Goal: Information Seeking & Learning: Learn about a topic

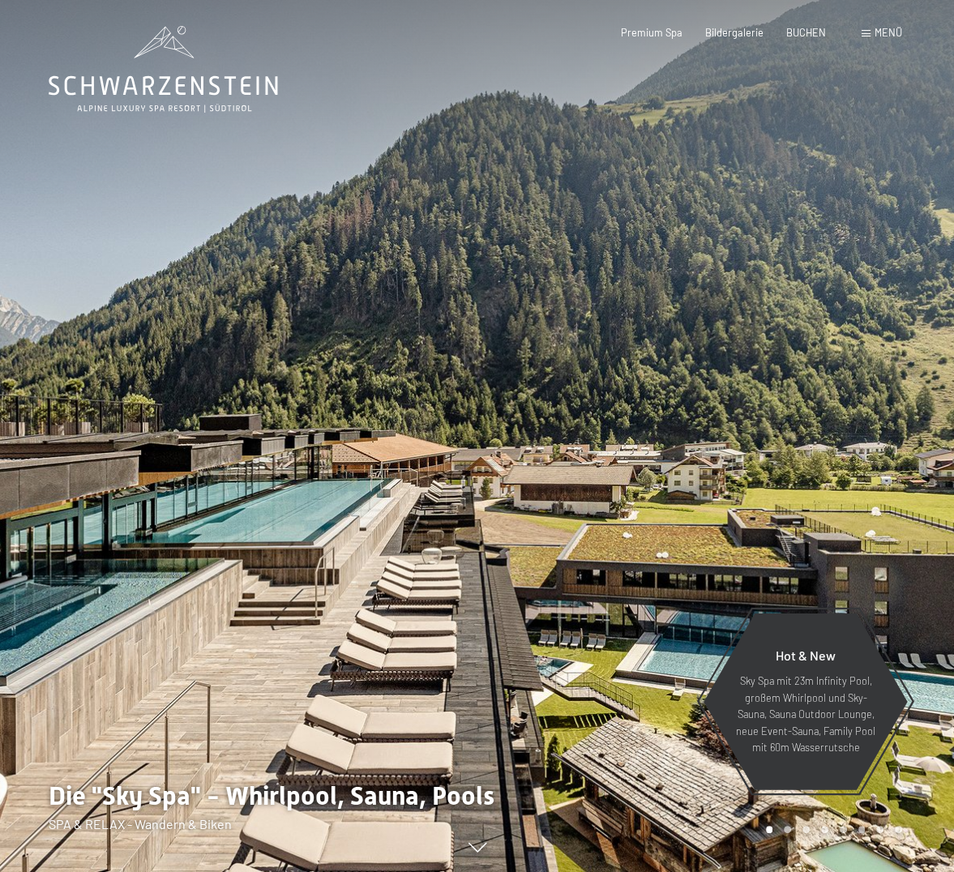
click at [865, 29] on div "Menü" at bounding box center [881, 33] width 41 height 15
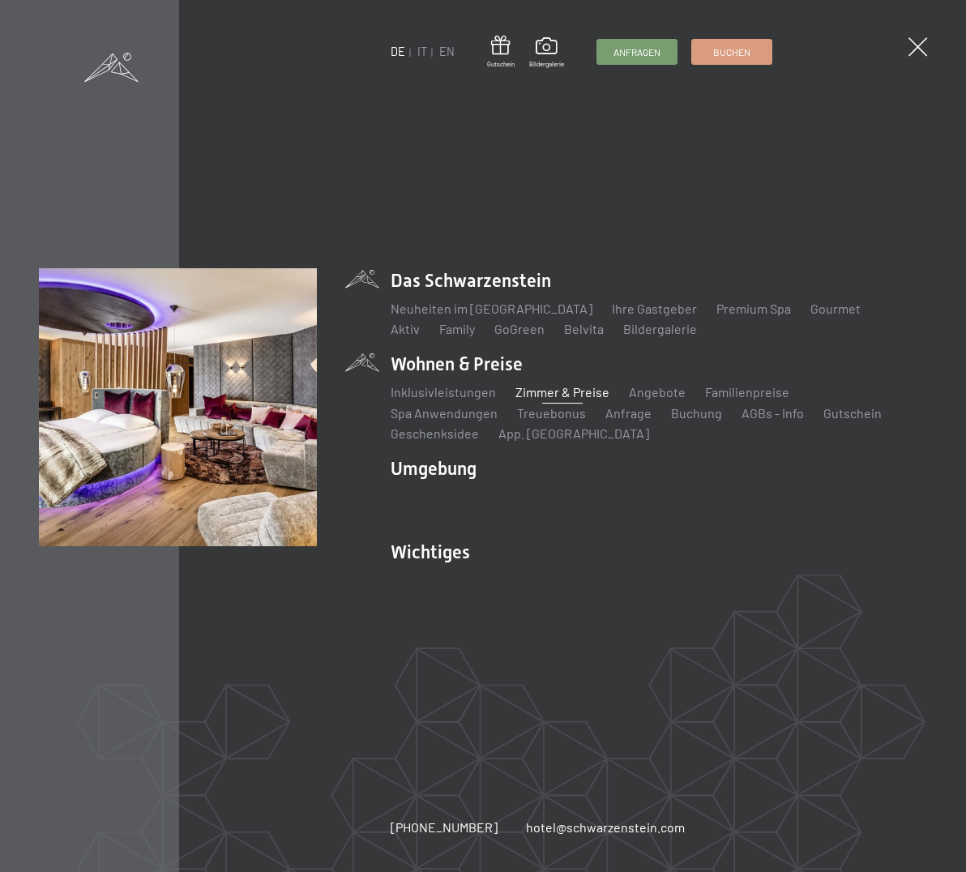
click at [557, 389] on link "Zimmer & Preise" at bounding box center [562, 391] width 94 height 15
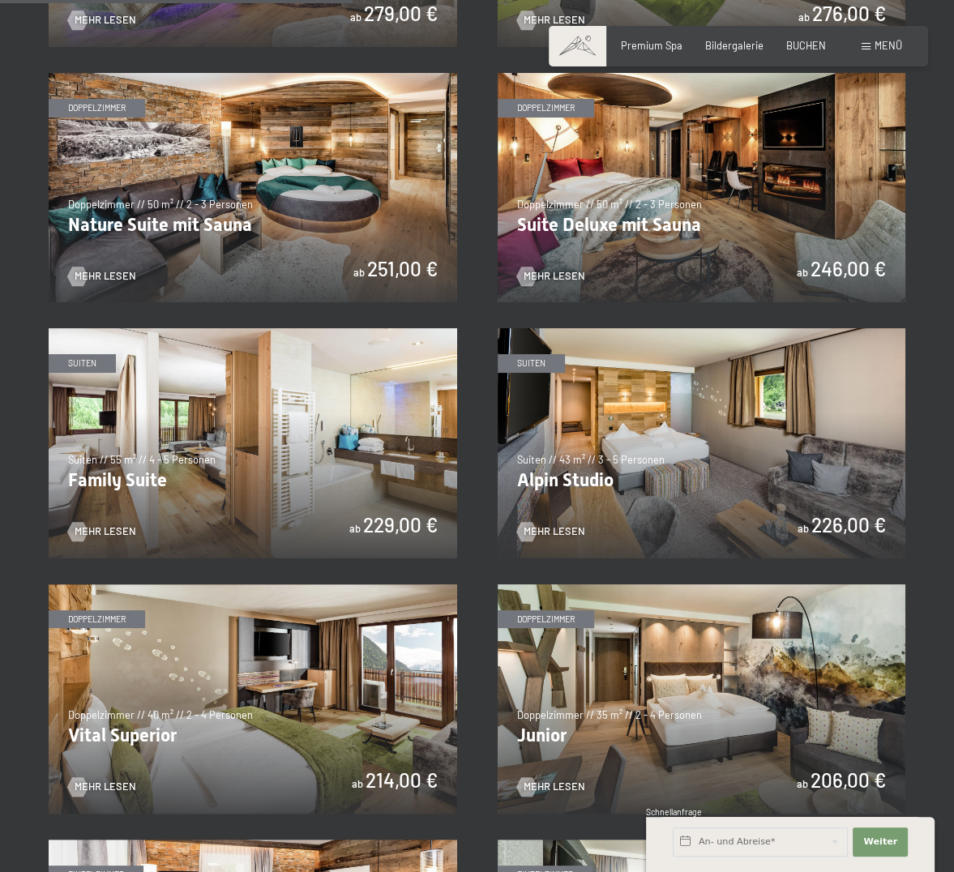
scroll to position [1377, 0]
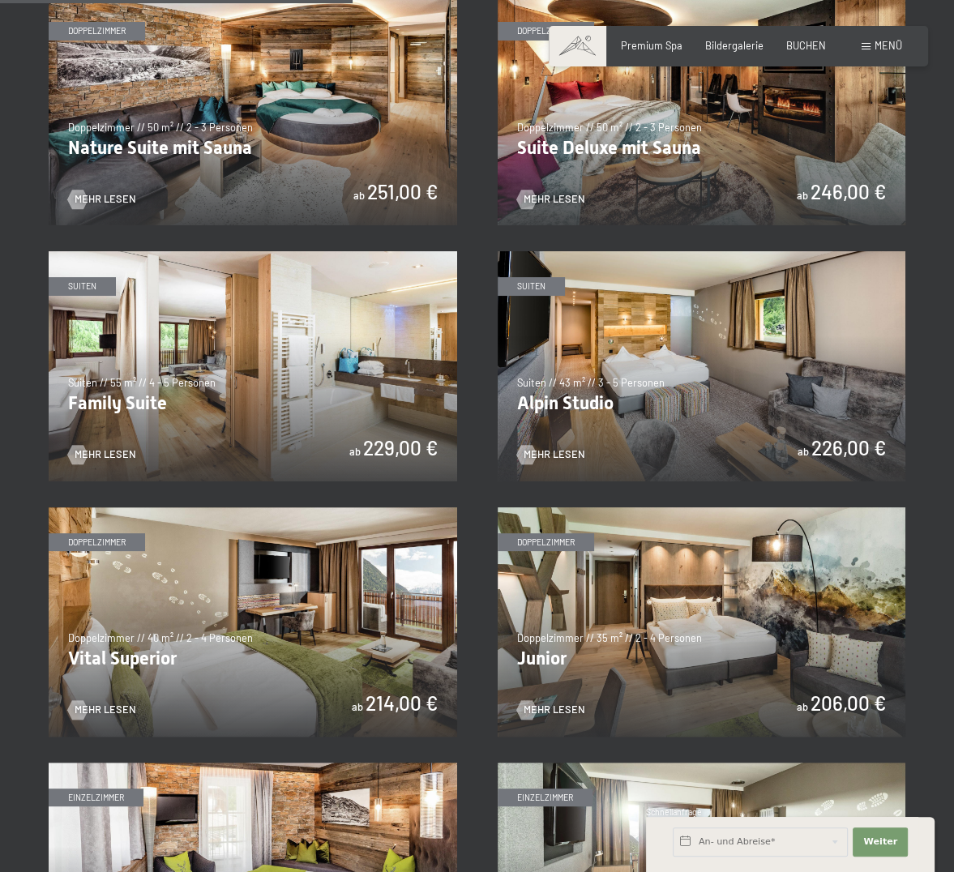
click at [314, 607] on img at bounding box center [253, 621] width 408 height 229
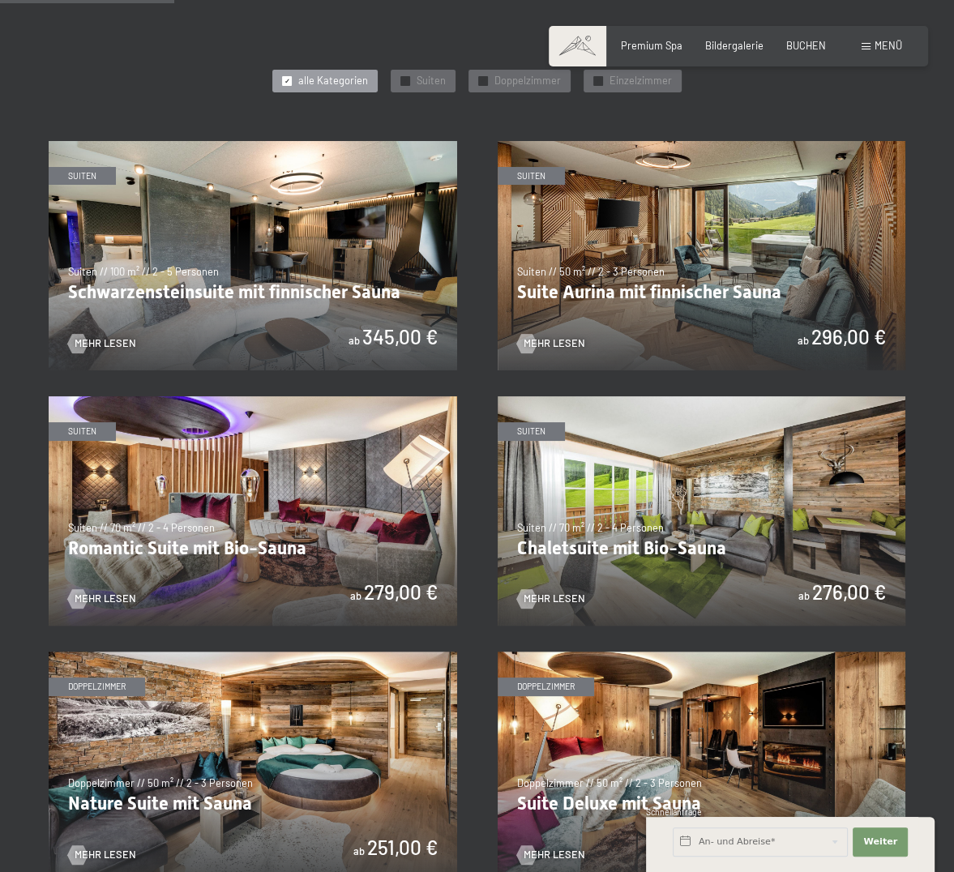
scroll to position [560, 0]
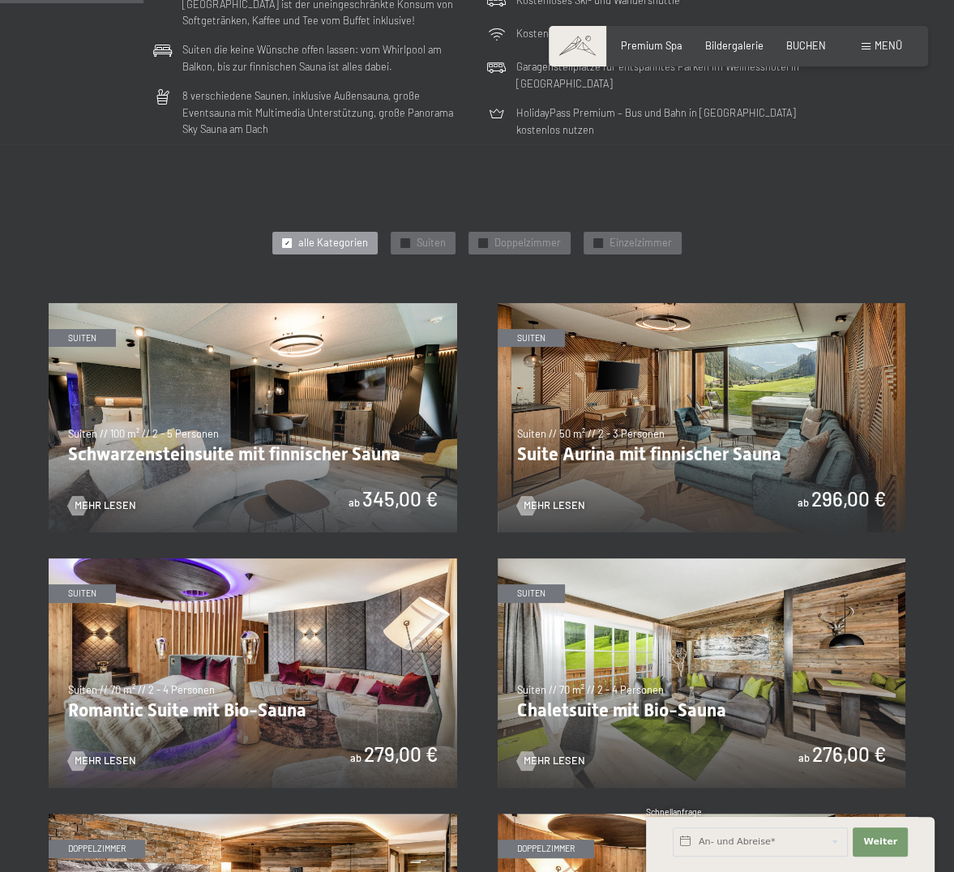
click at [345, 381] on img at bounding box center [253, 417] width 408 height 229
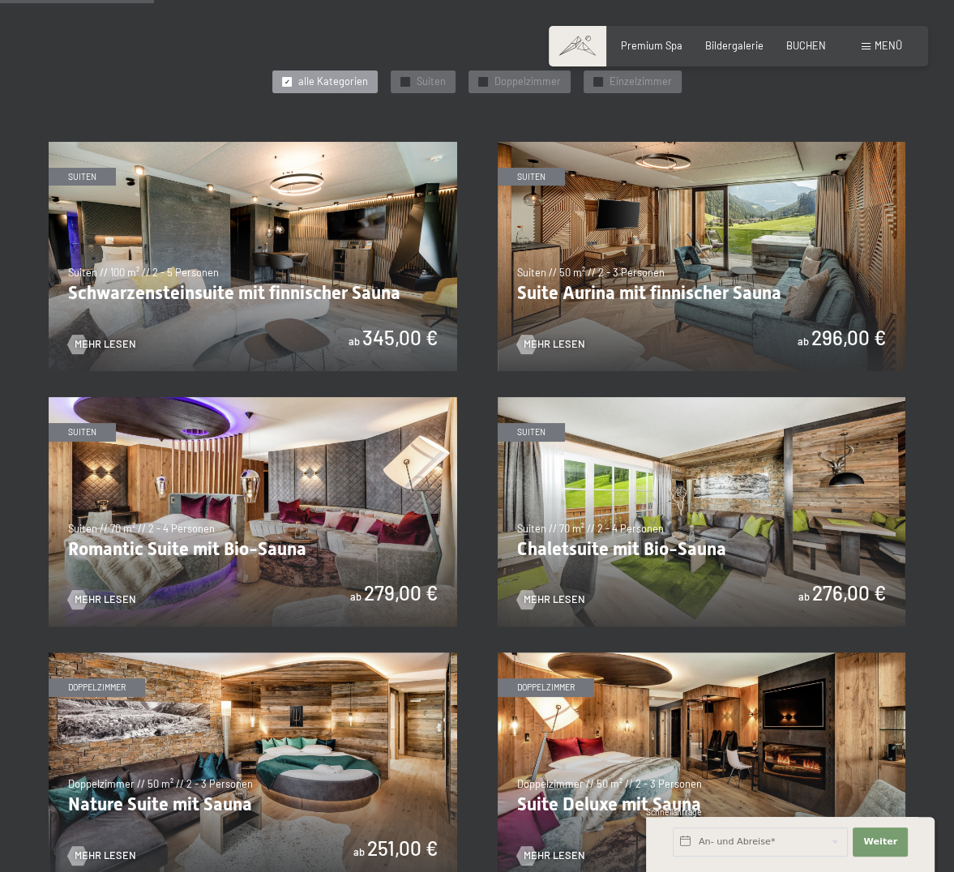
scroll to position [722, 0]
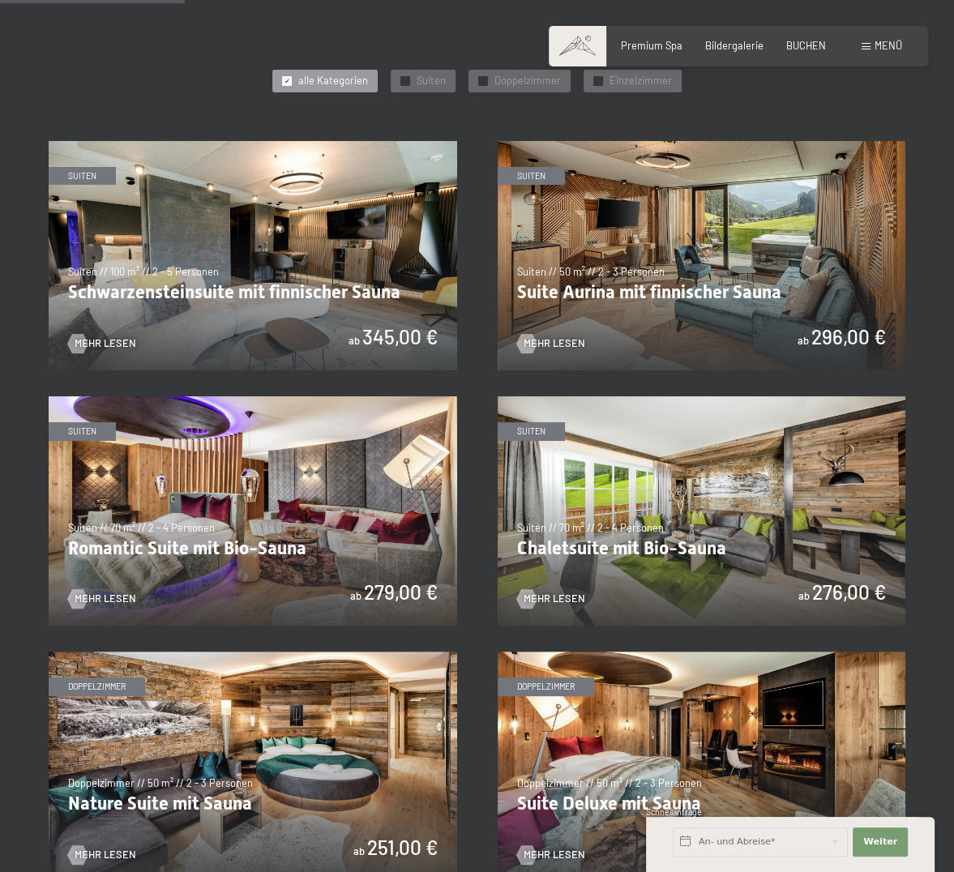
click at [663, 241] on img at bounding box center [702, 255] width 408 height 229
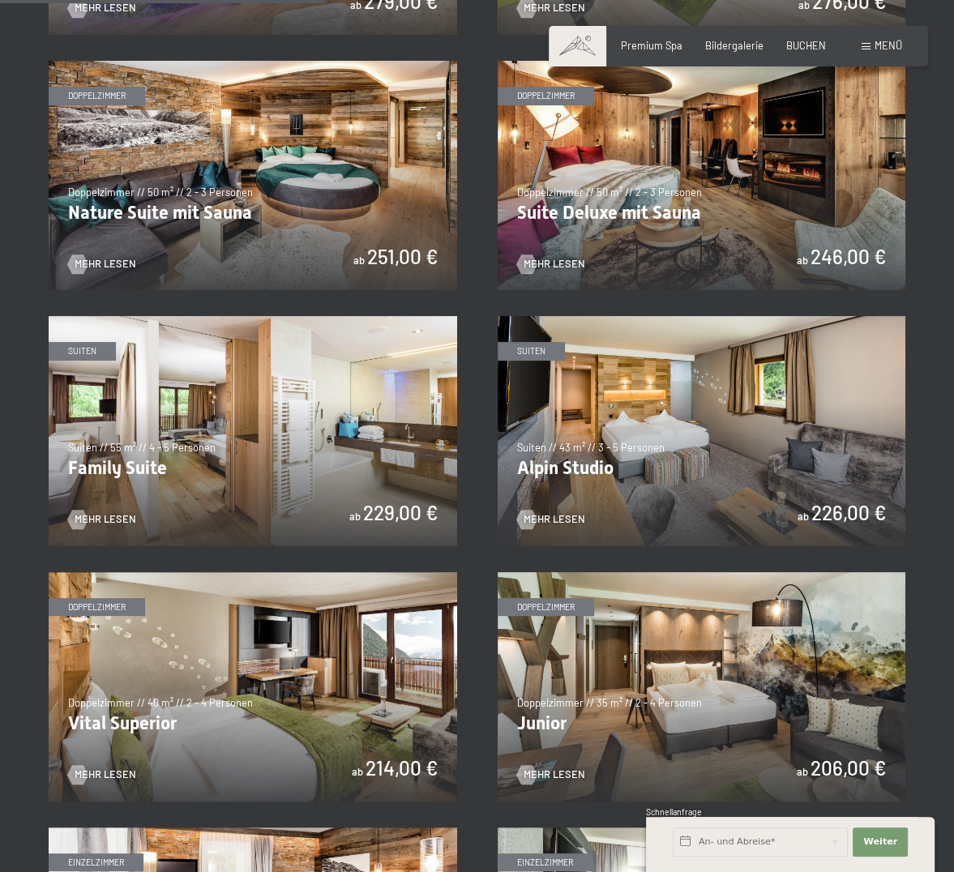
scroll to position [1127, 0]
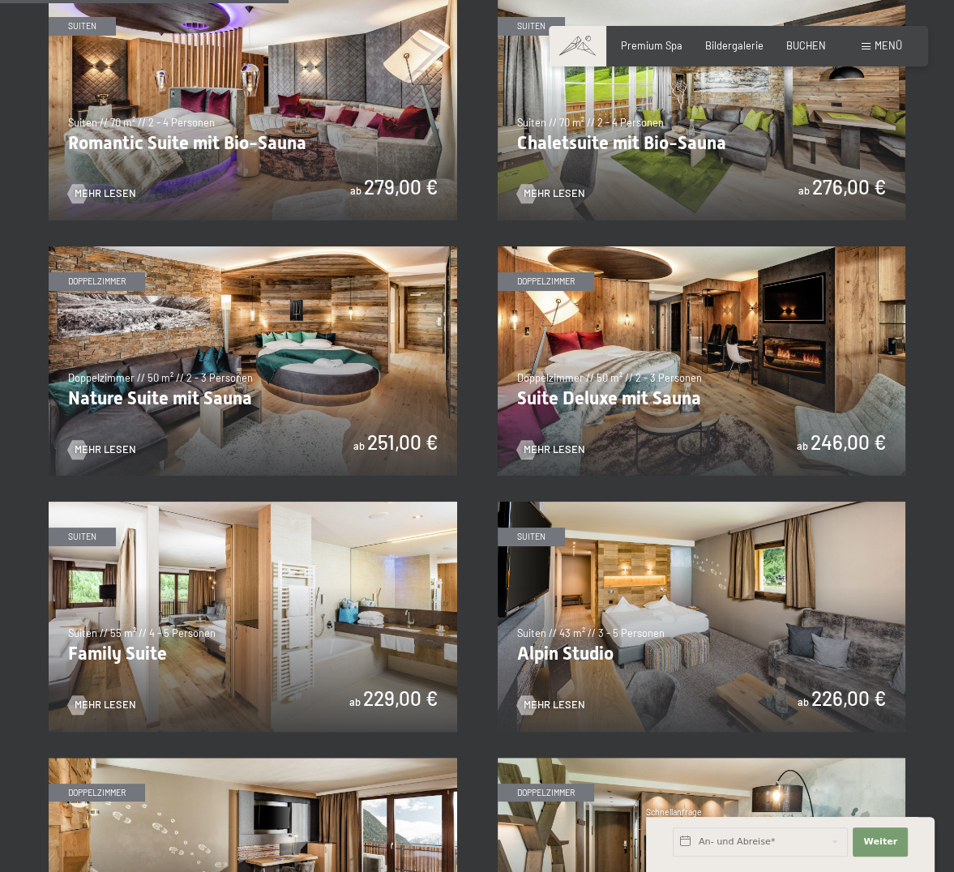
click at [725, 387] on img at bounding box center [702, 360] width 408 height 229
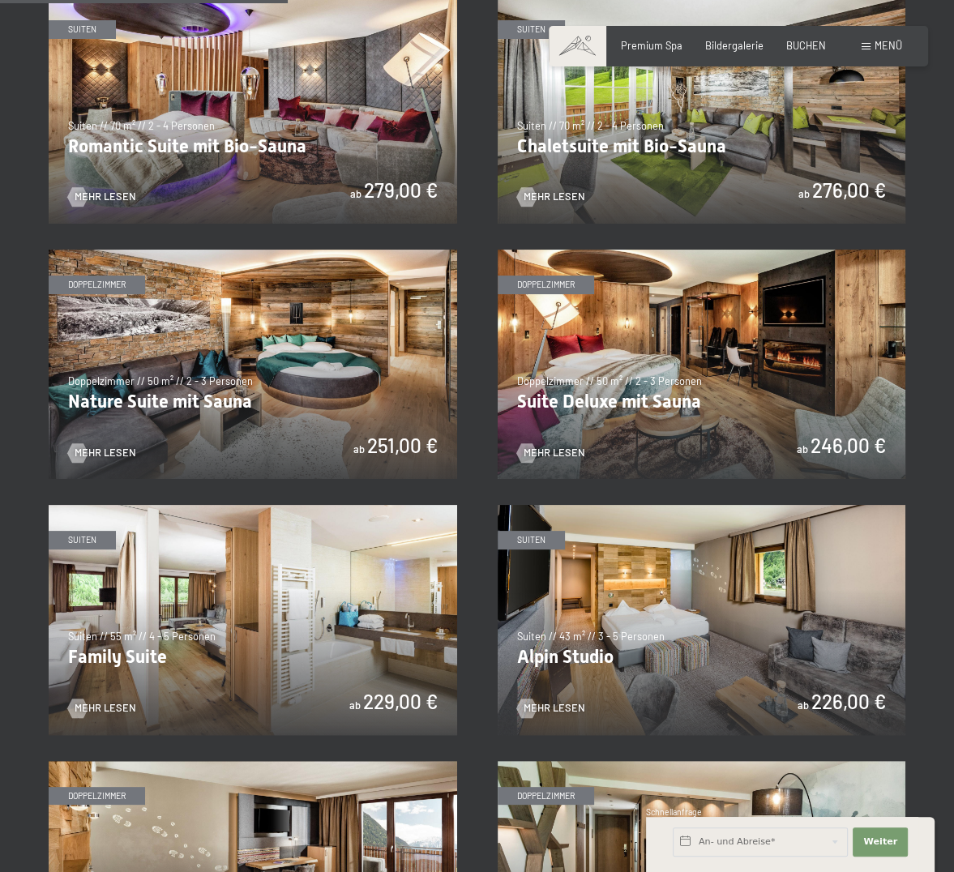
click at [232, 340] on img at bounding box center [253, 364] width 408 height 229
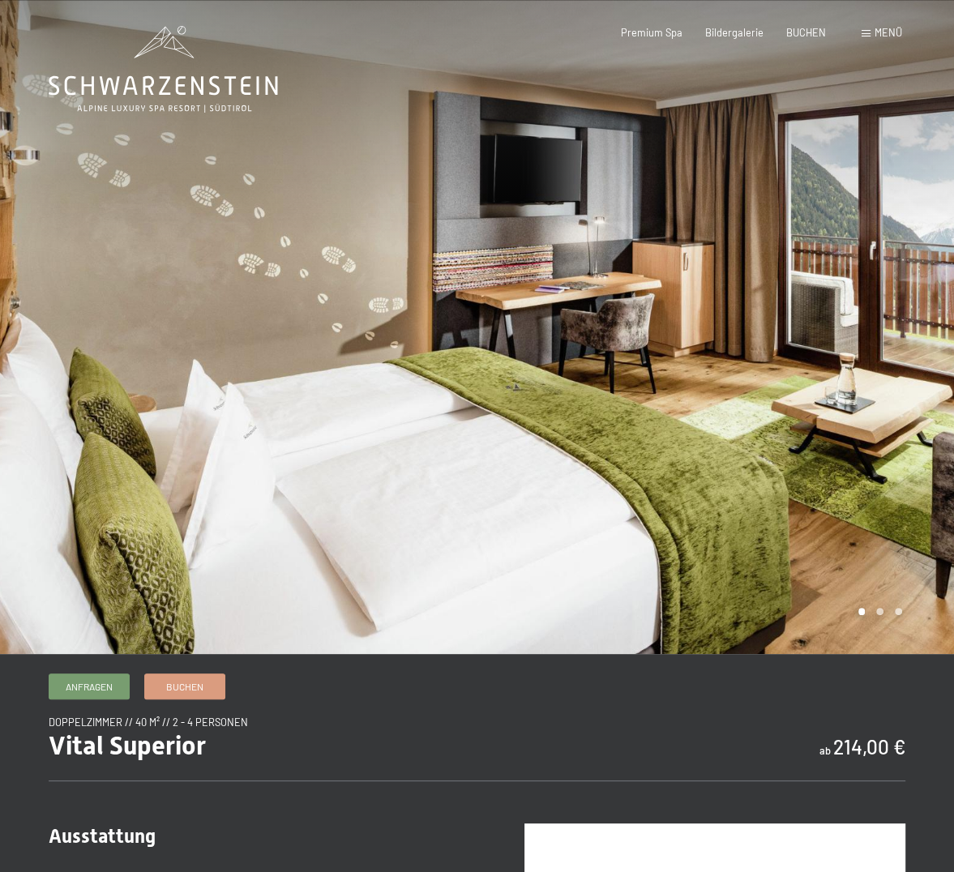
drag, startPoint x: 736, startPoint y: 409, endPoint x: 156, endPoint y: 409, distance: 579.3
click at [157, 654] on div at bounding box center [477, 654] width 954 height 0
click at [843, 532] on div at bounding box center [715, 327] width 477 height 654
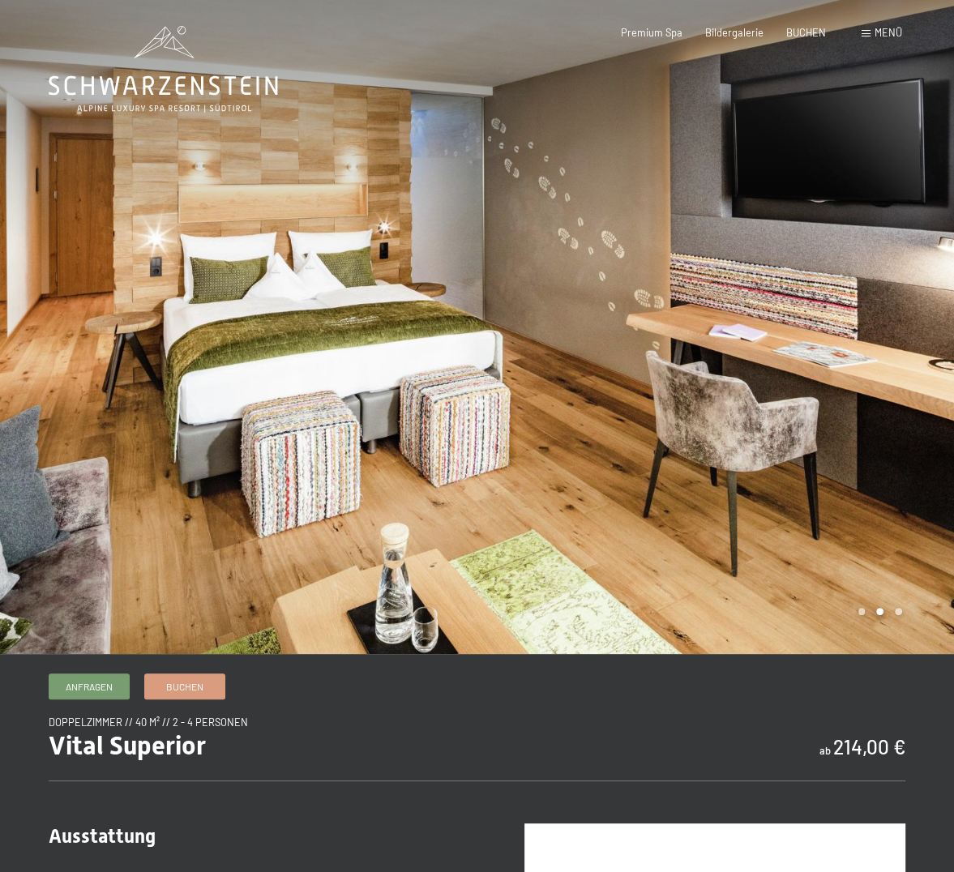
click at [839, 523] on div at bounding box center [715, 327] width 477 height 654
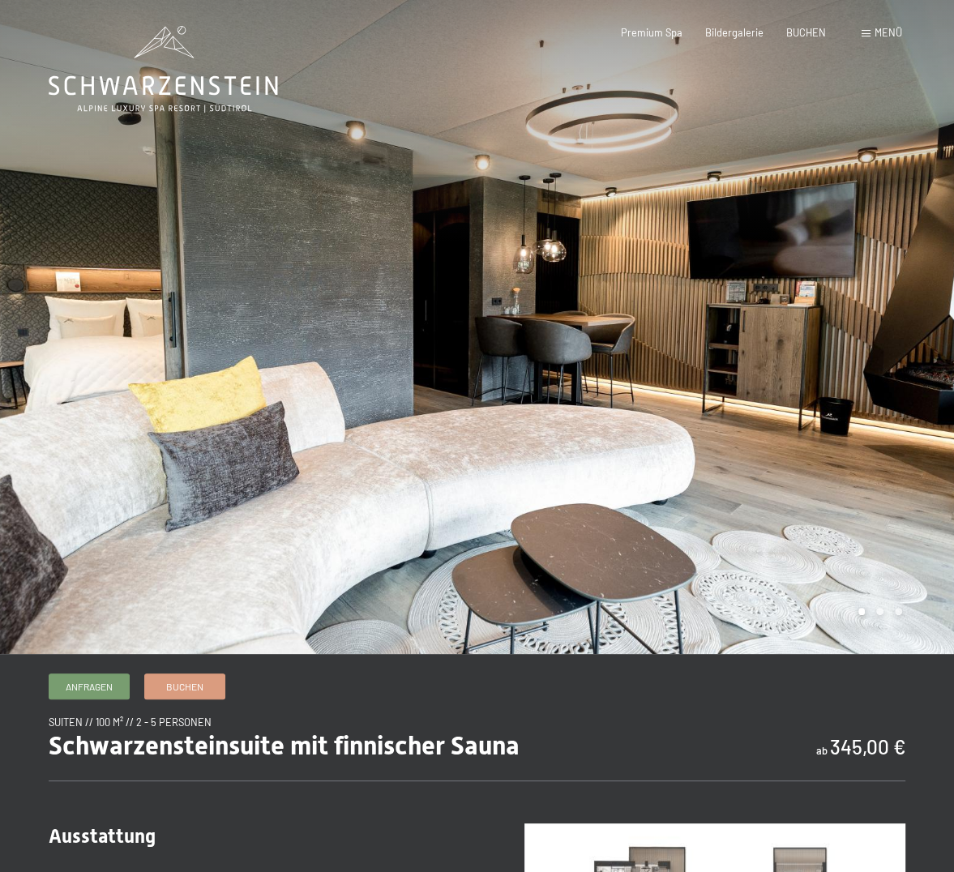
drag, startPoint x: 753, startPoint y: 374, endPoint x: 380, endPoint y: 364, distance: 372.9
click at [380, 654] on div at bounding box center [477, 654] width 954 height 0
click at [724, 403] on div at bounding box center [715, 327] width 477 height 654
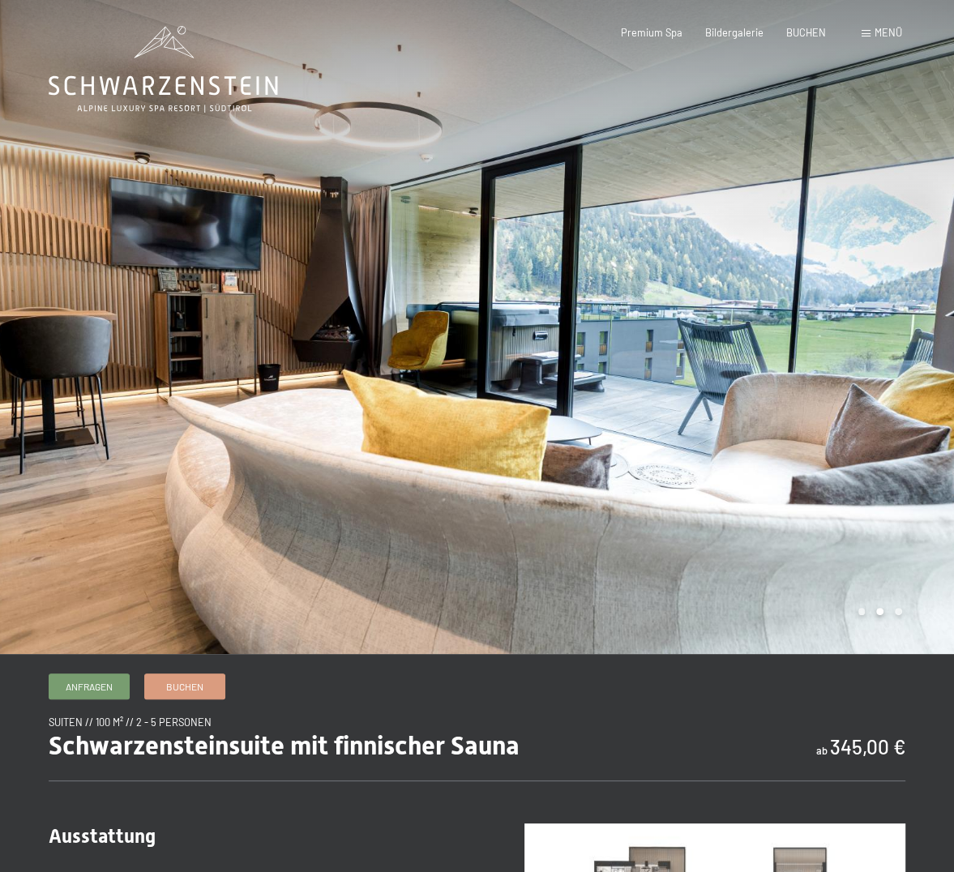
click at [724, 403] on div at bounding box center [715, 327] width 477 height 654
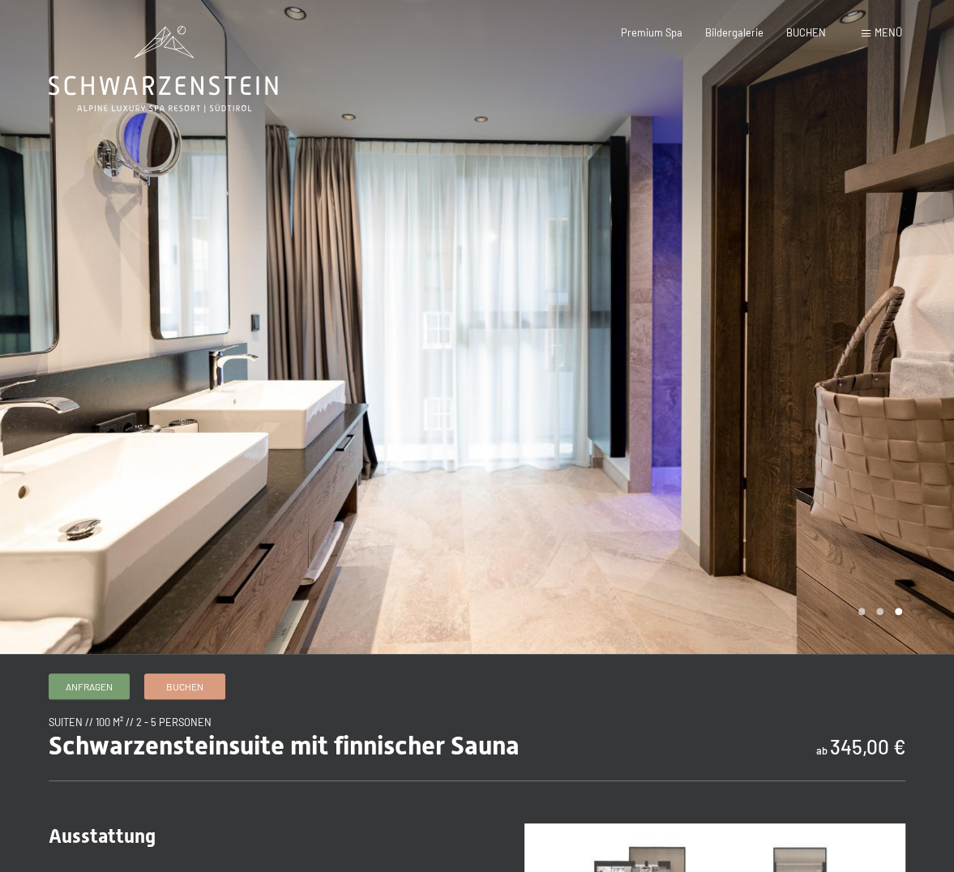
click at [724, 403] on div at bounding box center [715, 327] width 477 height 654
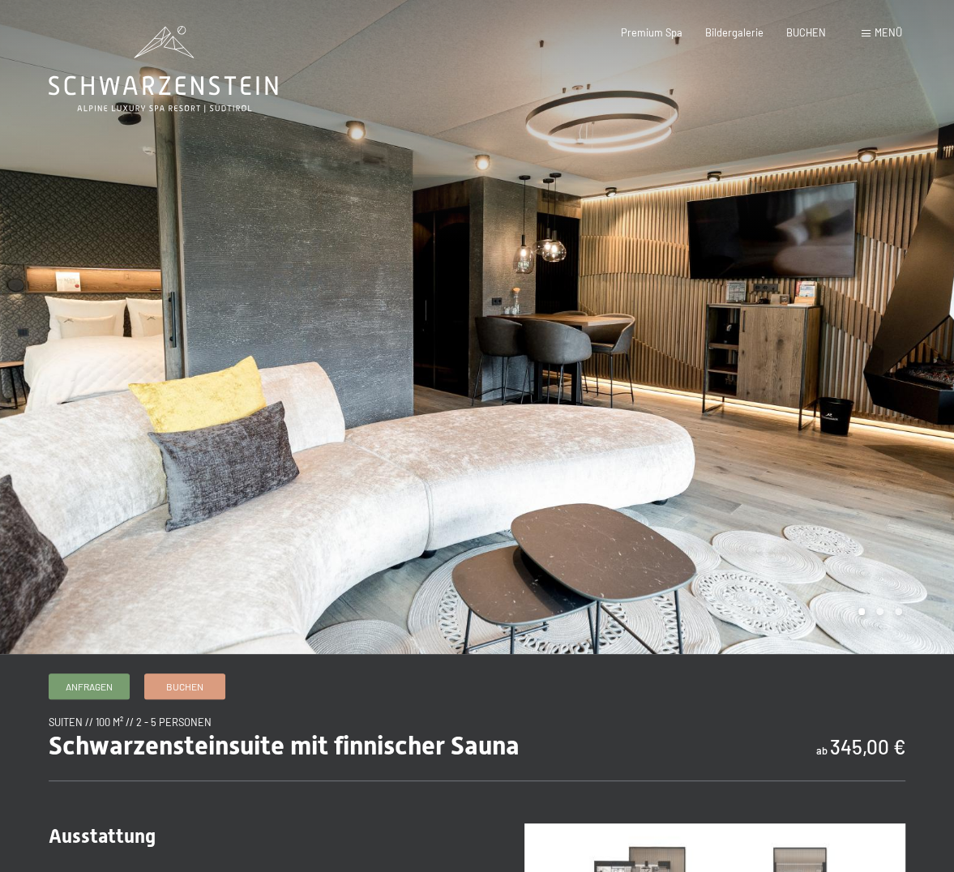
click at [724, 403] on div at bounding box center [715, 327] width 477 height 654
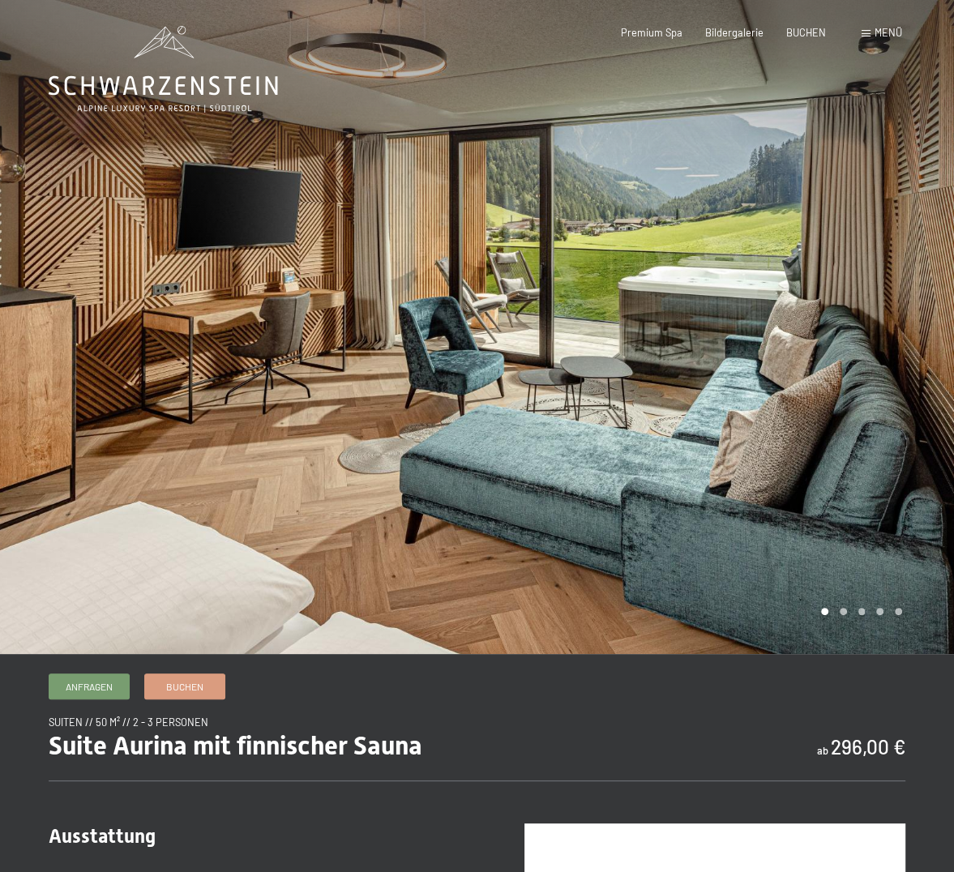
click at [608, 351] on div at bounding box center [715, 327] width 477 height 654
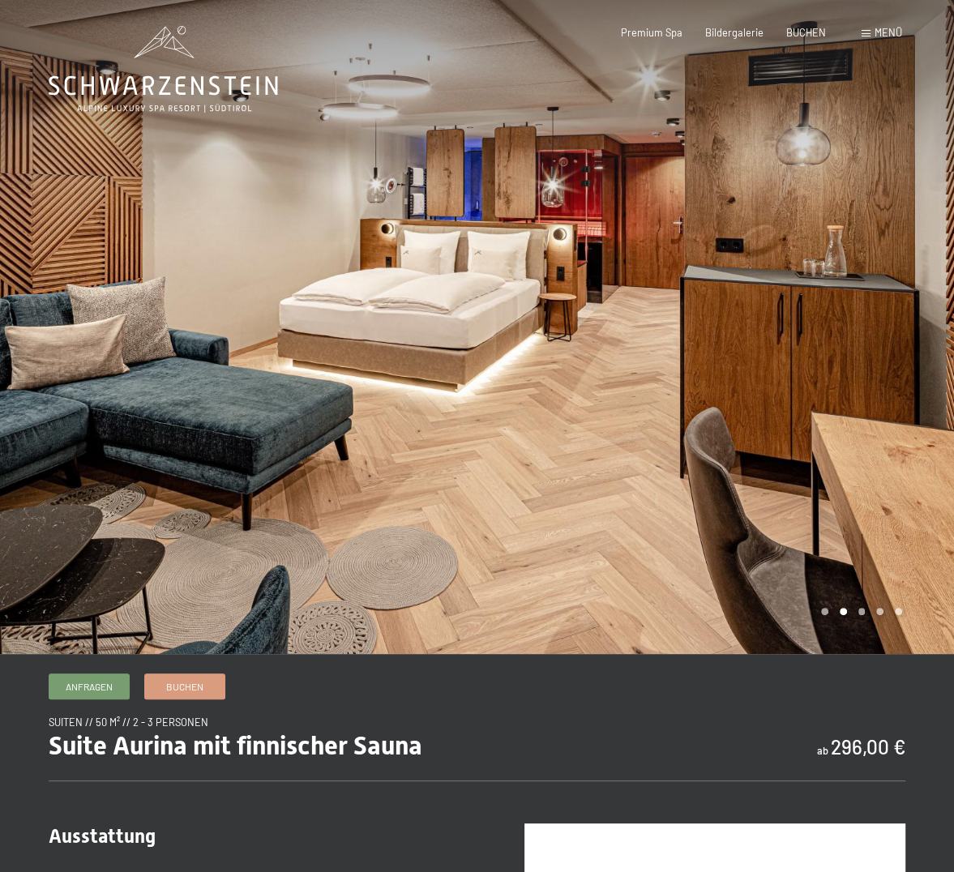
click at [608, 351] on div at bounding box center [715, 327] width 477 height 654
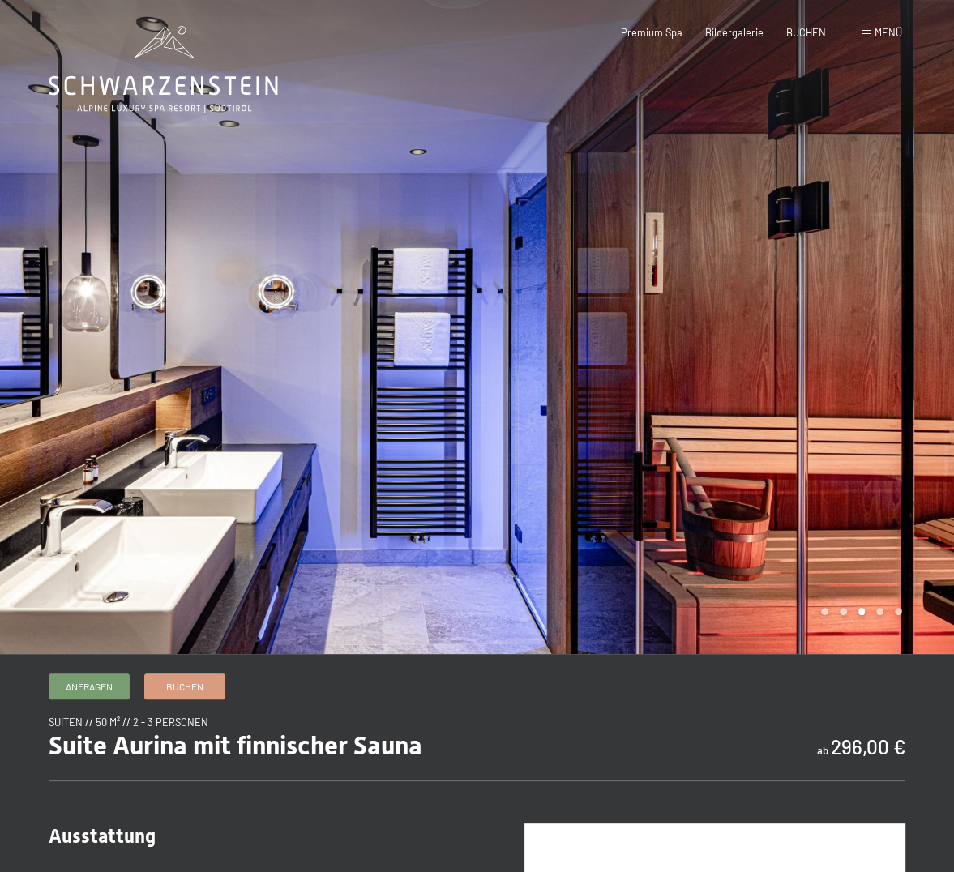
click at [608, 351] on div at bounding box center [715, 327] width 477 height 654
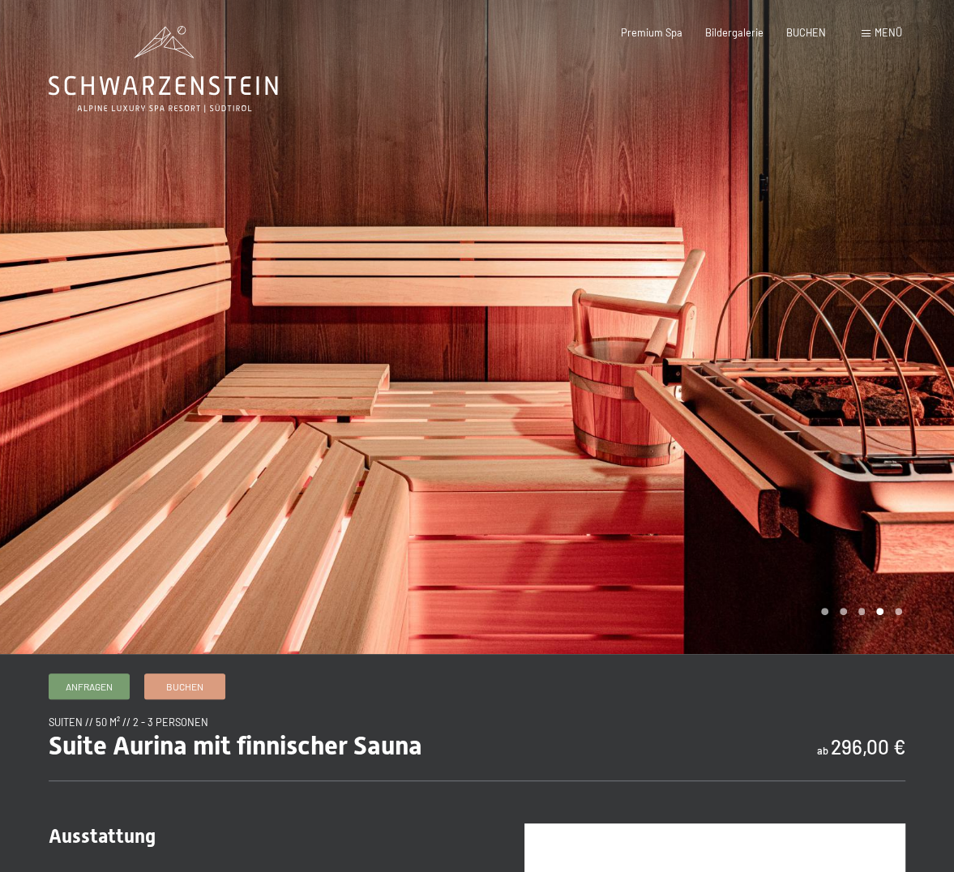
click at [608, 351] on div at bounding box center [715, 327] width 477 height 654
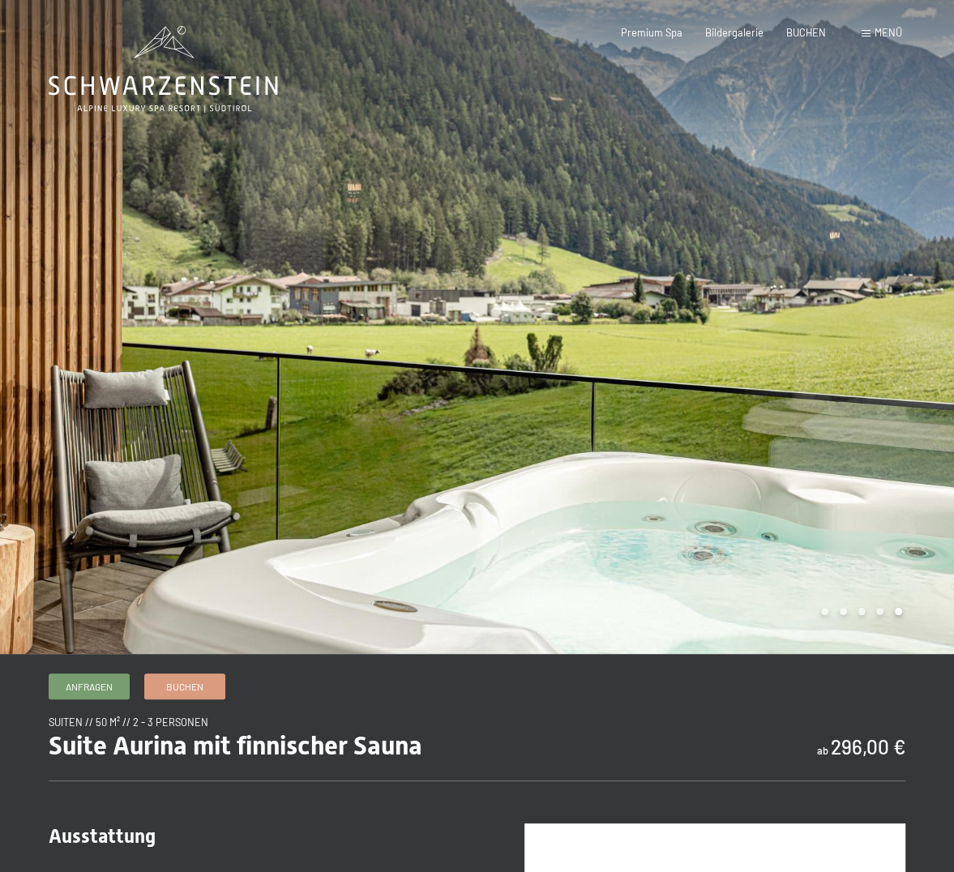
click at [608, 351] on div at bounding box center [715, 327] width 477 height 654
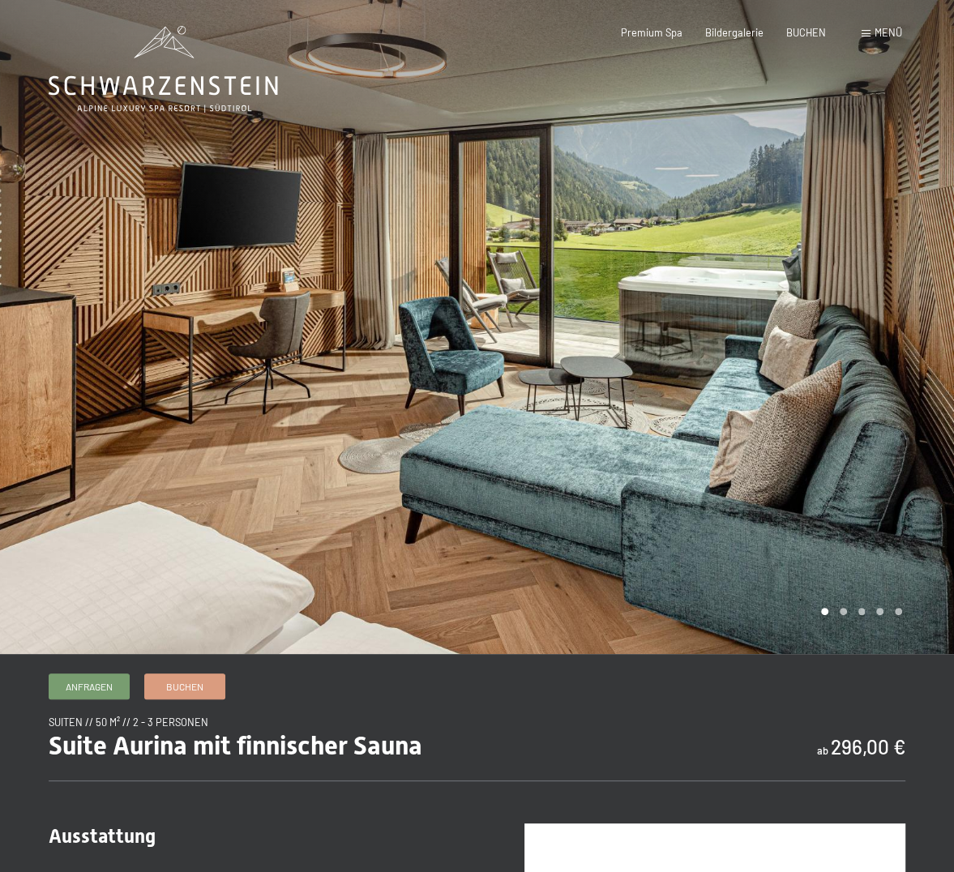
click at [129, 359] on div at bounding box center [238, 327] width 477 height 654
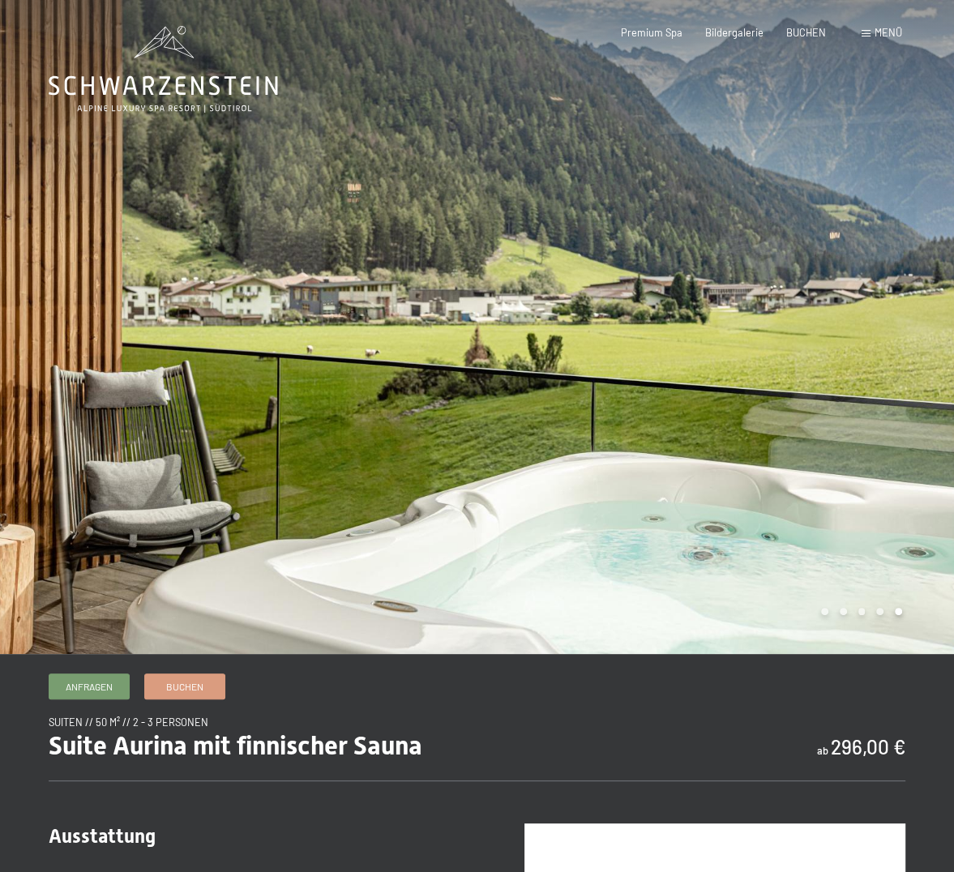
click at [806, 383] on div at bounding box center [715, 327] width 477 height 654
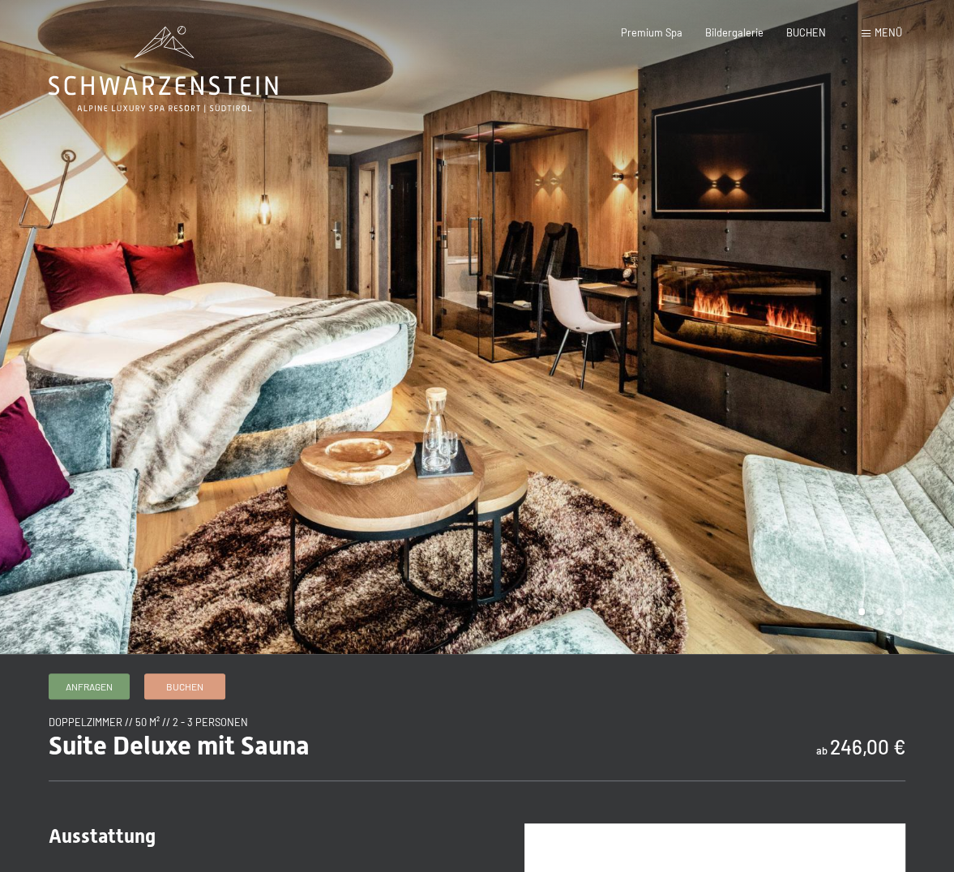
click at [685, 375] on div at bounding box center [715, 327] width 477 height 654
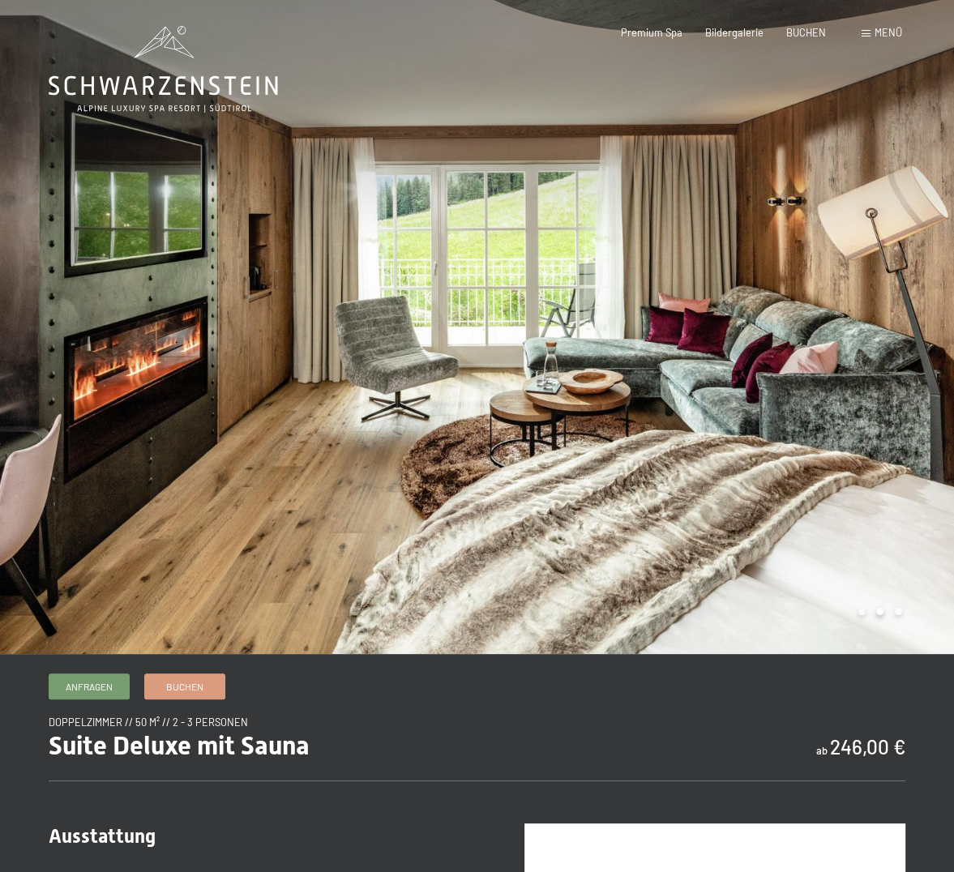
click at [685, 375] on div at bounding box center [715, 327] width 477 height 654
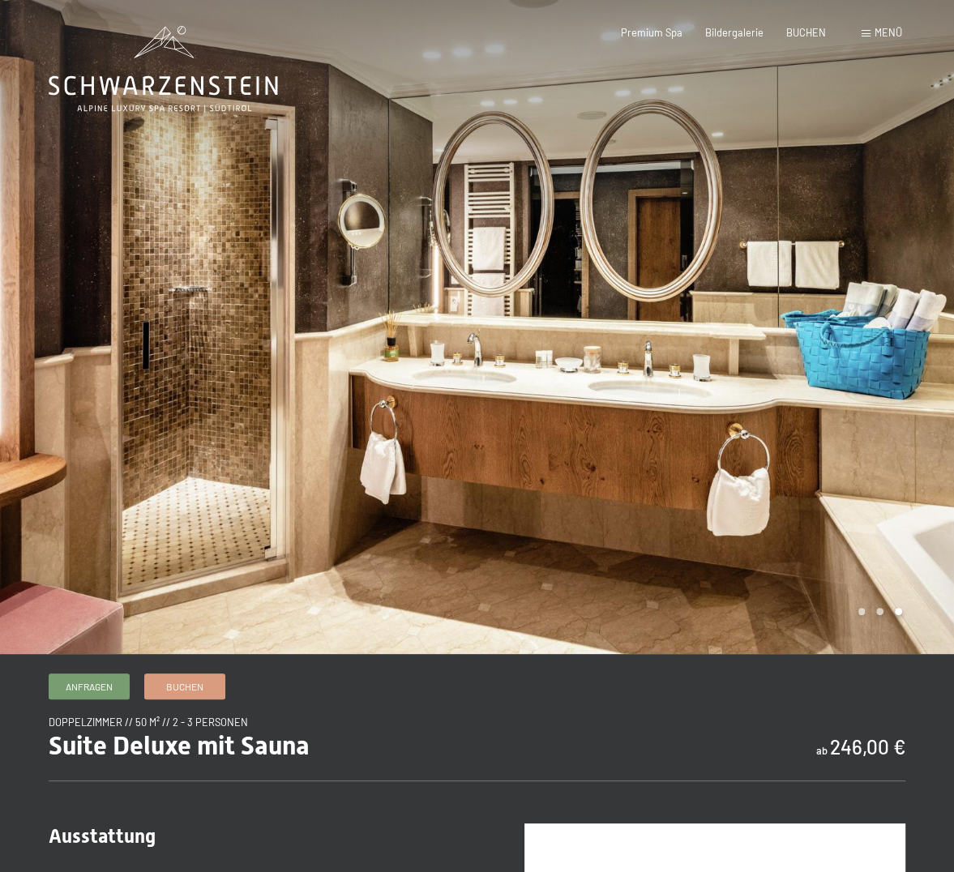
click at [685, 375] on div at bounding box center [715, 327] width 477 height 654
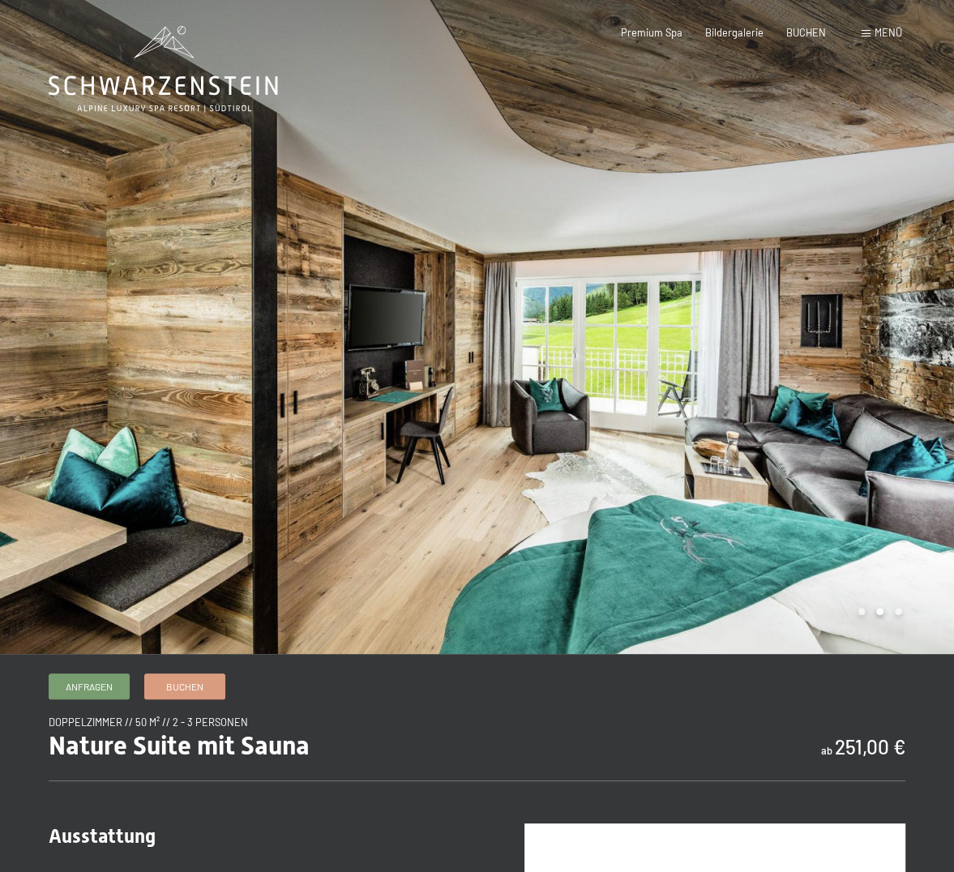
click at [771, 357] on div at bounding box center [715, 327] width 477 height 654
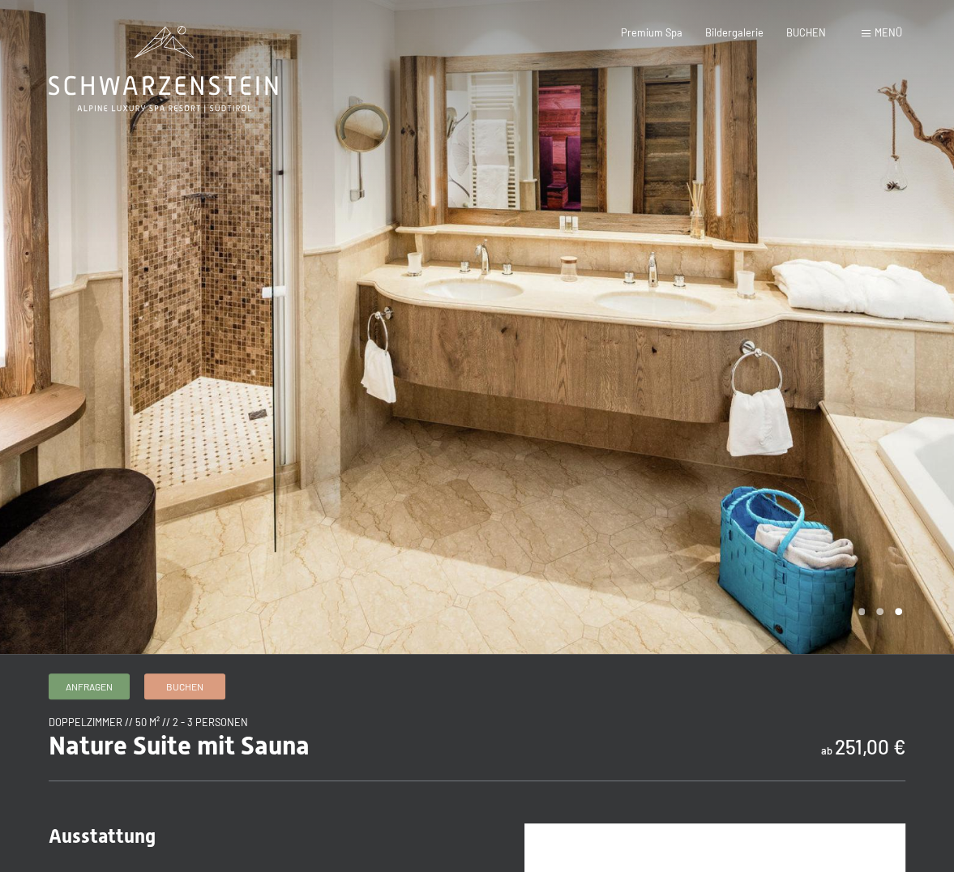
click at [770, 357] on div at bounding box center [715, 327] width 477 height 654
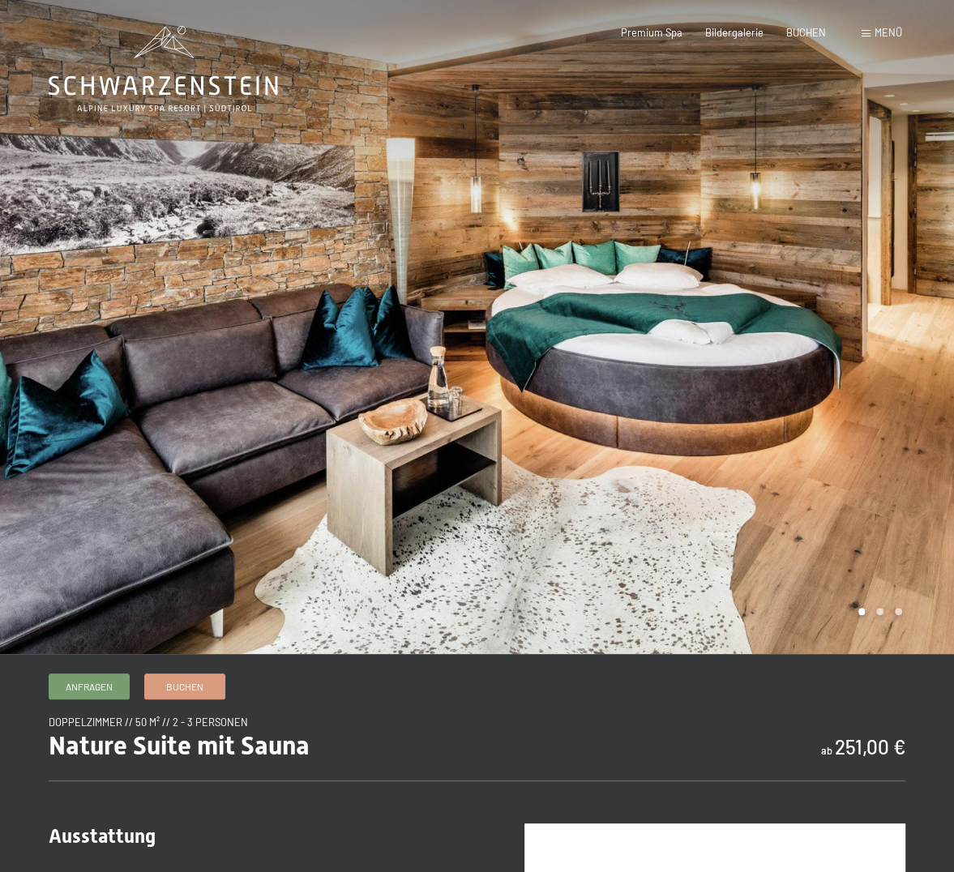
click at [770, 357] on div at bounding box center [715, 327] width 477 height 654
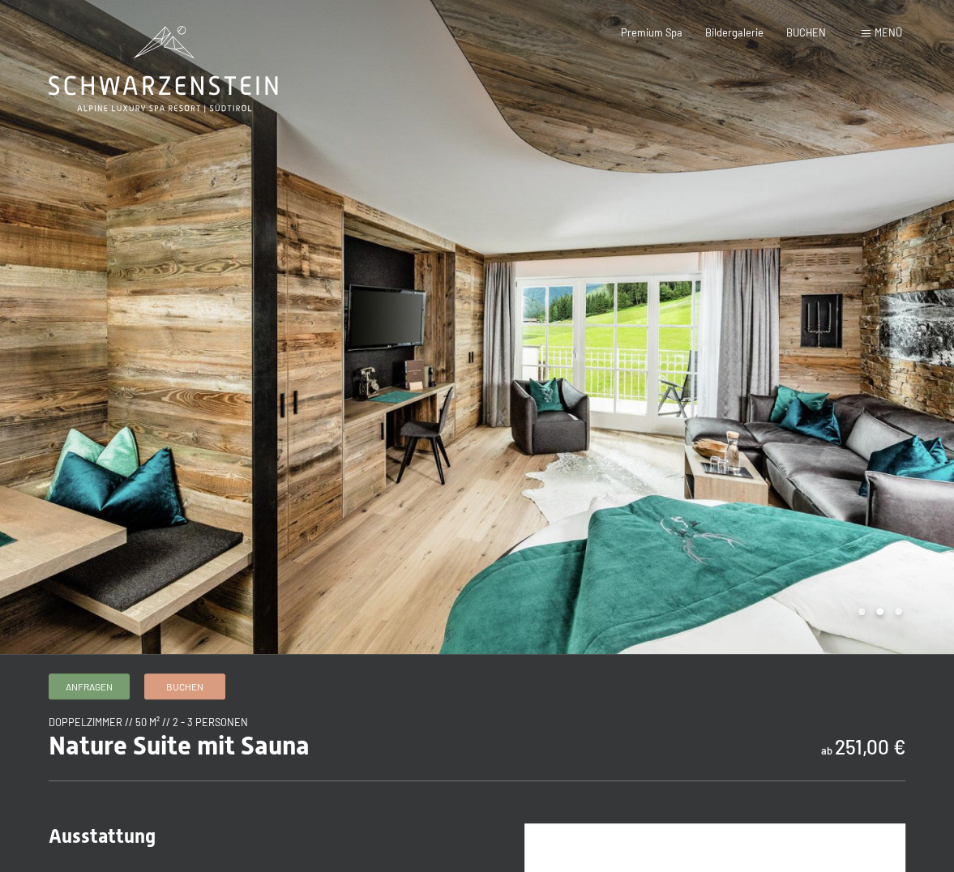
click at [770, 357] on div at bounding box center [715, 327] width 477 height 654
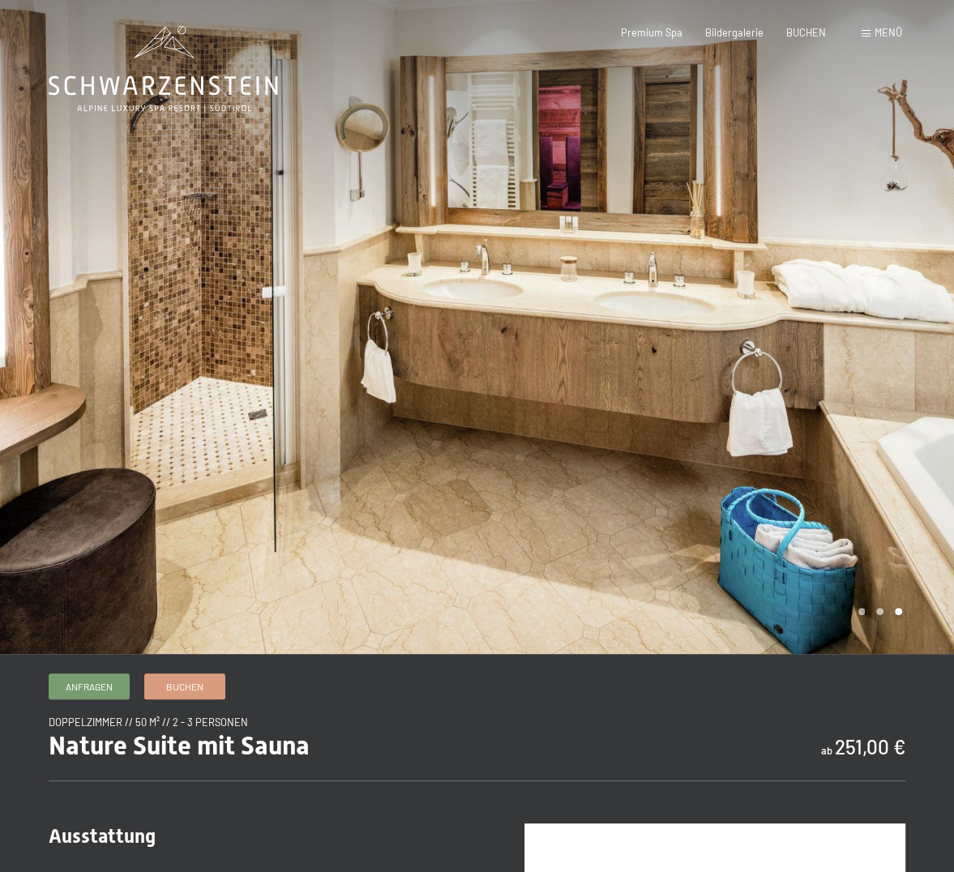
click at [770, 357] on div at bounding box center [715, 327] width 477 height 654
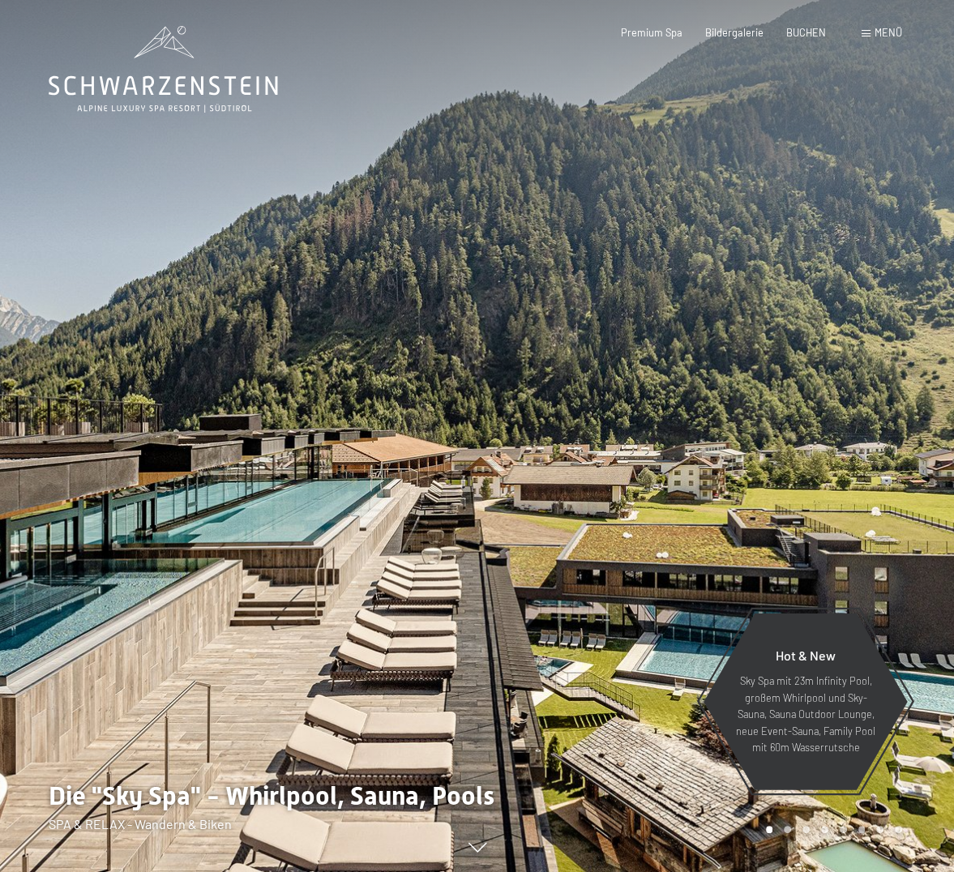
click at [869, 31] on div "Menü" at bounding box center [881, 33] width 41 height 15
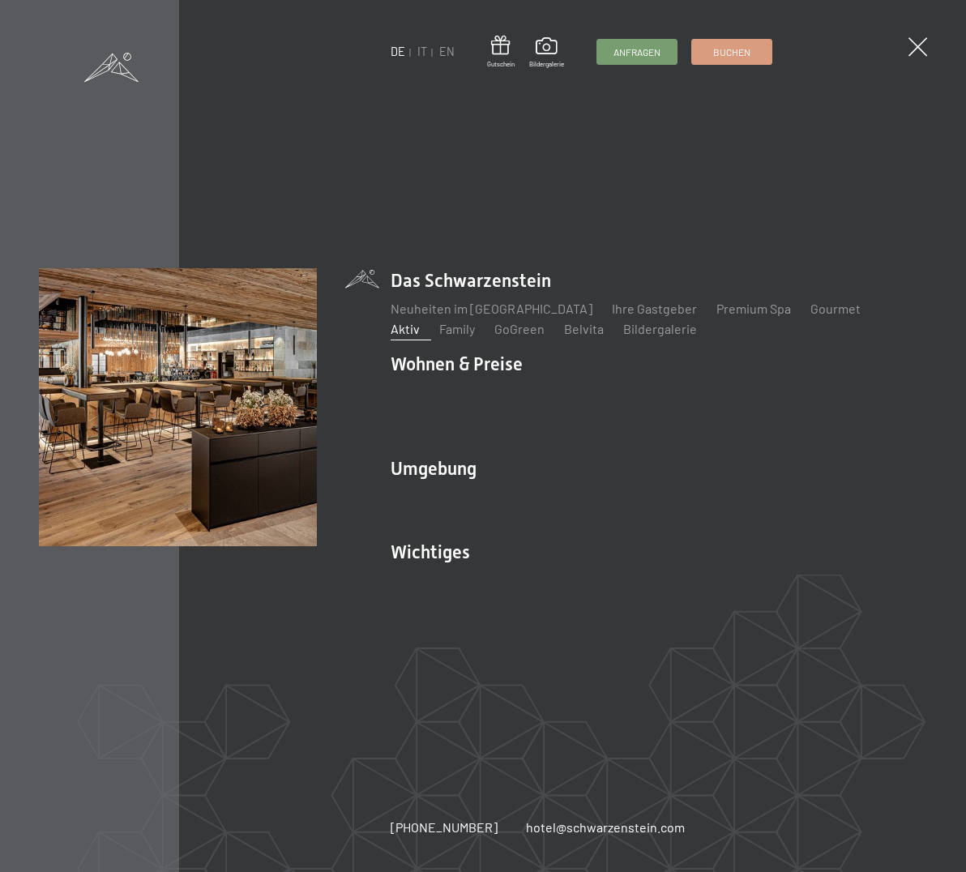
click at [420, 321] on link "Aktiv" at bounding box center [405, 328] width 29 height 15
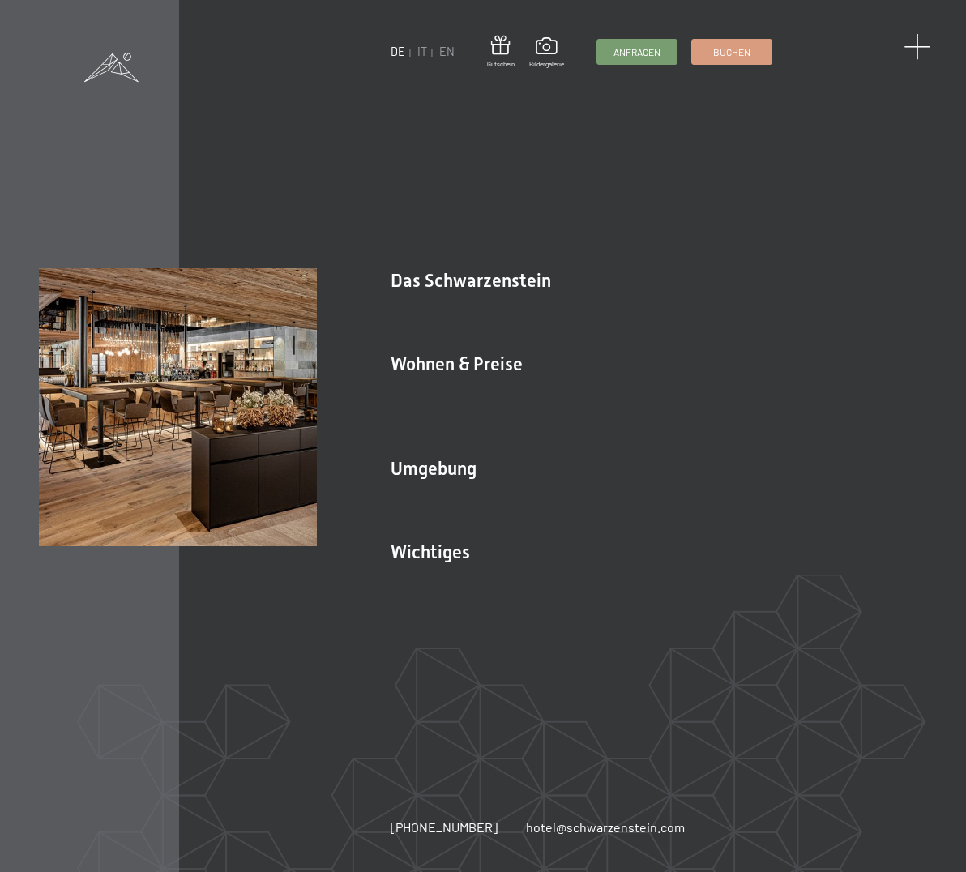
click at [914, 41] on span at bounding box center [916, 47] width 27 height 27
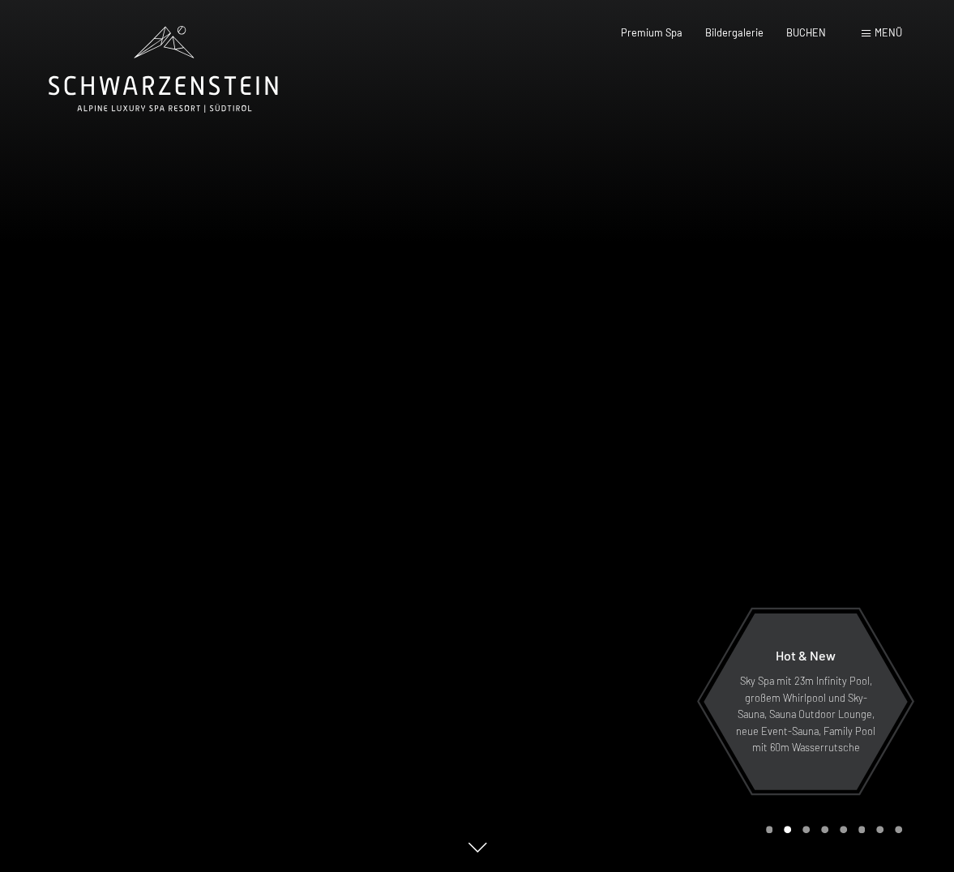
click at [882, 28] on span "Menü" at bounding box center [888, 32] width 28 height 13
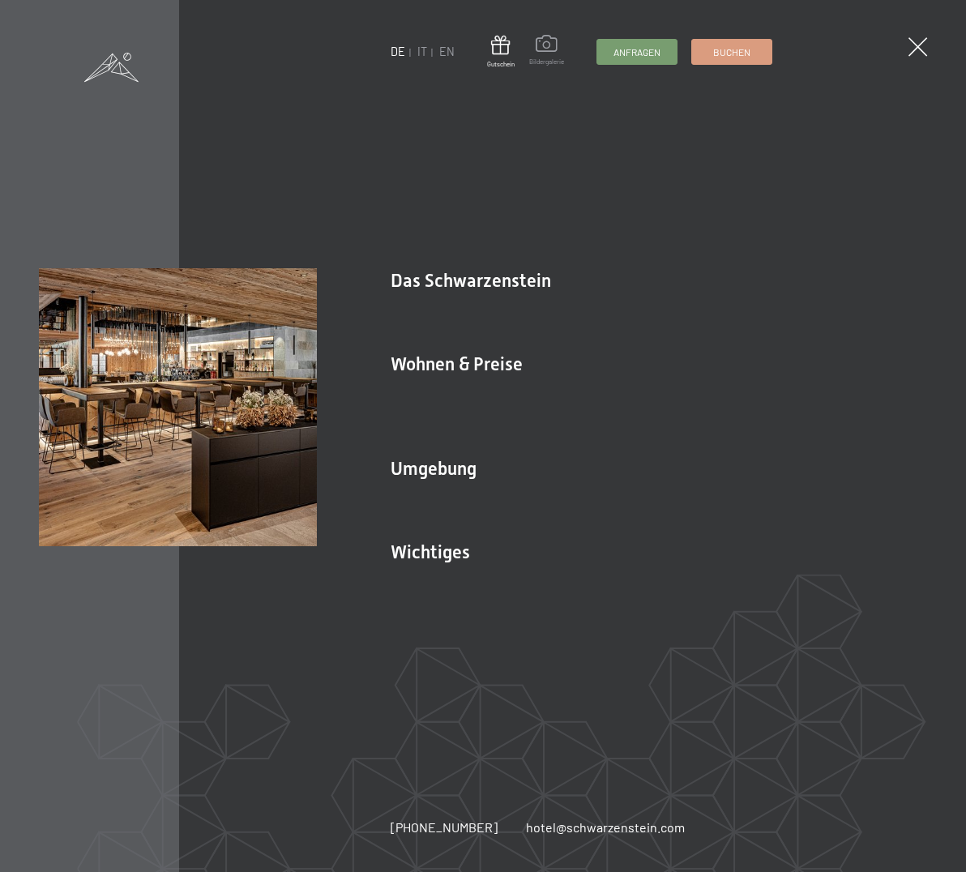
click at [538, 49] on span at bounding box center [546, 46] width 35 height 22
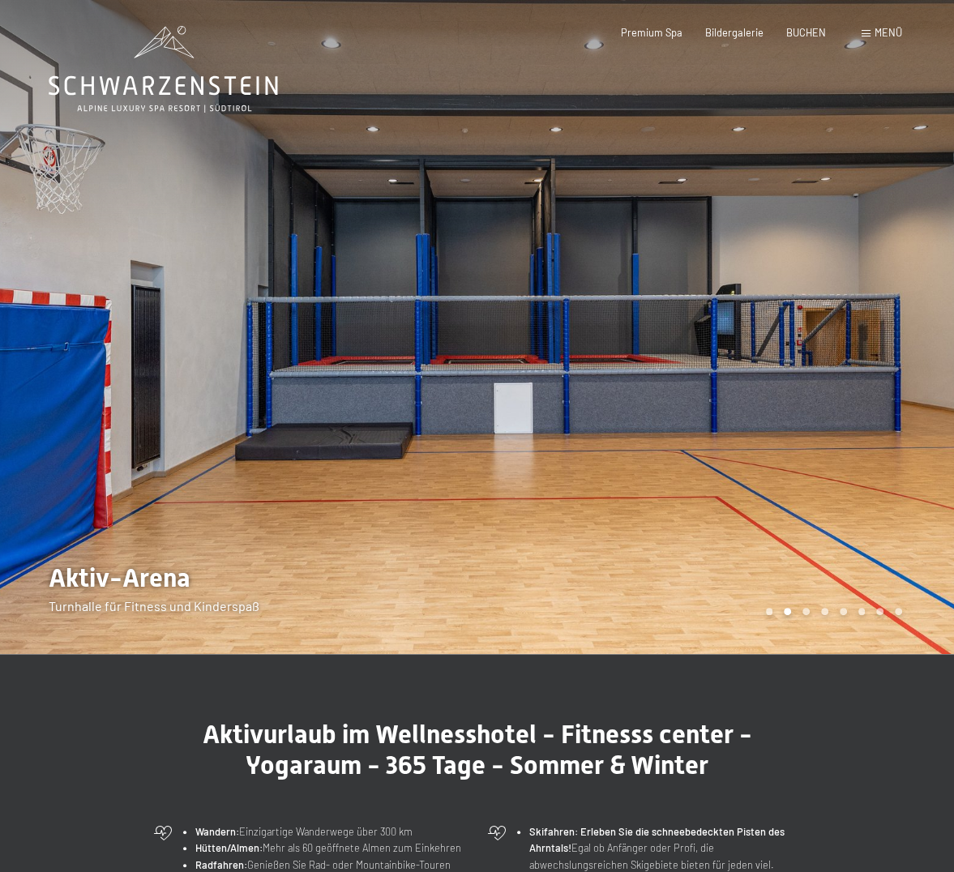
click at [899, 608] on div "Carousel Page 8" at bounding box center [898, 611] width 7 height 7
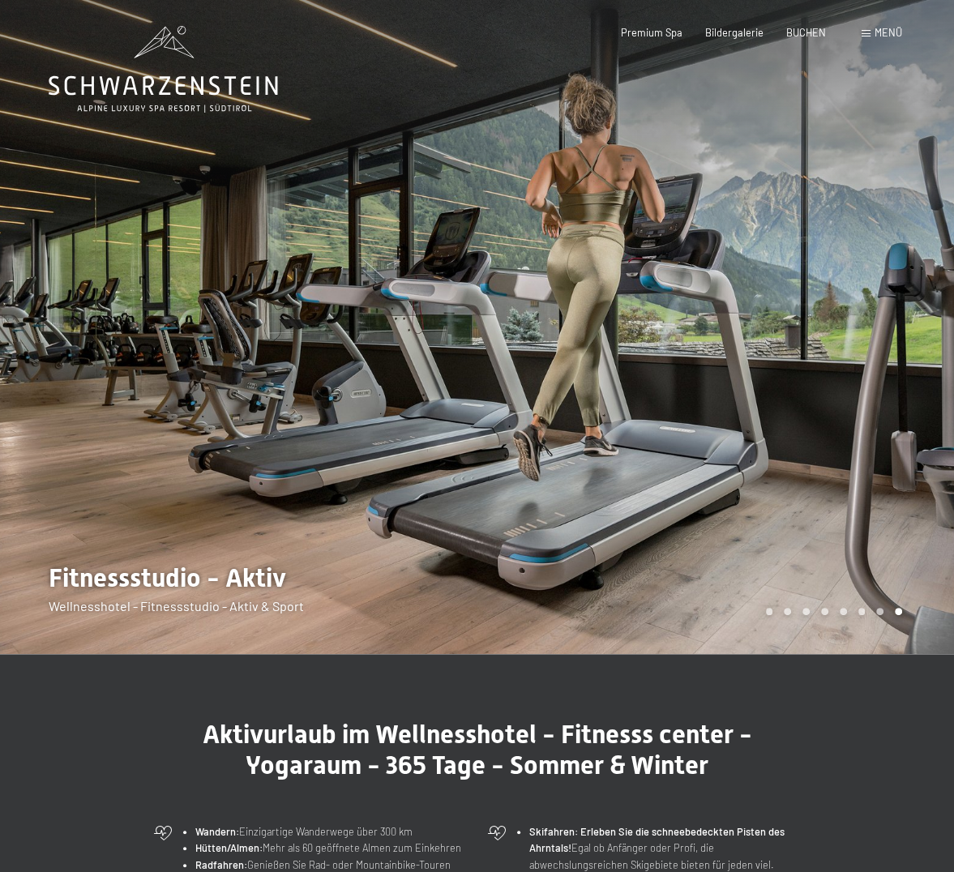
click at [880, 613] on div "Carousel Page 7" at bounding box center [879, 611] width 7 height 7
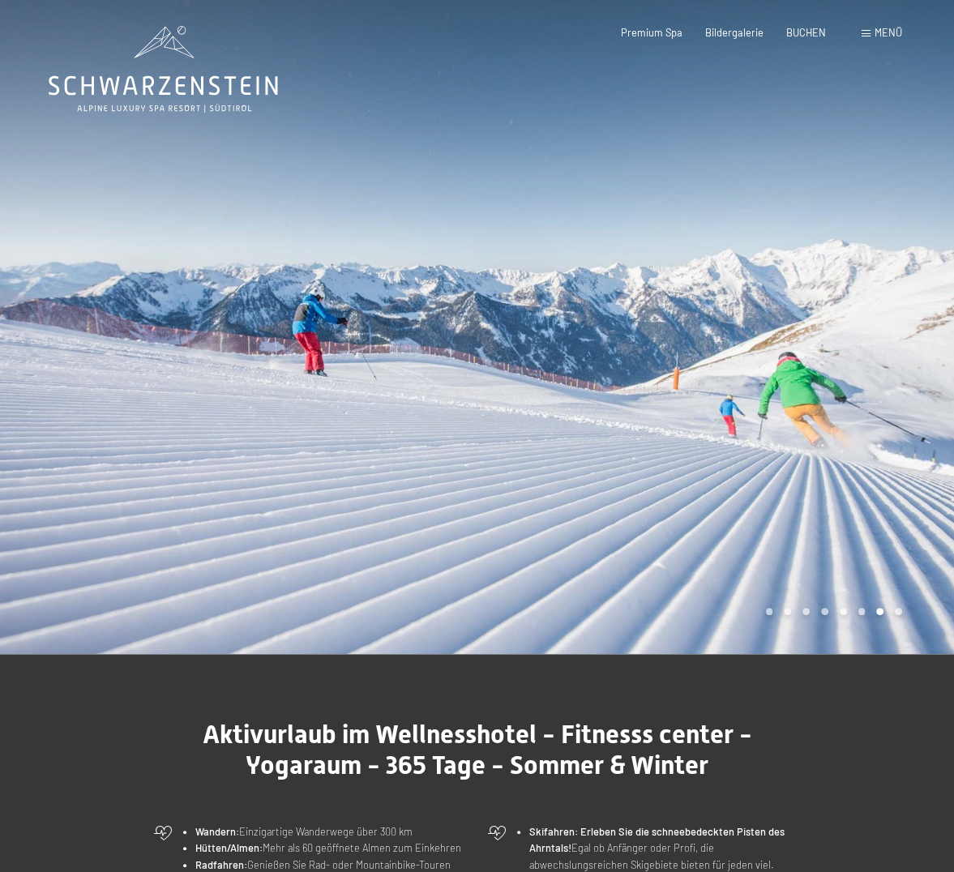
click at [859, 611] on div "Carousel Page 6" at bounding box center [861, 611] width 7 height 7
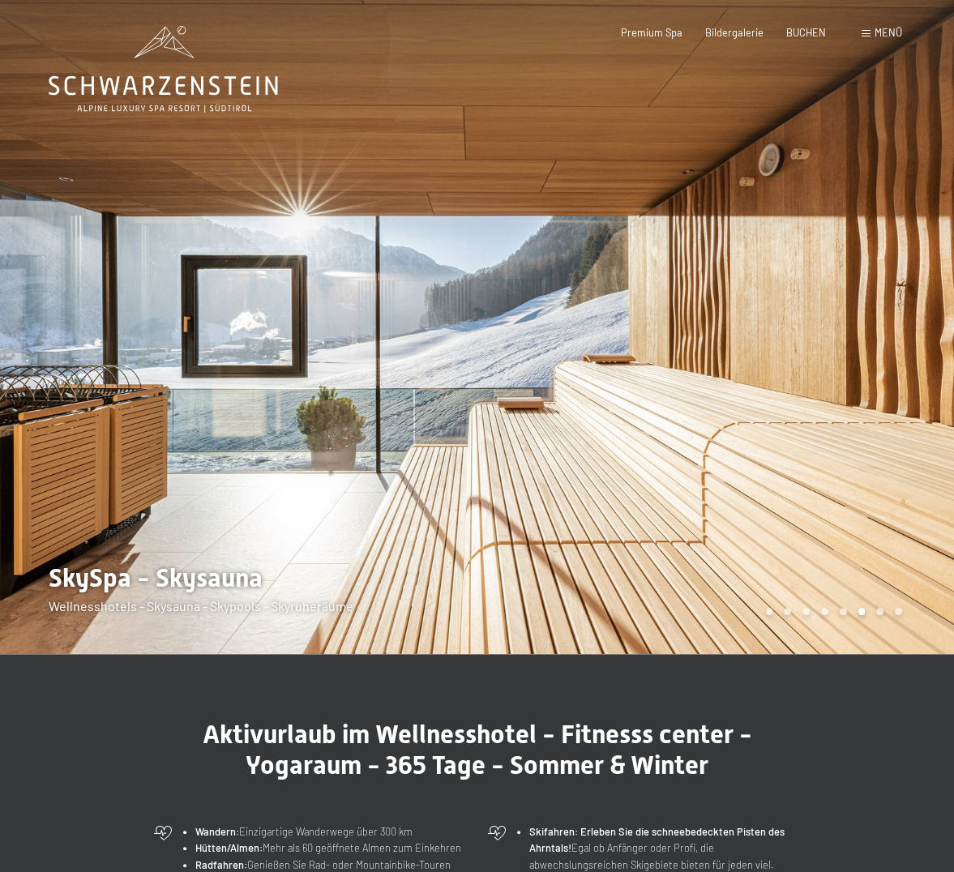
click at [841, 612] on div "Carousel Page 5" at bounding box center [842, 611] width 7 height 7
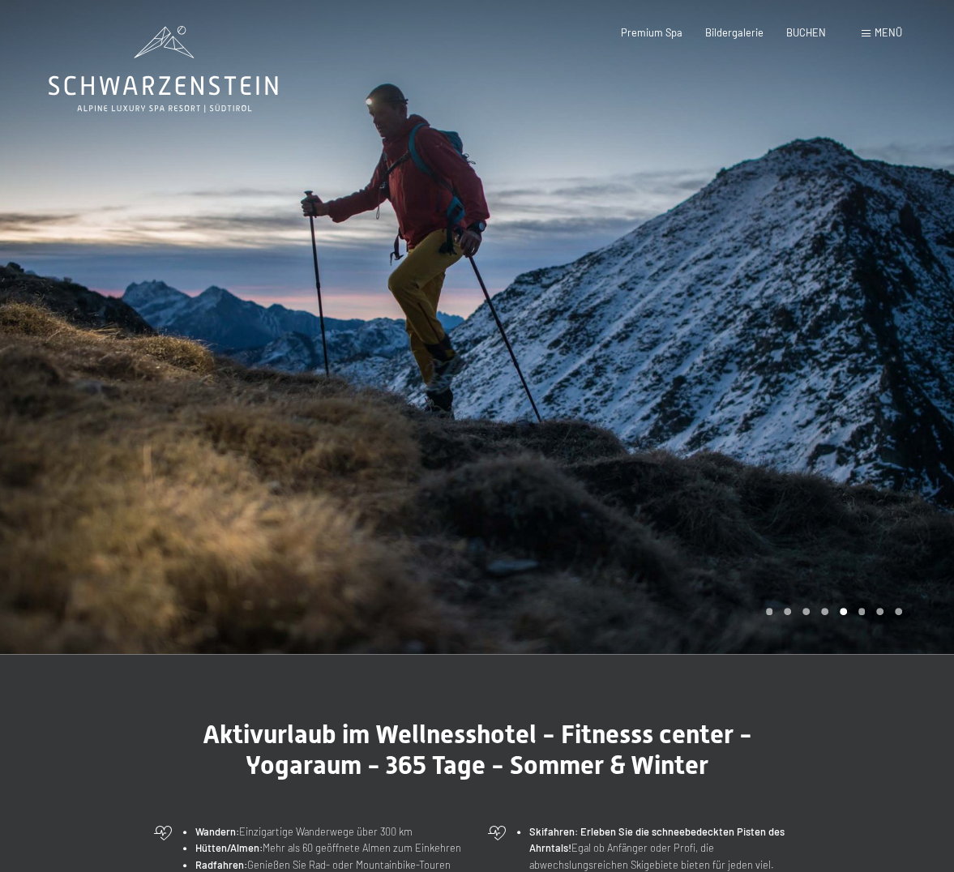
click at [826, 613] on div "Carousel Page 4" at bounding box center [824, 611] width 7 height 7
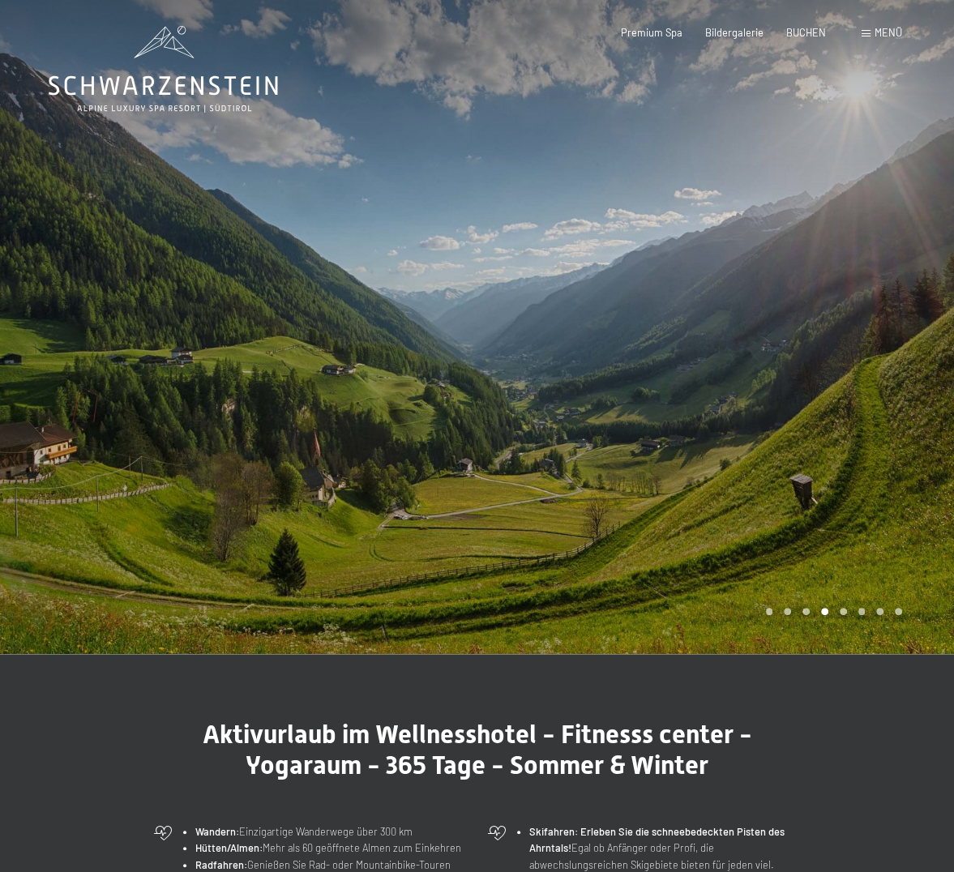
click at [801, 612] on div "Carousel Pagination" at bounding box center [831, 611] width 142 height 7
click at [804, 612] on div "Carousel Page 3" at bounding box center [805, 611] width 7 height 7
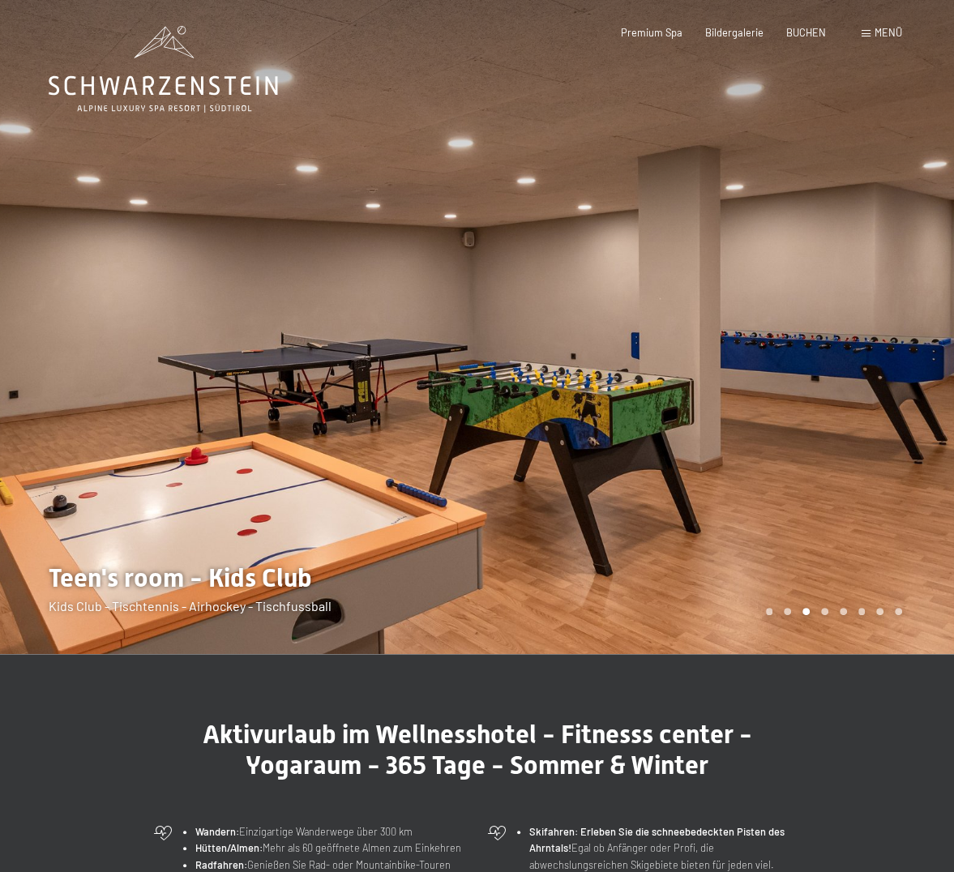
click at [788, 612] on div "Carousel Page 2" at bounding box center [787, 611] width 7 height 7
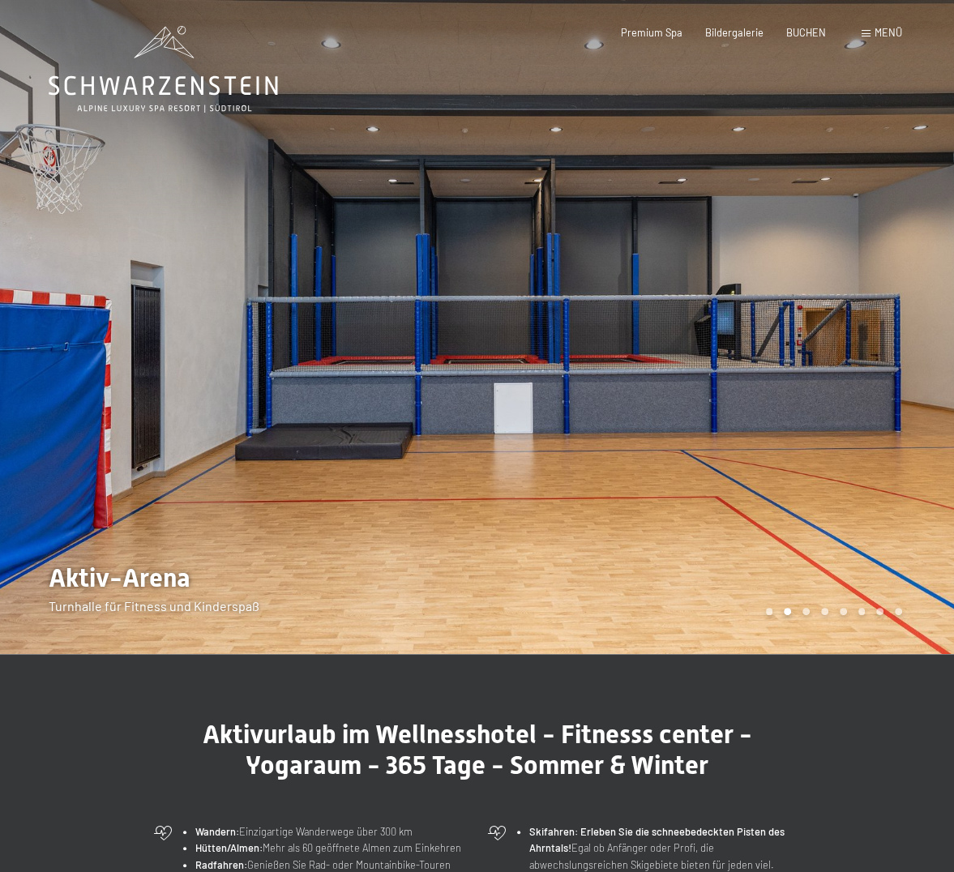
click at [768, 613] on div "Carousel Page 1" at bounding box center [769, 611] width 7 height 7
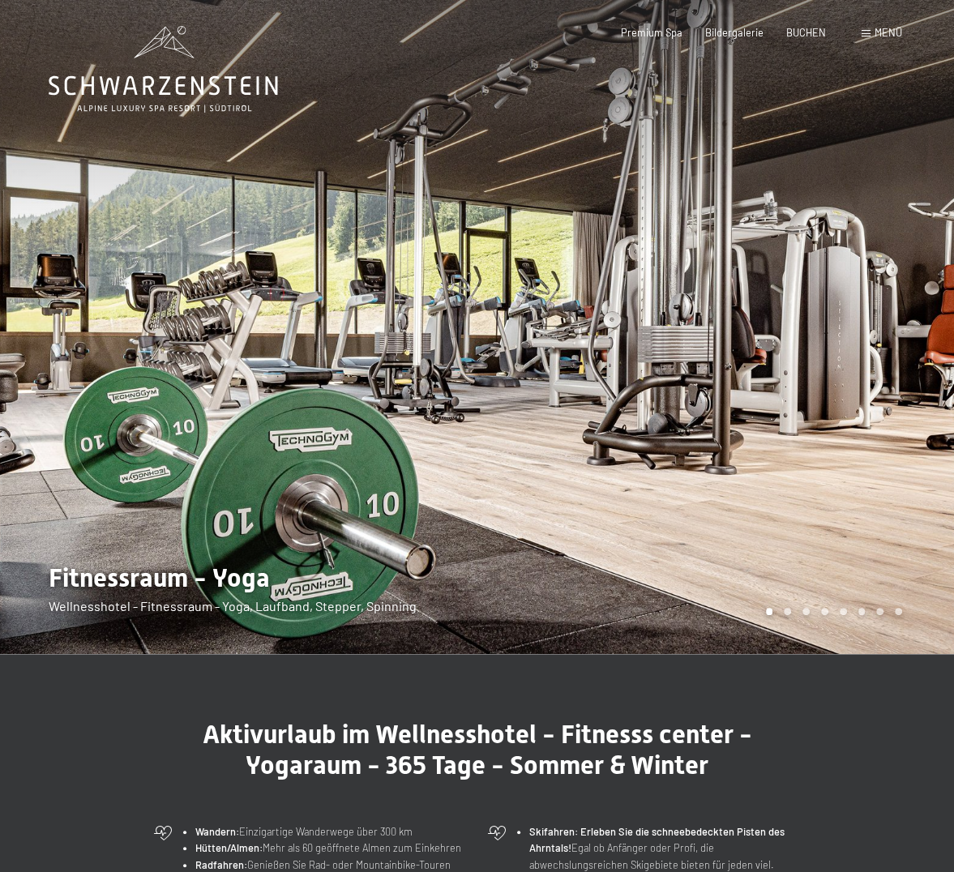
click at [768, 613] on div "Carousel Page 1 (Current Slide)" at bounding box center [769, 611] width 7 height 7
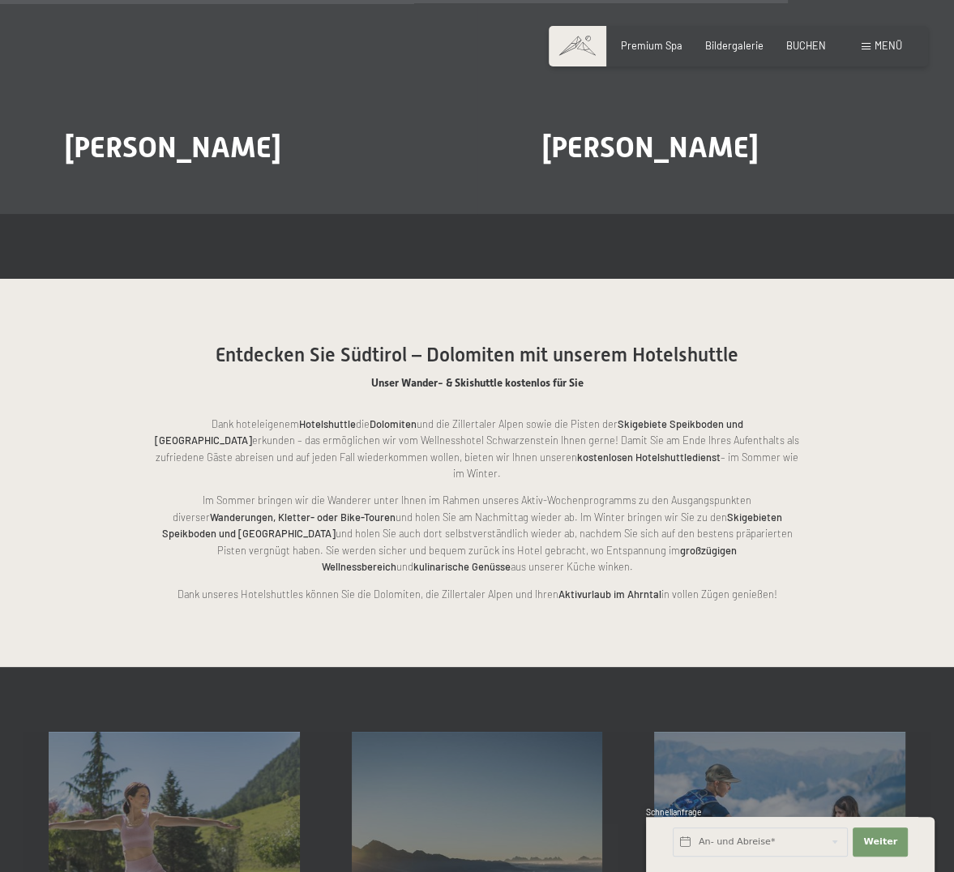
scroll to position [2512, 0]
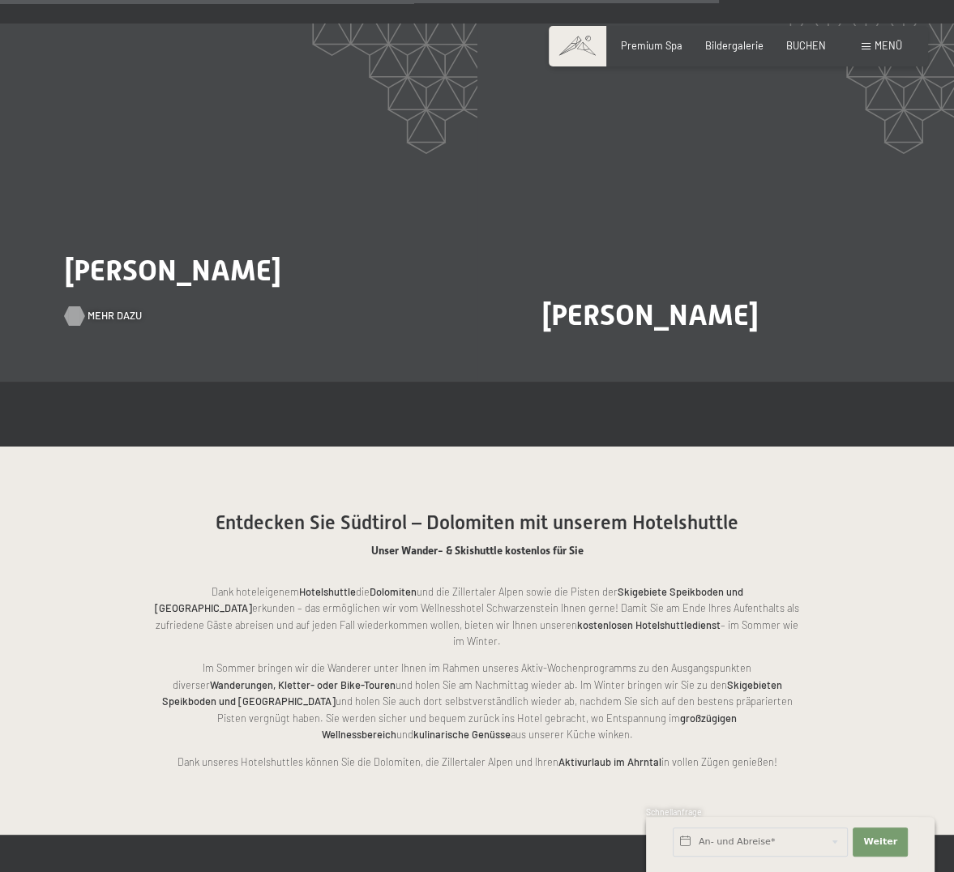
click at [99, 309] on span "Mehr dazu" at bounding box center [115, 316] width 54 height 15
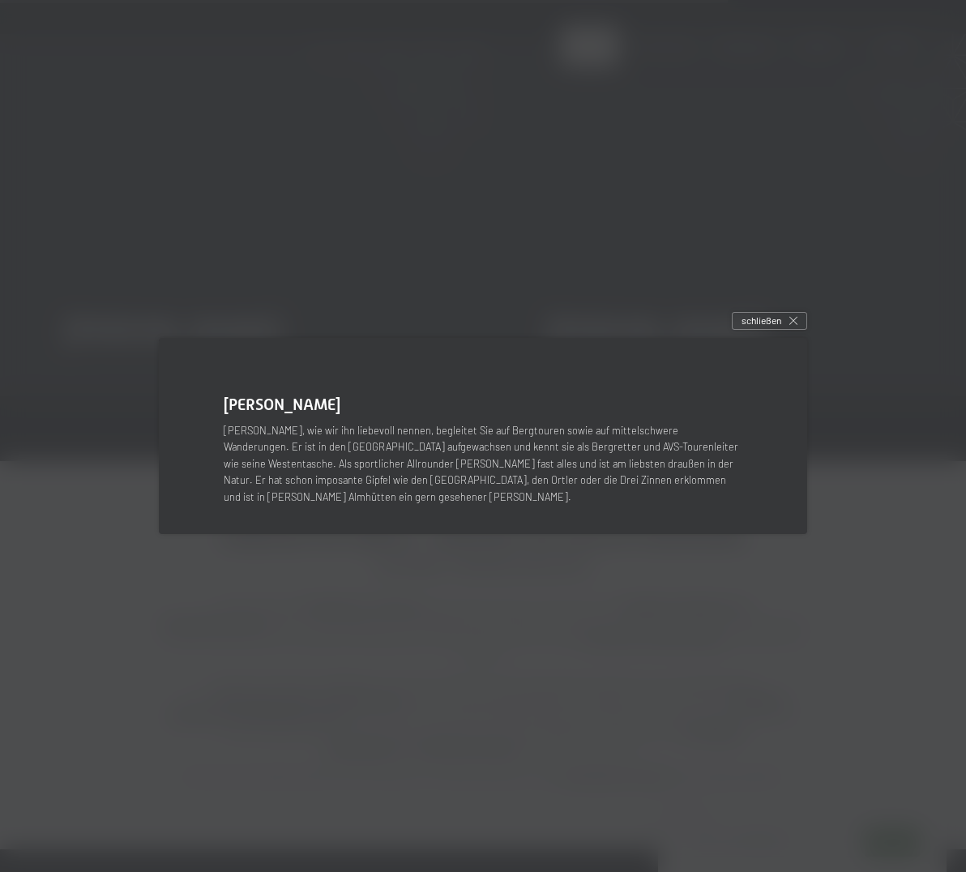
click at [460, 265] on div at bounding box center [483, 436] width 966 height 872
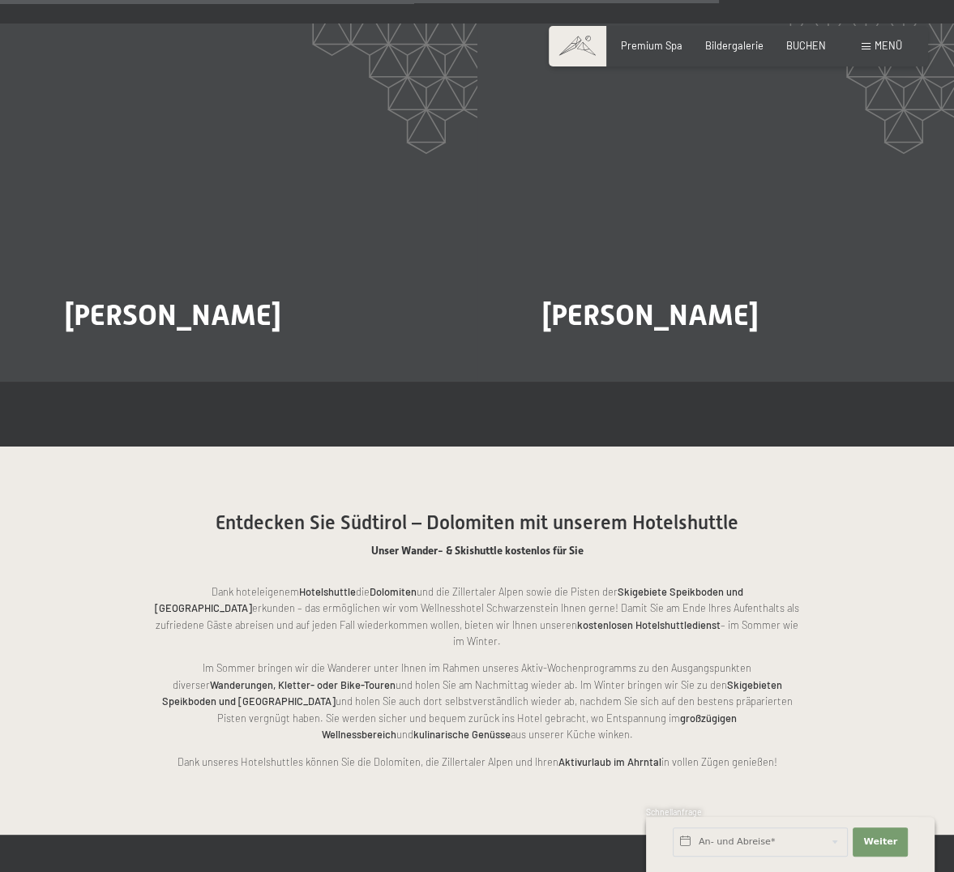
scroll to position [2501, 0]
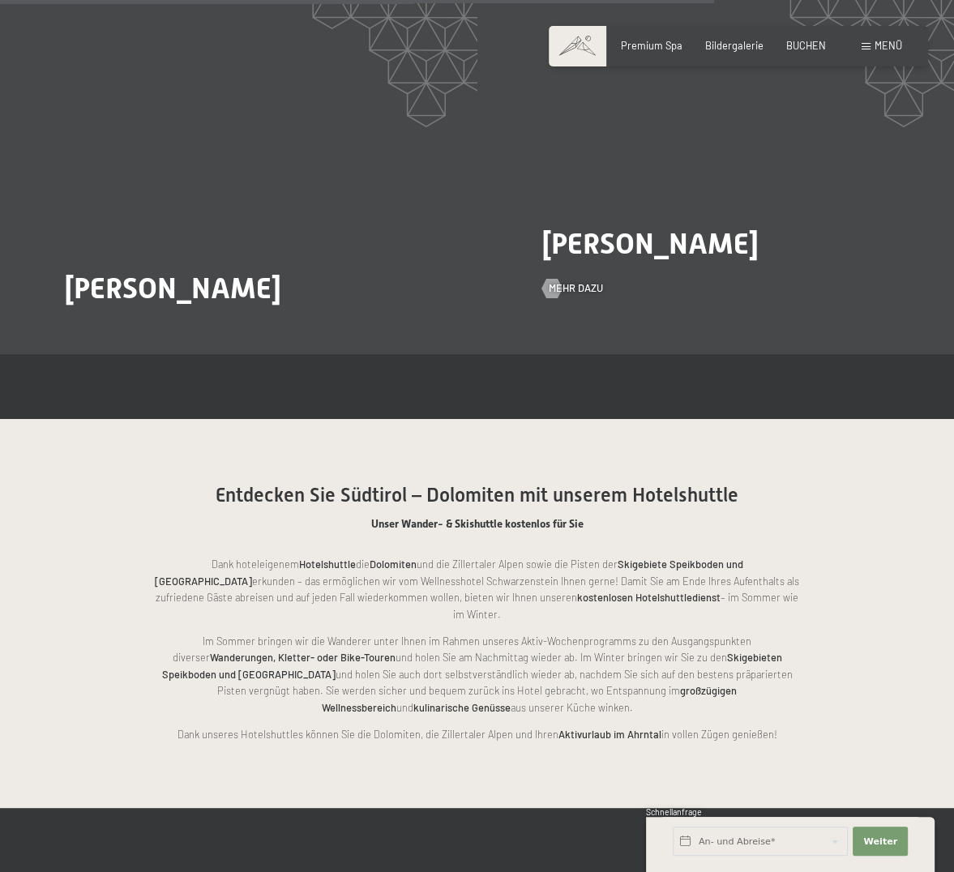
scroll to position [2525, 0]
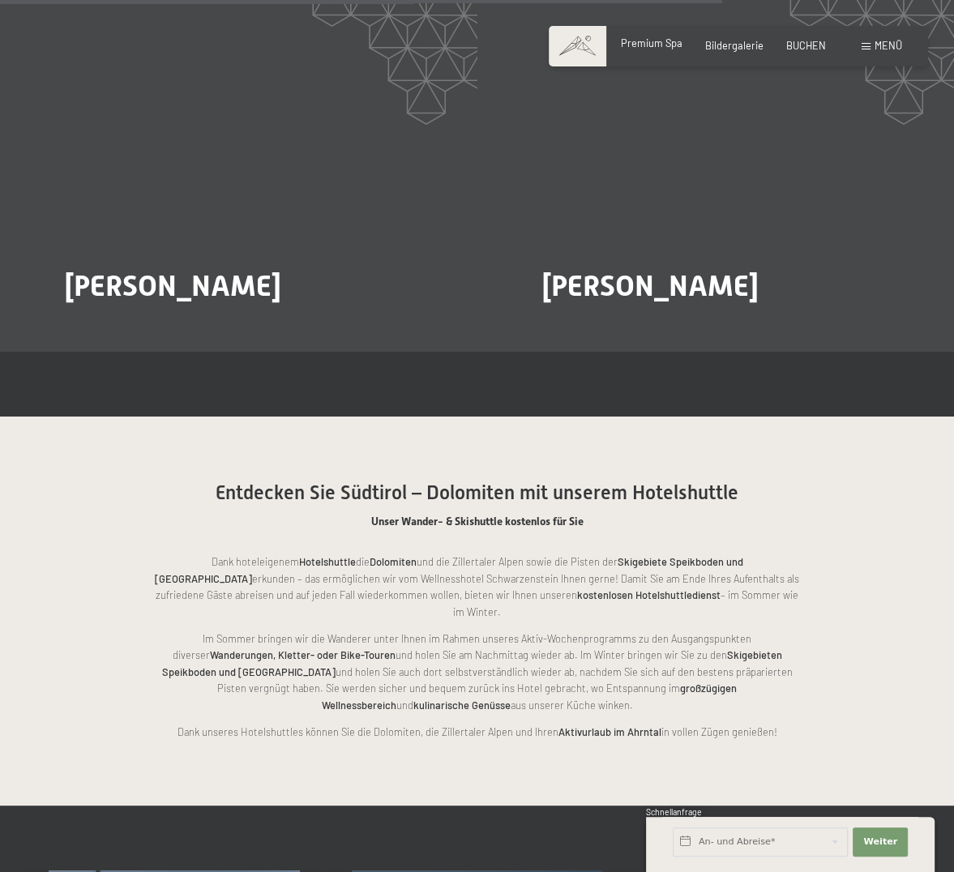
click at [662, 44] on span "Premium Spa" at bounding box center [652, 42] width 62 height 13
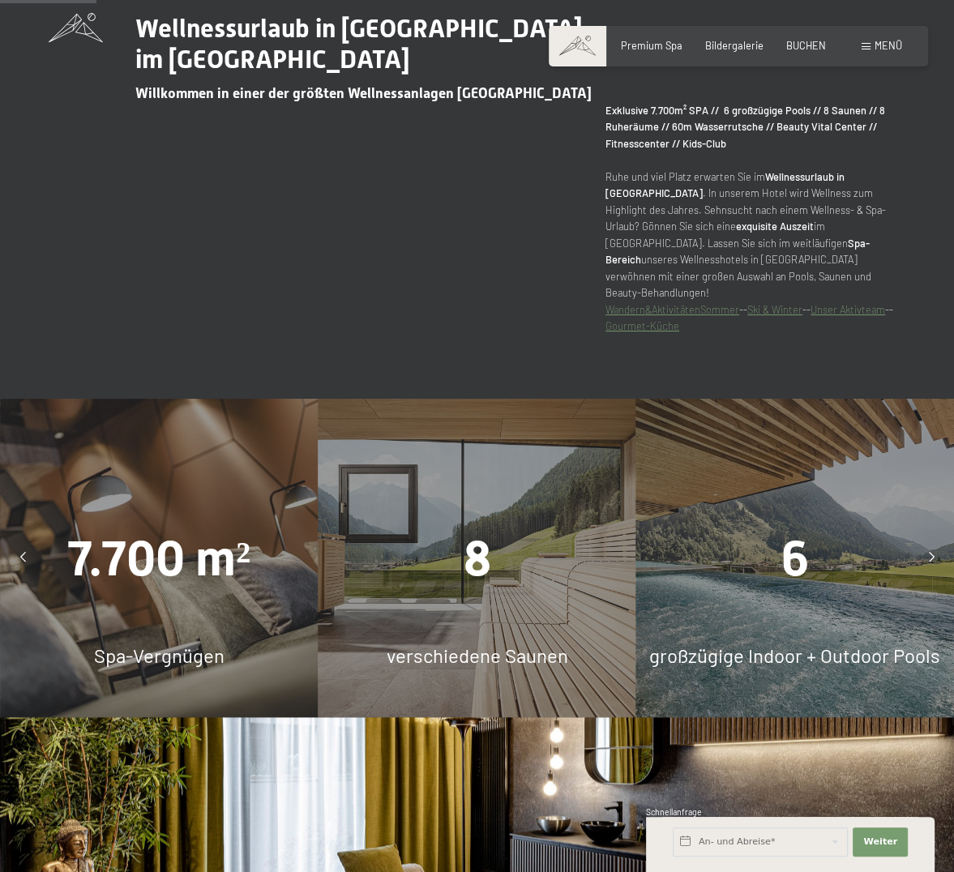
scroll to position [972, 0]
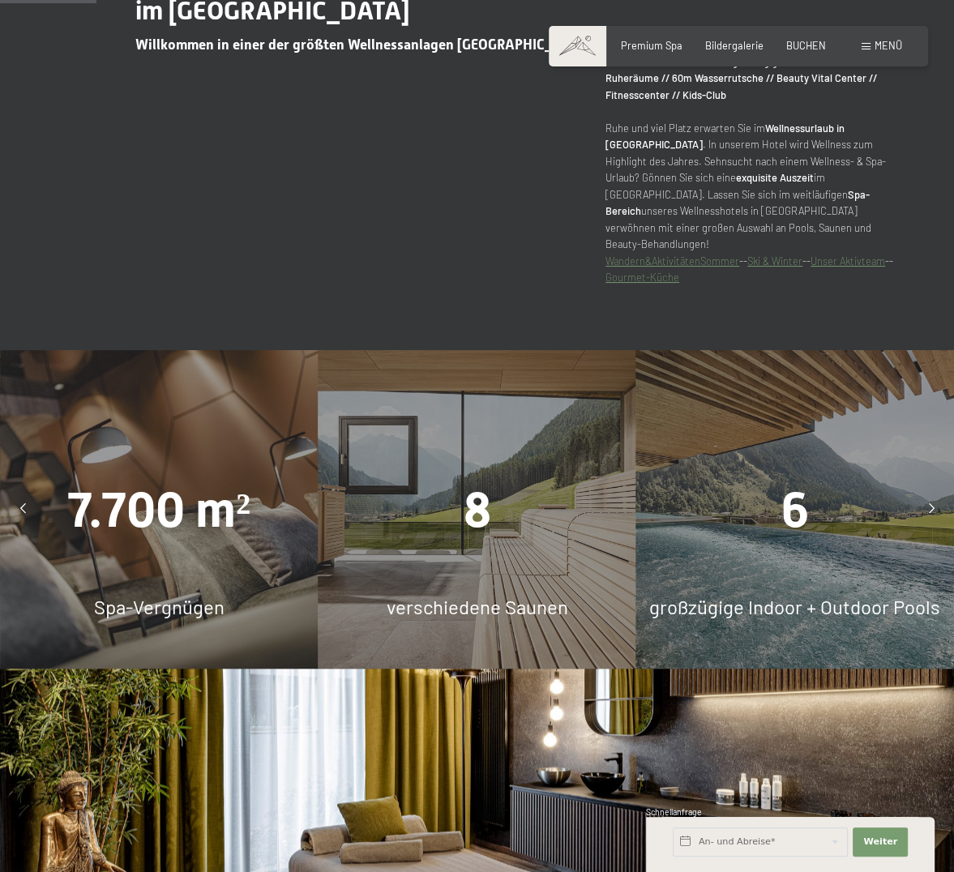
click at [730, 429] on div "6 großzügige Indoor + Outdoor Pools" at bounding box center [795, 509] width 318 height 318
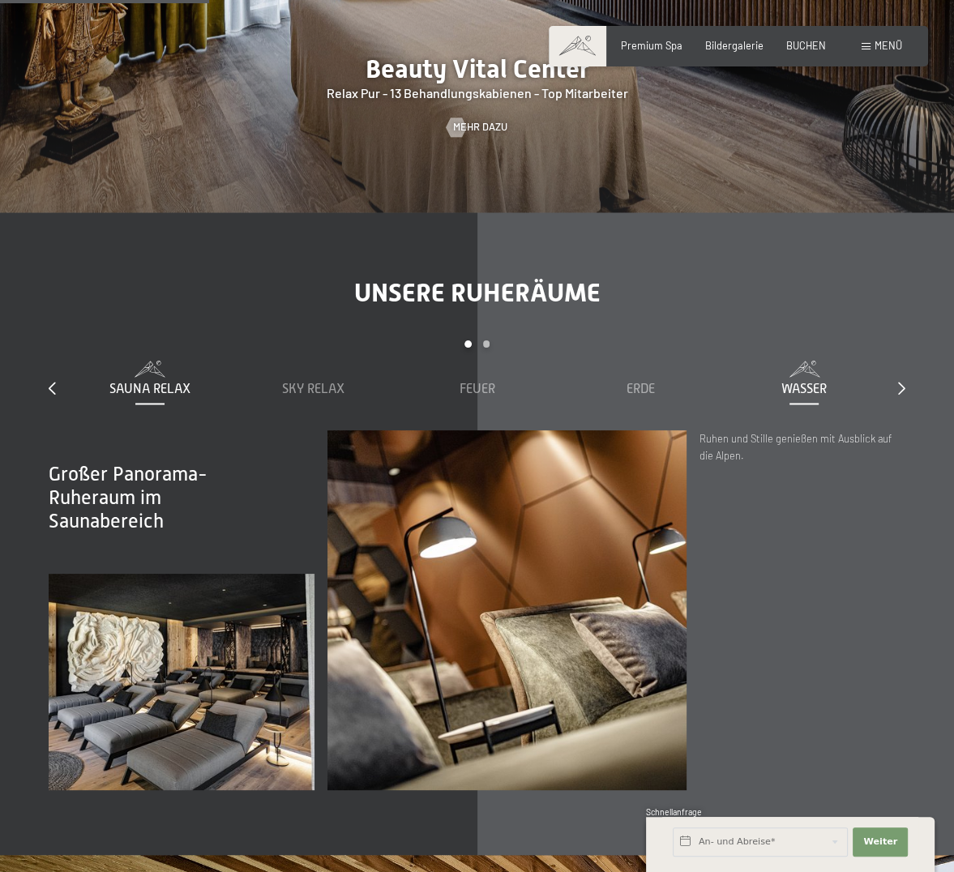
scroll to position [2107, 0]
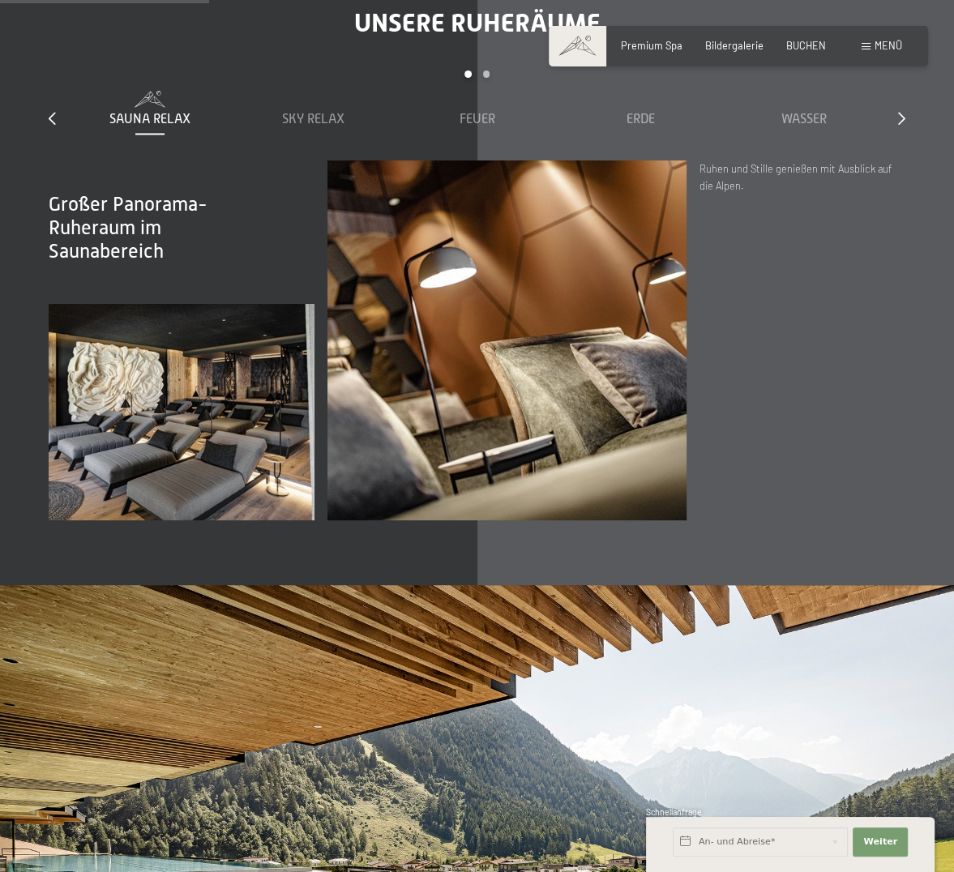
click at [876, 41] on span "Menü" at bounding box center [888, 45] width 28 height 13
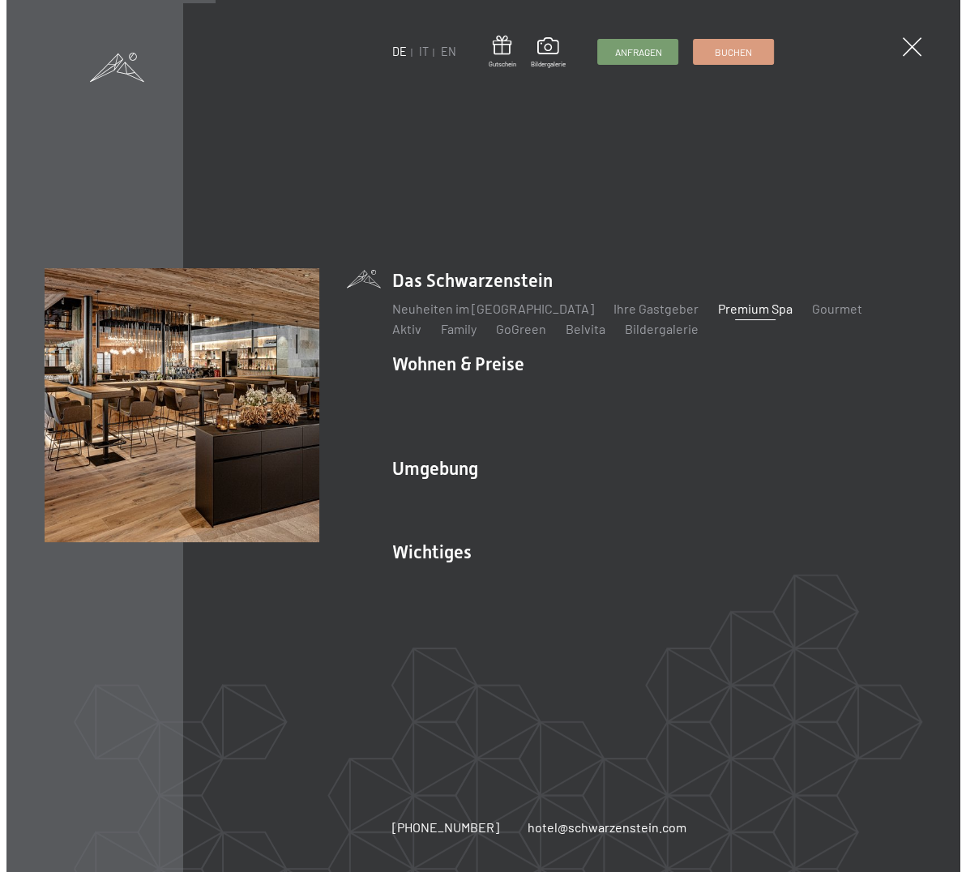
scroll to position [2116, 0]
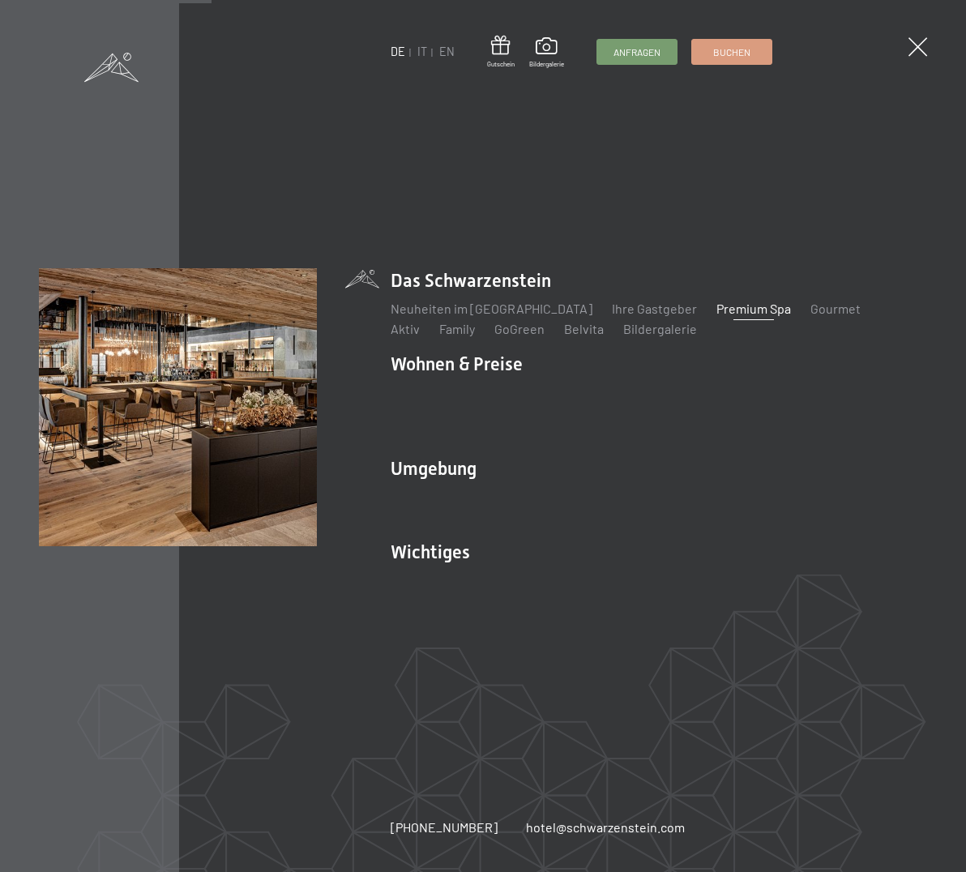
click at [716, 309] on link "Premium Spa" at bounding box center [753, 308] width 75 height 15
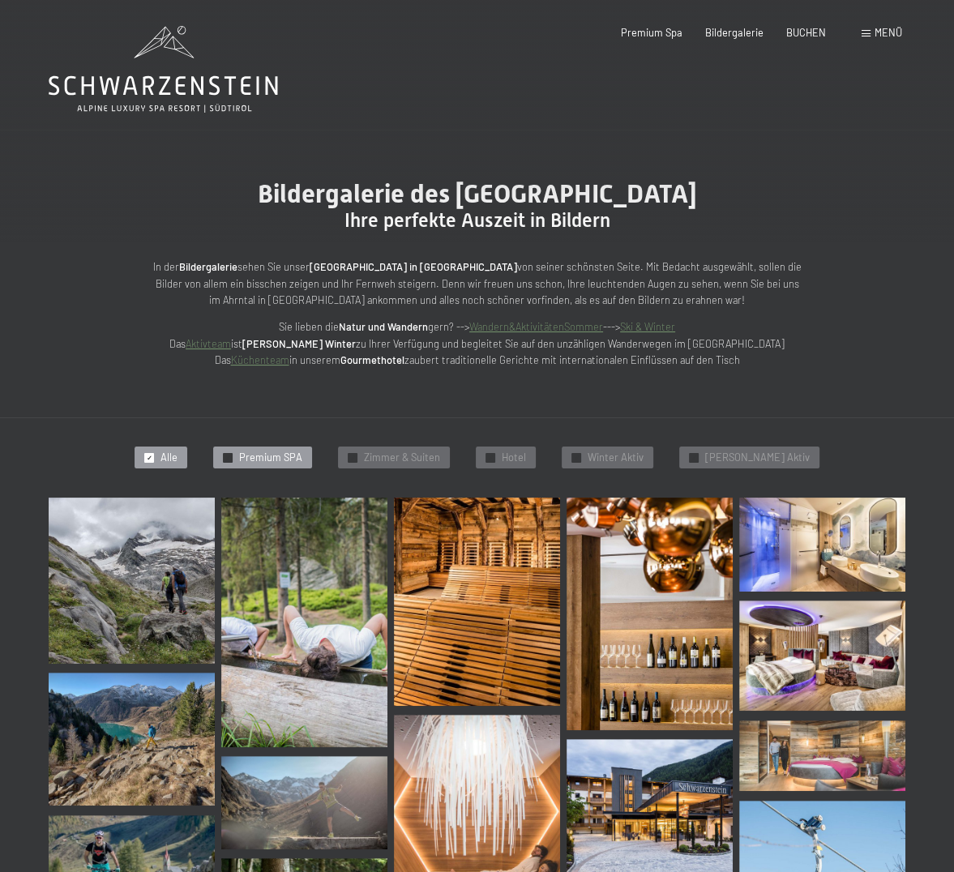
click at [231, 453] on span "✓" at bounding box center [228, 457] width 6 height 9
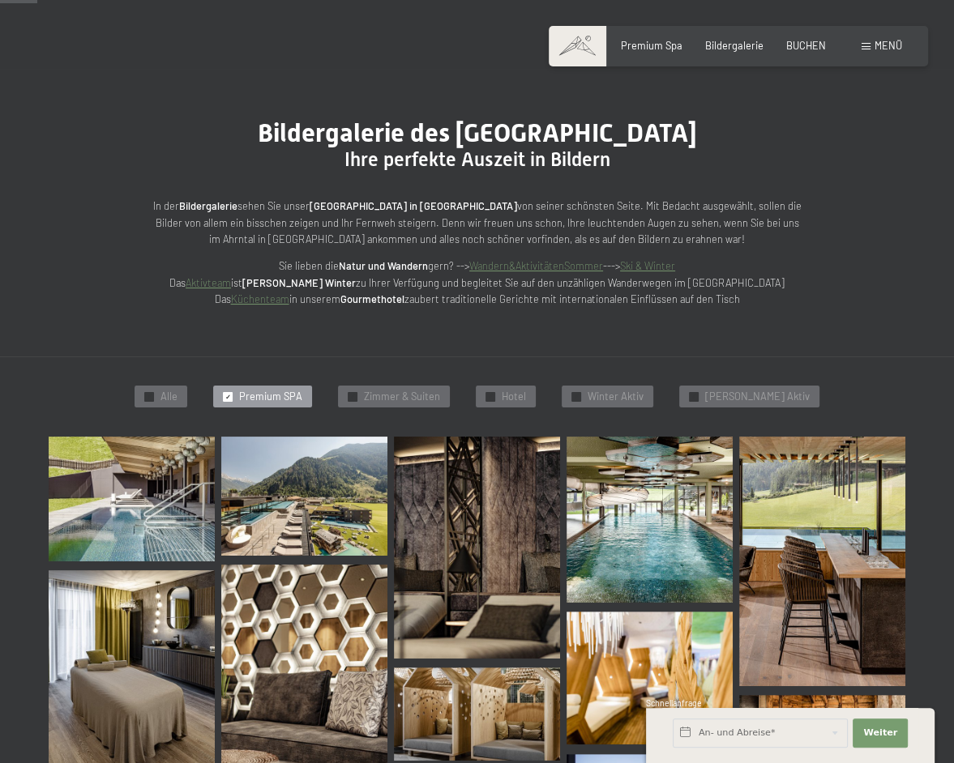
scroll to position [304, 0]
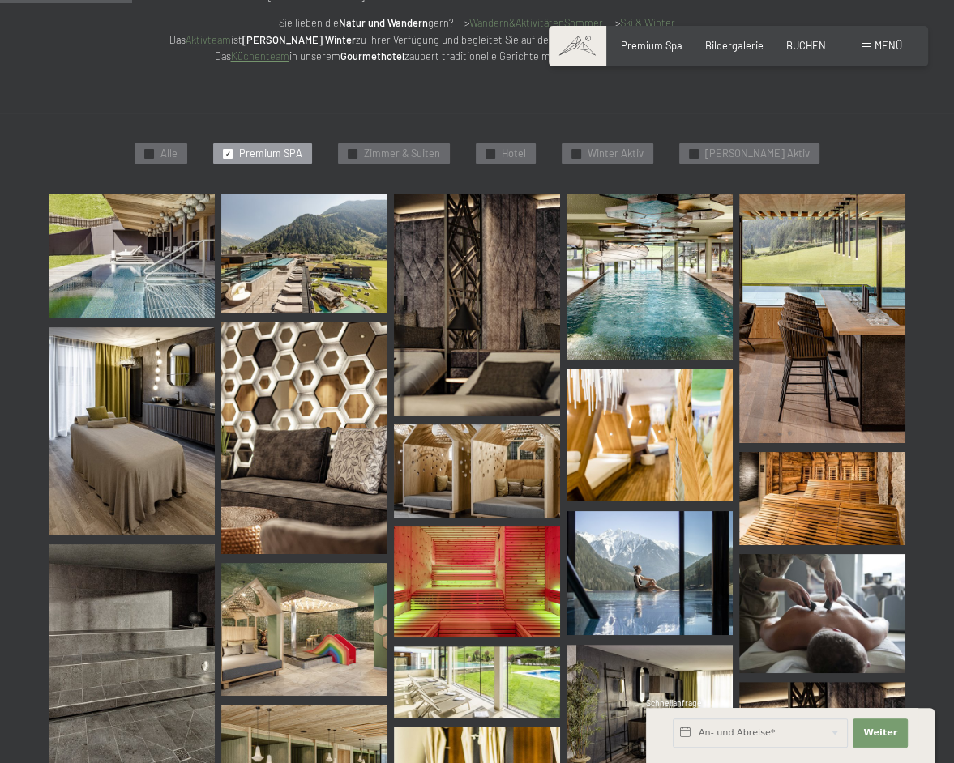
click at [298, 251] on img at bounding box center [304, 253] width 166 height 118
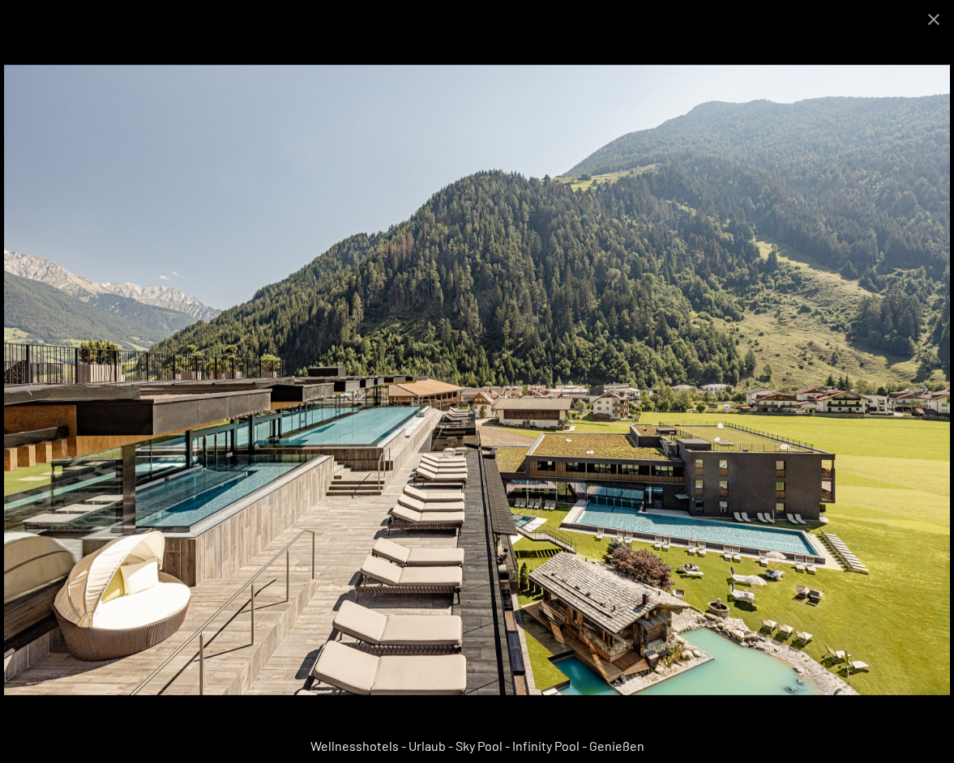
click at [241, 510] on img at bounding box center [477, 380] width 946 height 630
click at [178, 38] on div at bounding box center [477, 381] width 954 height 763
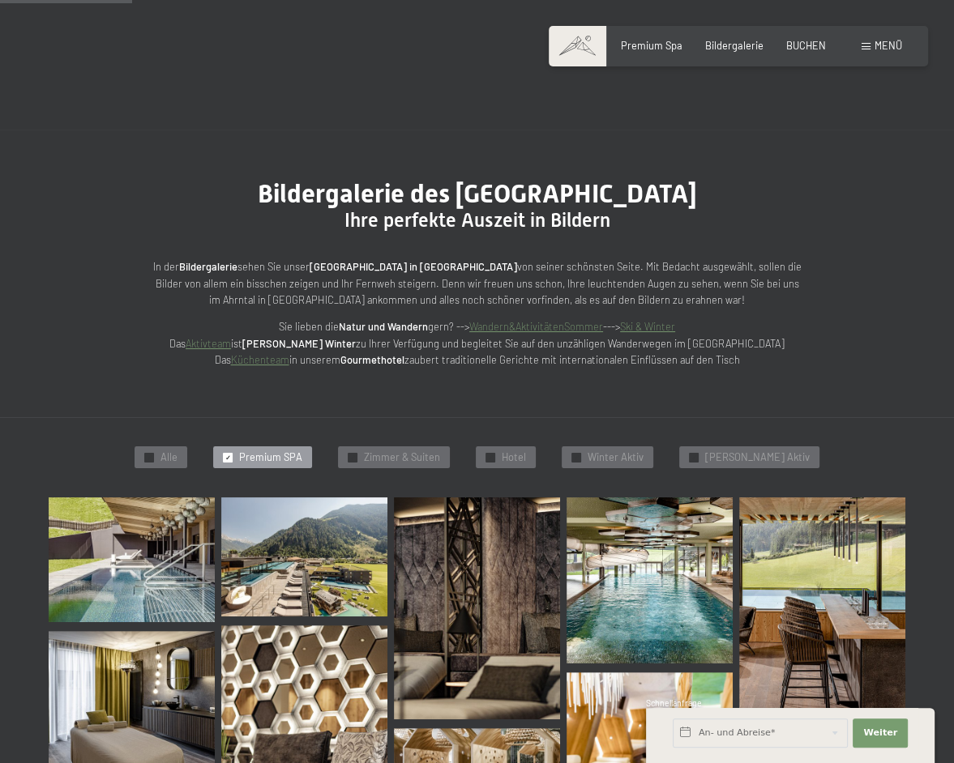
scroll to position [304, 0]
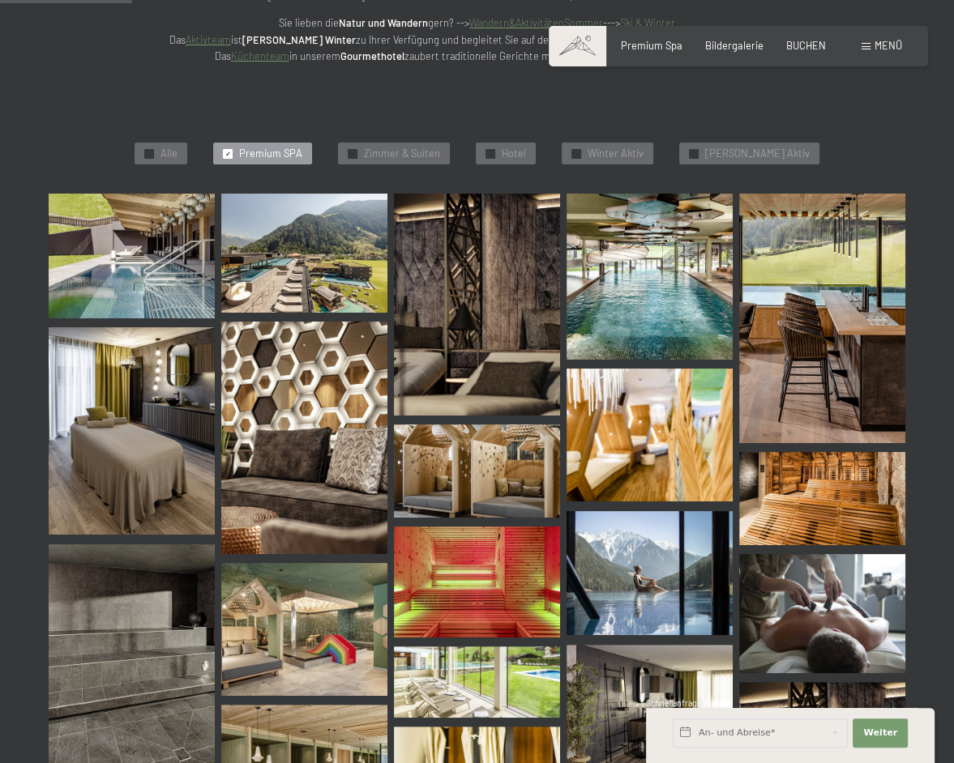
click at [647, 291] on img at bounding box center [649, 277] width 166 height 166
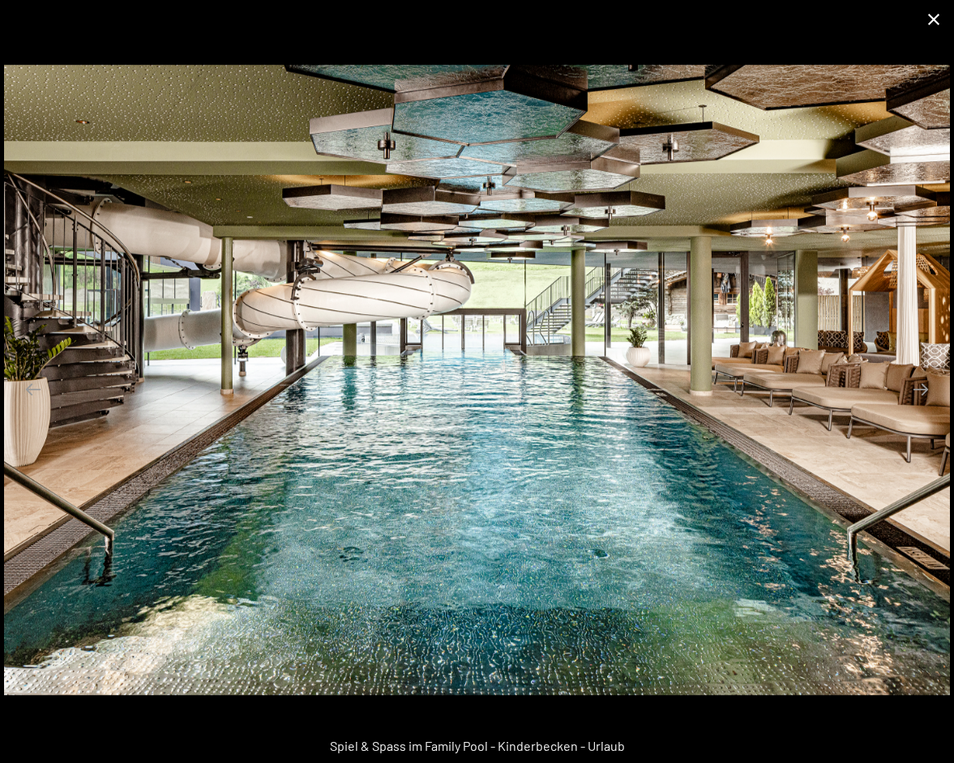
click at [937, 22] on button "Close gallery" at bounding box center [933, 19] width 41 height 38
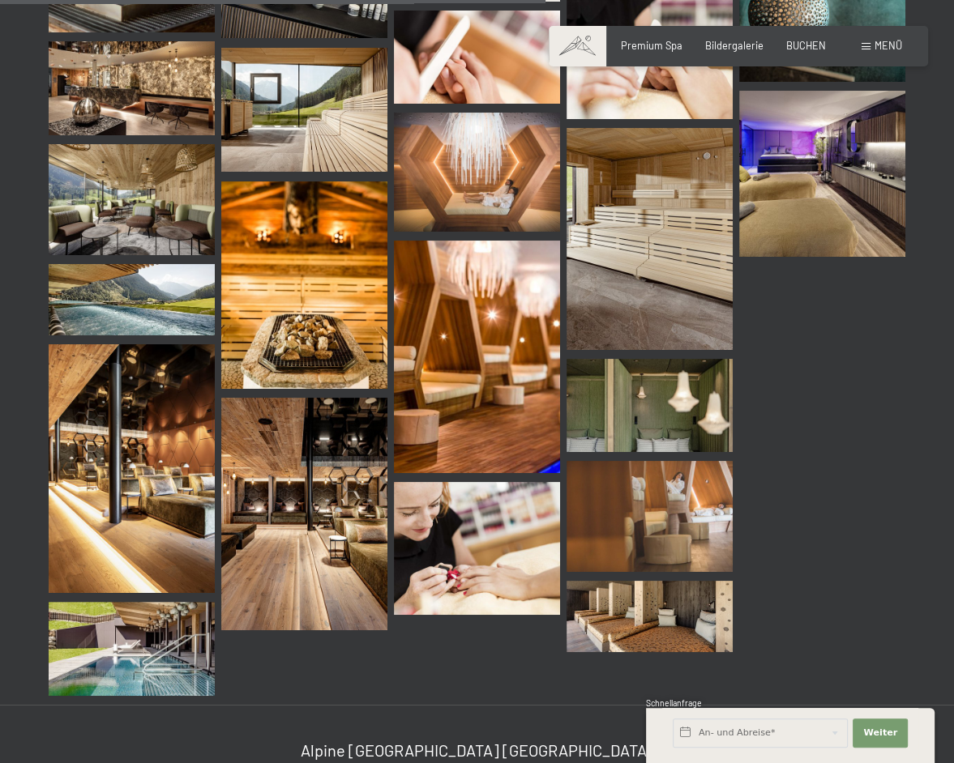
scroll to position [1195, 0]
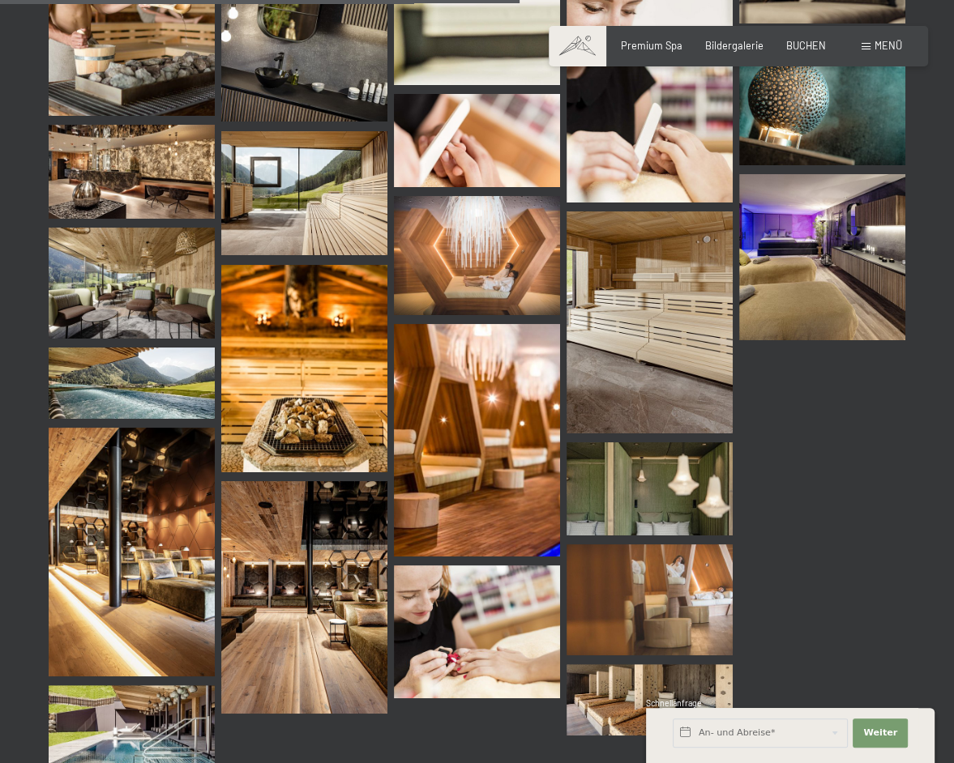
click at [172, 387] on img at bounding box center [132, 383] width 166 height 71
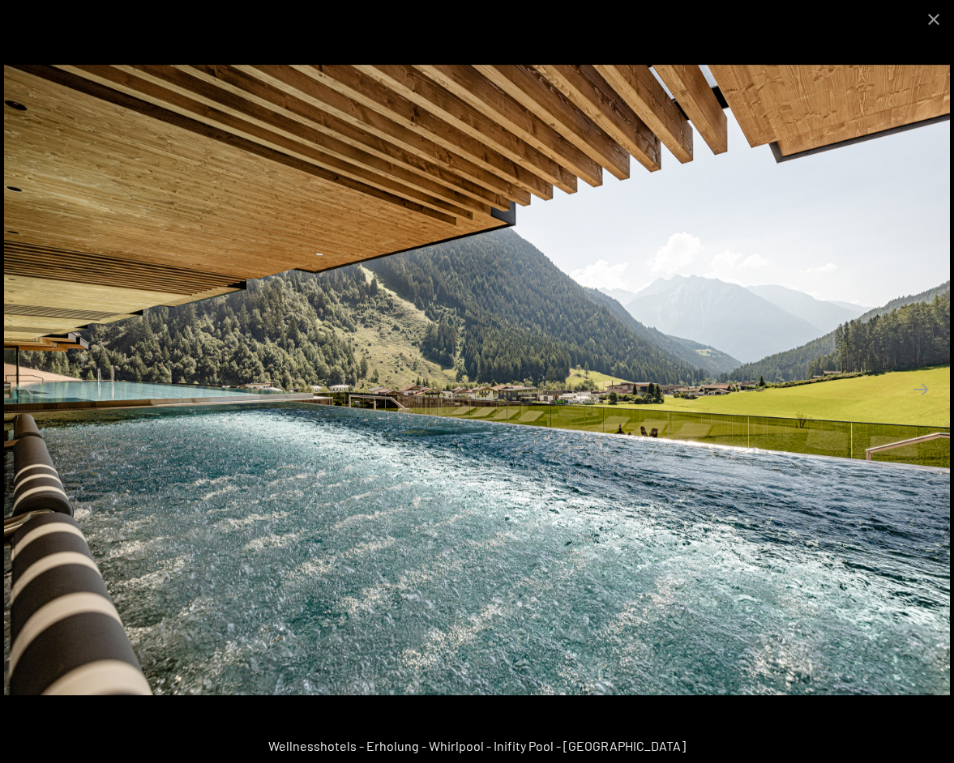
click at [301, 26] on div at bounding box center [477, 19] width 954 height 38
click at [929, 18] on button "Close gallery" at bounding box center [933, 19] width 41 height 38
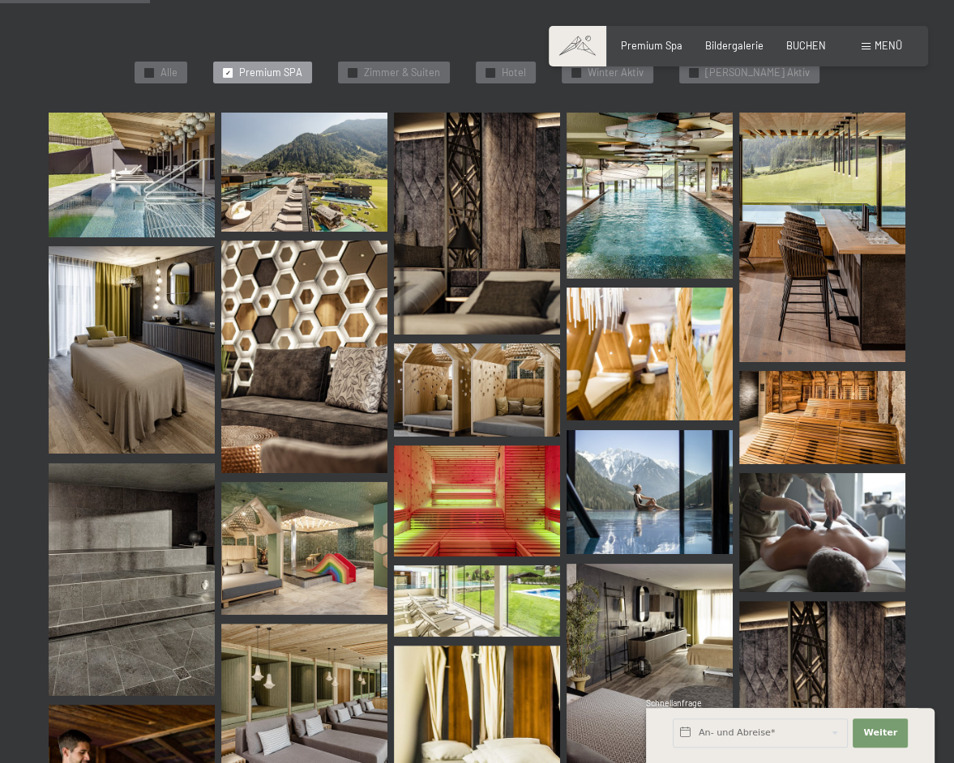
scroll to position [142, 0]
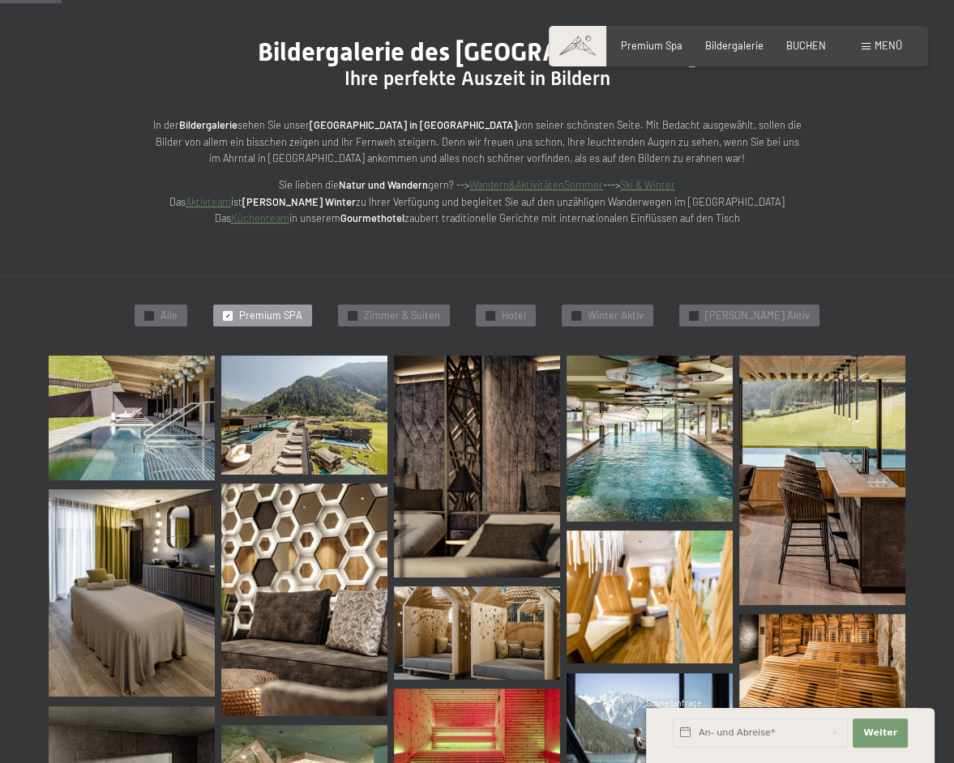
click at [351, 442] on img at bounding box center [304, 415] width 166 height 118
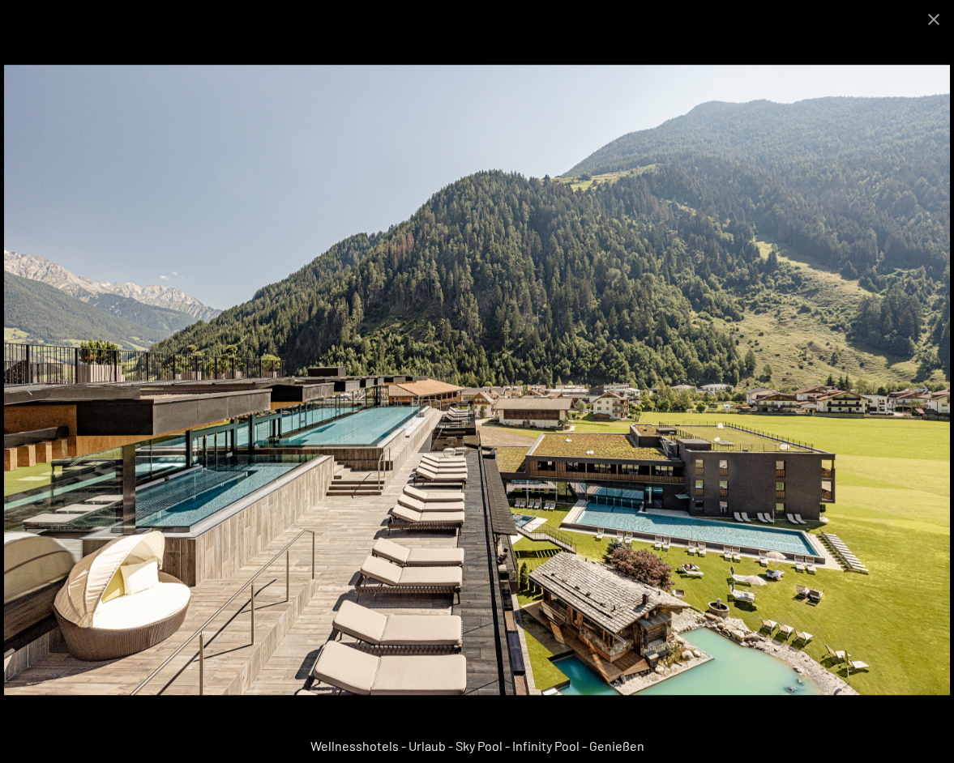
scroll to position [0, 0]
click at [471, 480] on img at bounding box center [477, 380] width 946 height 630
click at [401, 451] on img at bounding box center [477, 380] width 946 height 630
click at [328, 417] on img at bounding box center [477, 380] width 946 height 630
click at [220, 429] on img at bounding box center [477, 380] width 946 height 630
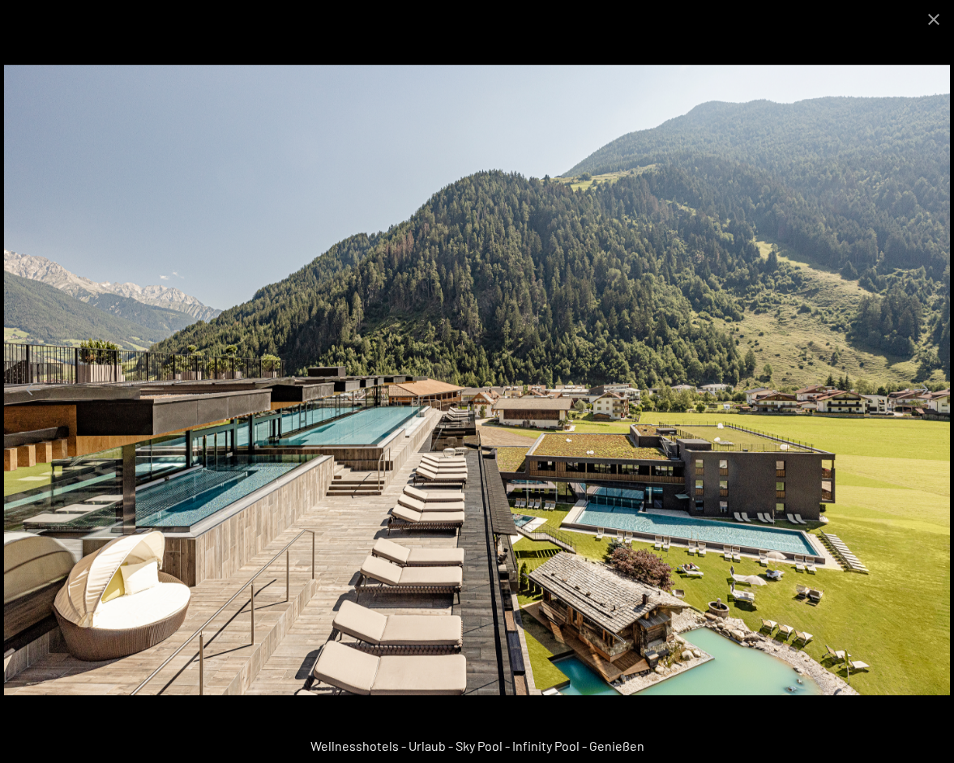
scroll to position [243, 0]
click at [314, 28] on div at bounding box center [477, 19] width 954 height 38
click at [930, 6] on button "Close gallery" at bounding box center [933, 19] width 41 height 38
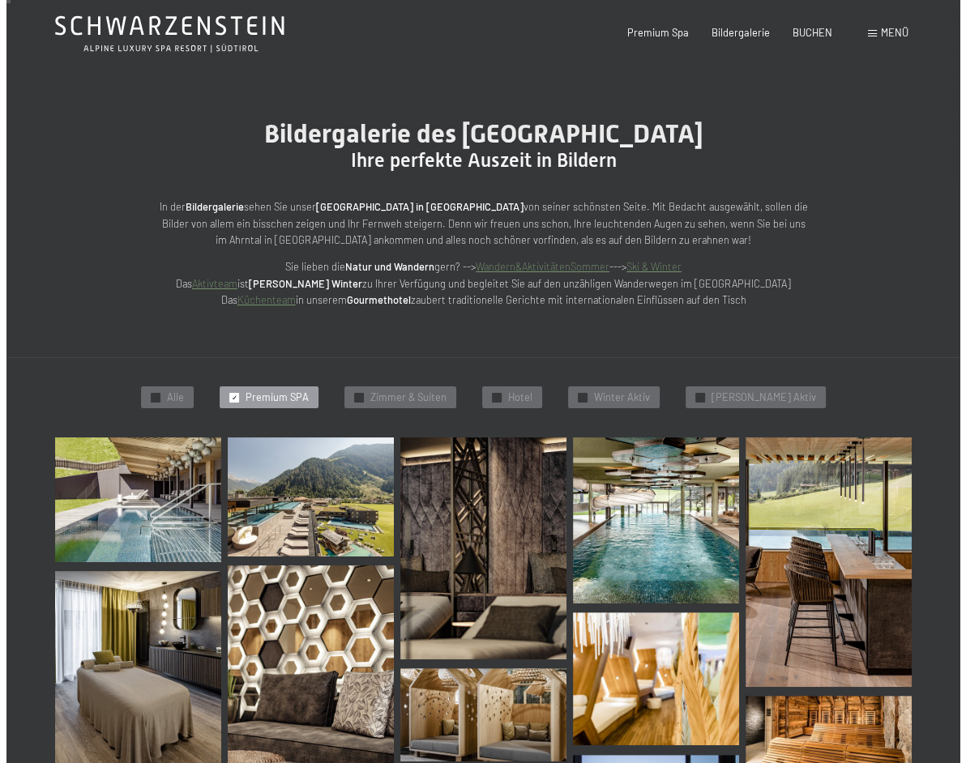
scroll to position [0, 0]
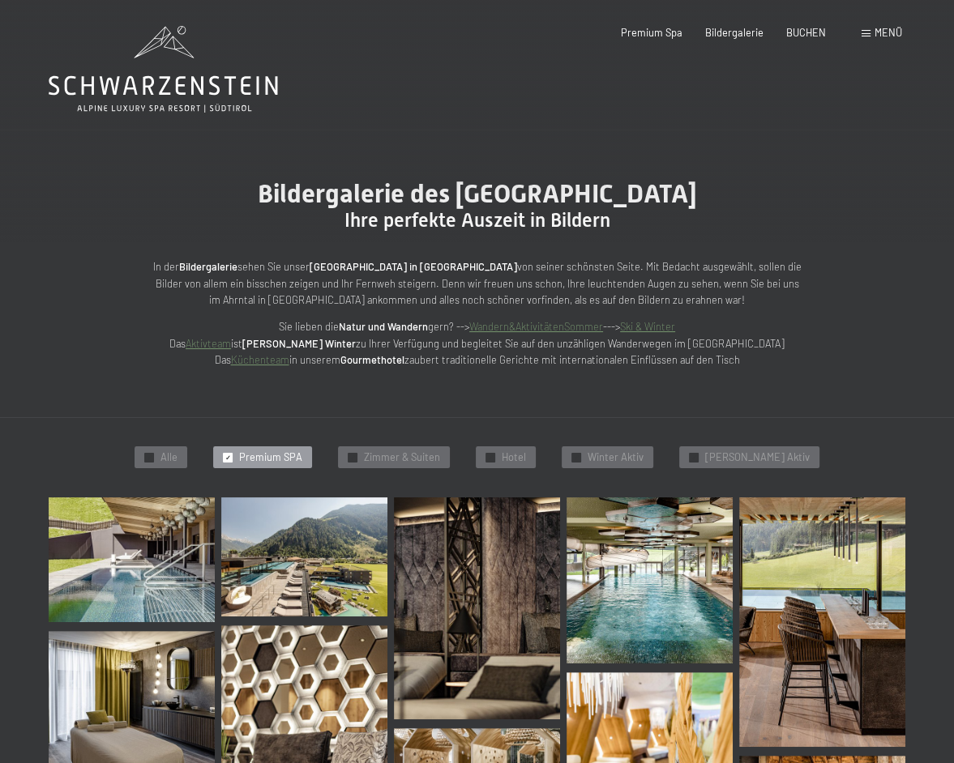
click at [869, 36] on div "Menü" at bounding box center [881, 33] width 41 height 15
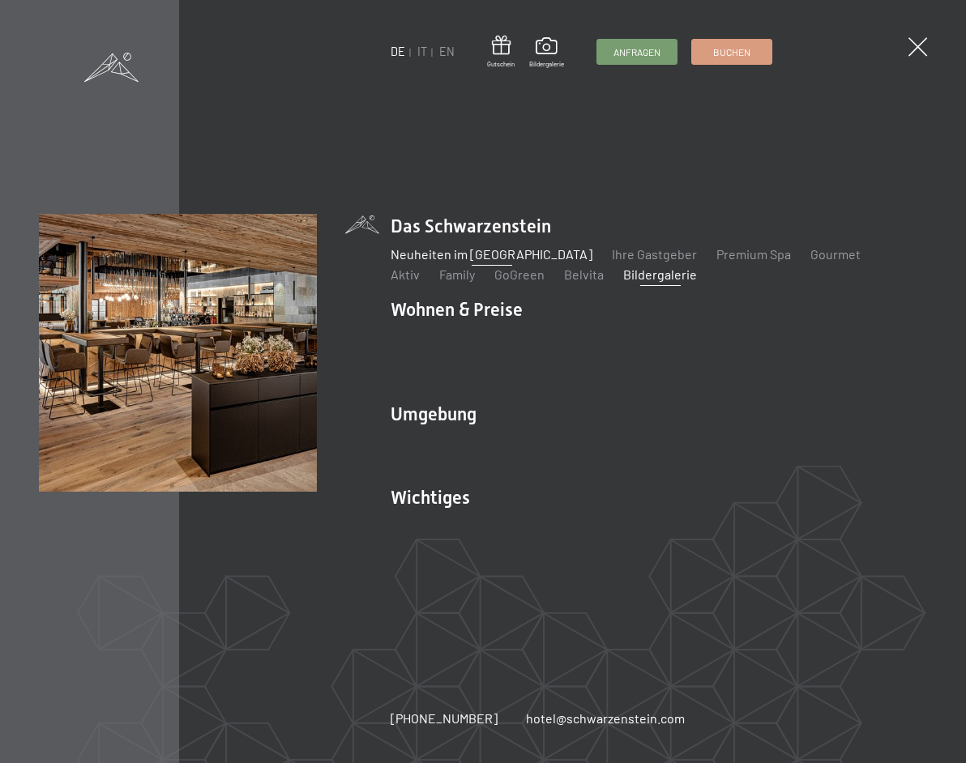
click at [462, 253] on link "Neuheiten im [GEOGRAPHIC_DATA]" at bounding box center [492, 253] width 202 height 15
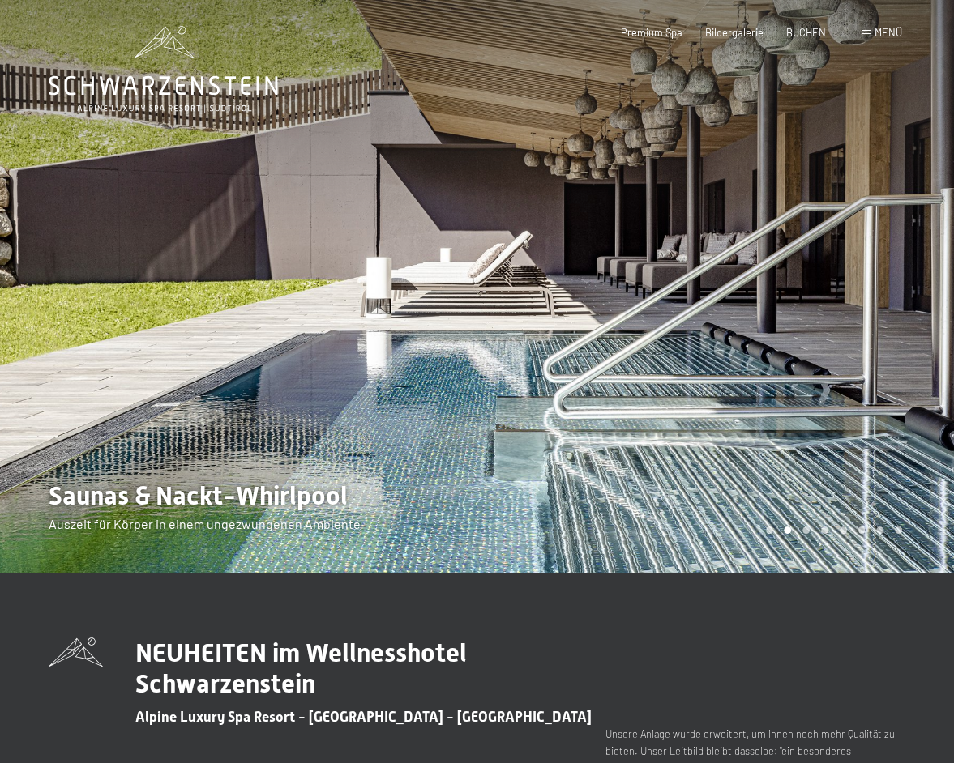
click at [478, 327] on div at bounding box center [715, 286] width 477 height 573
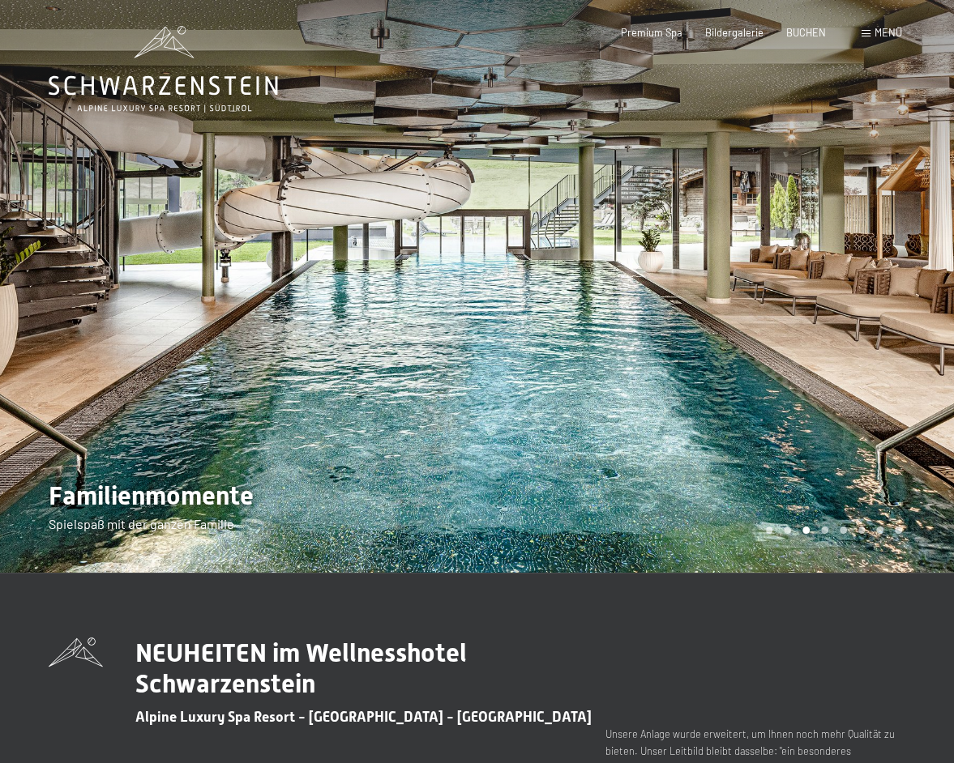
click at [510, 328] on div at bounding box center [715, 286] width 477 height 573
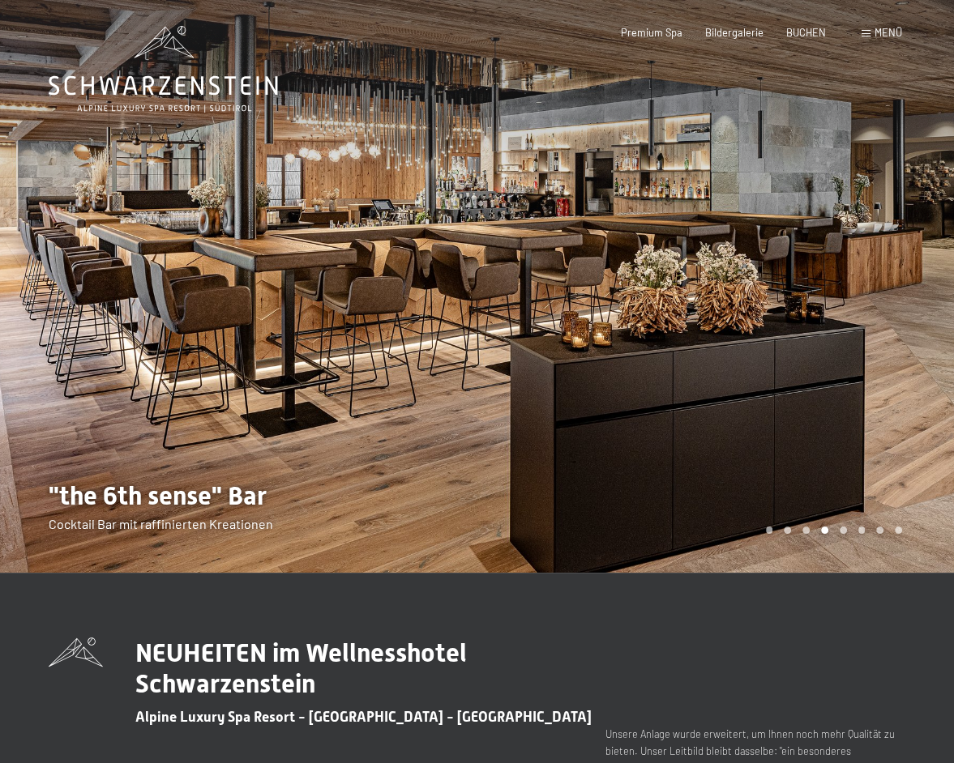
click at [514, 319] on div at bounding box center [715, 286] width 477 height 573
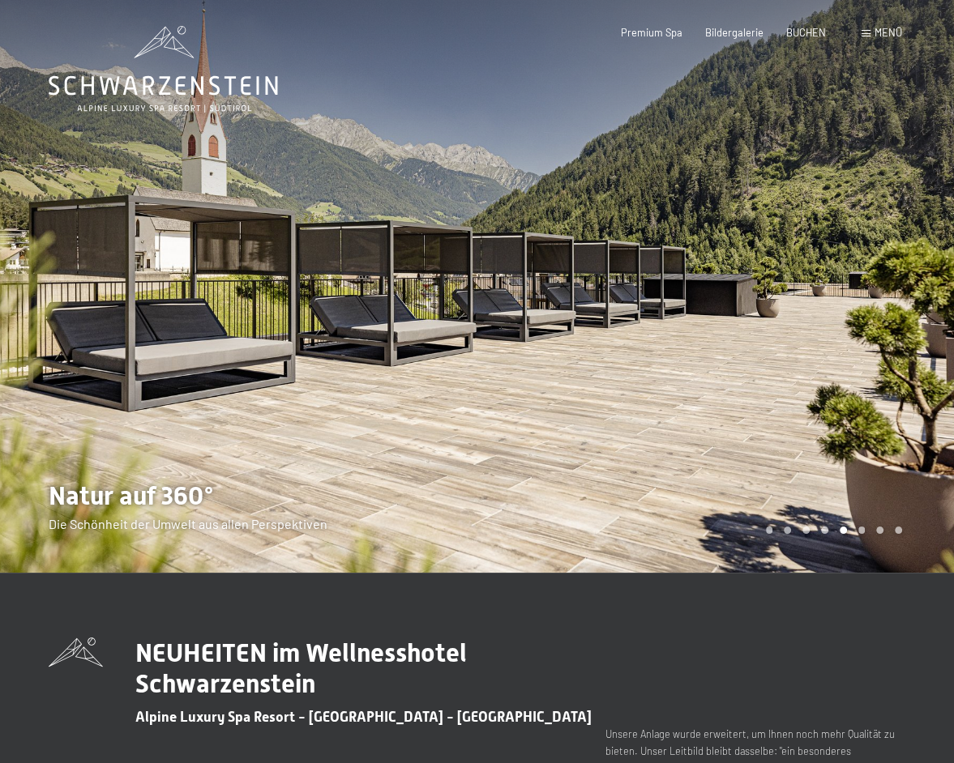
click at [514, 319] on div at bounding box center [715, 286] width 477 height 573
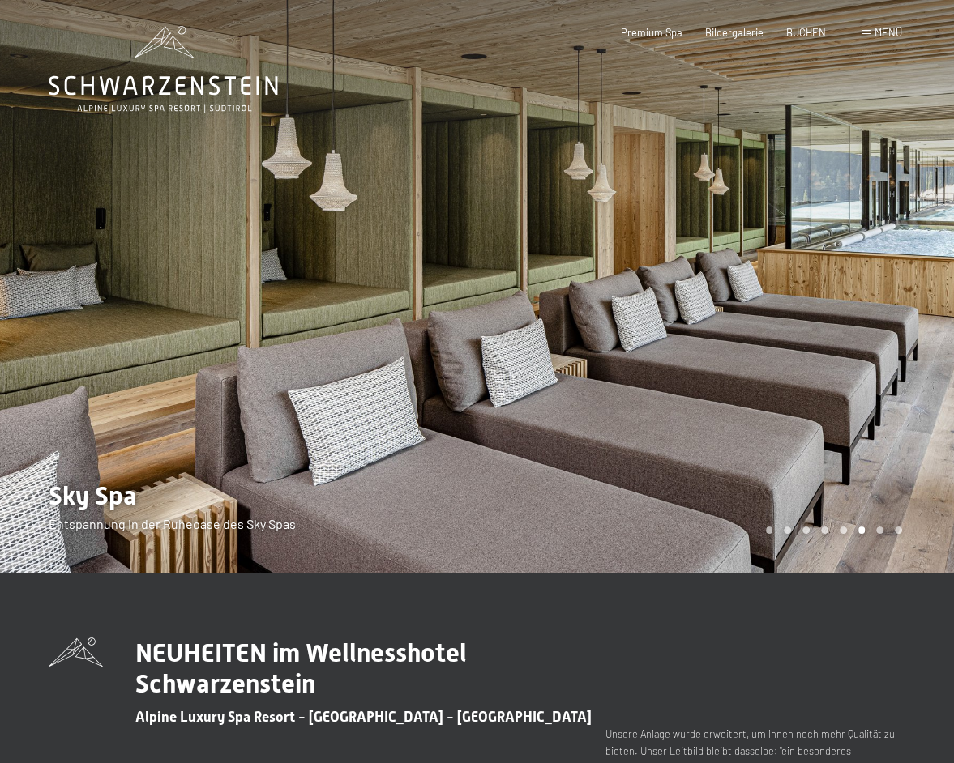
click at [514, 319] on div at bounding box center [715, 286] width 477 height 573
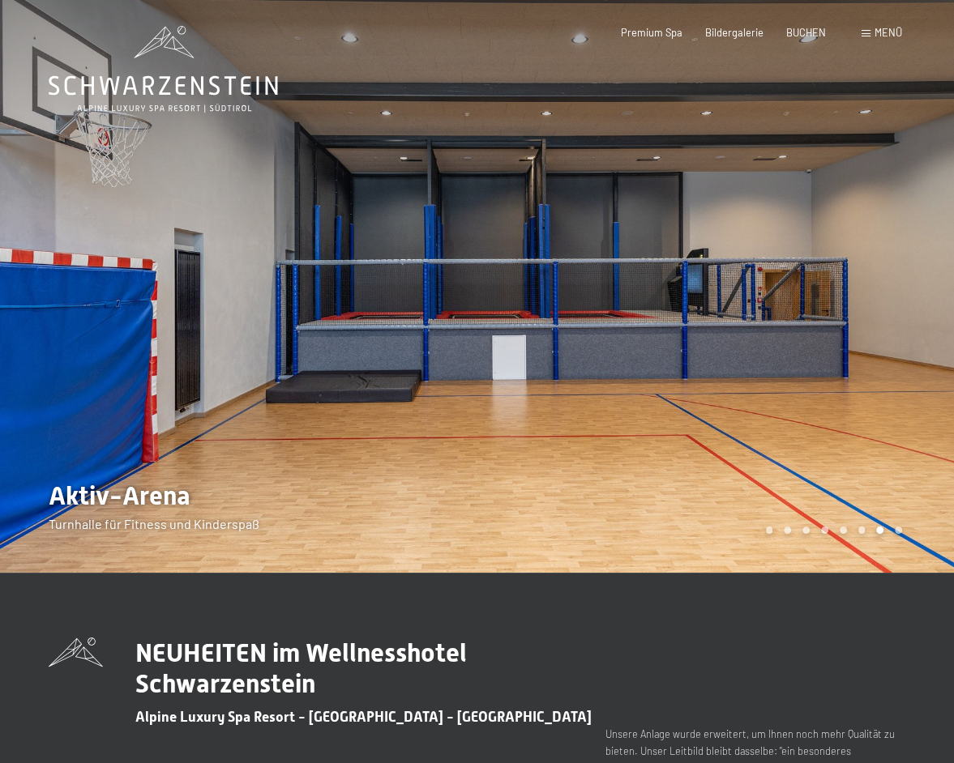
click at [514, 319] on div at bounding box center [715, 286] width 477 height 573
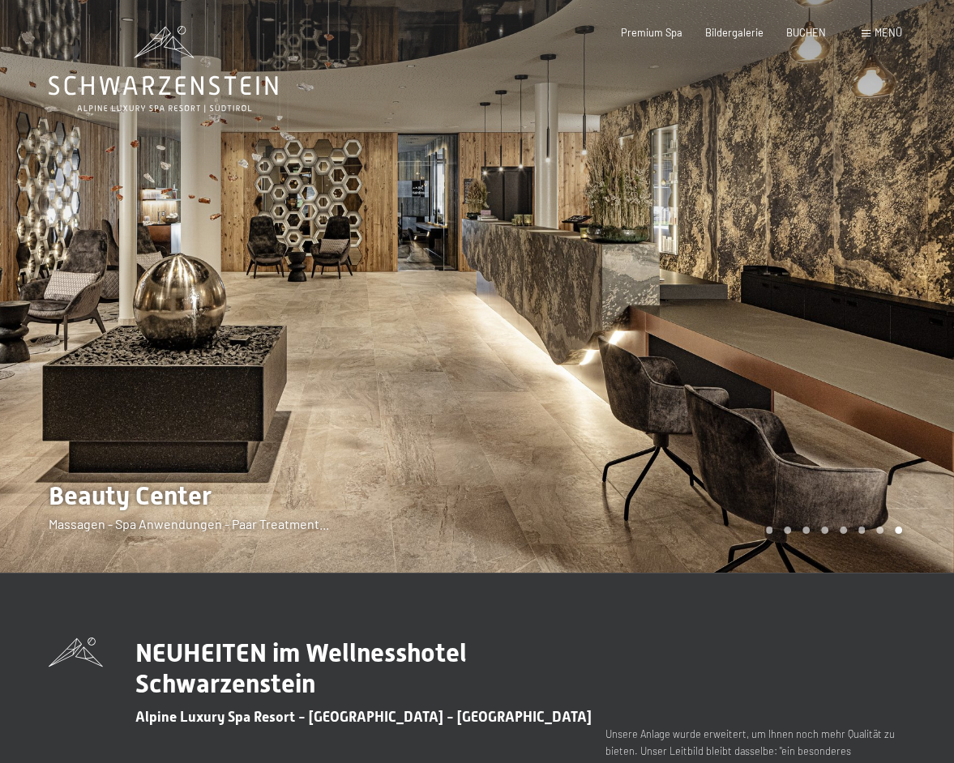
click at [514, 319] on div at bounding box center [715, 286] width 477 height 573
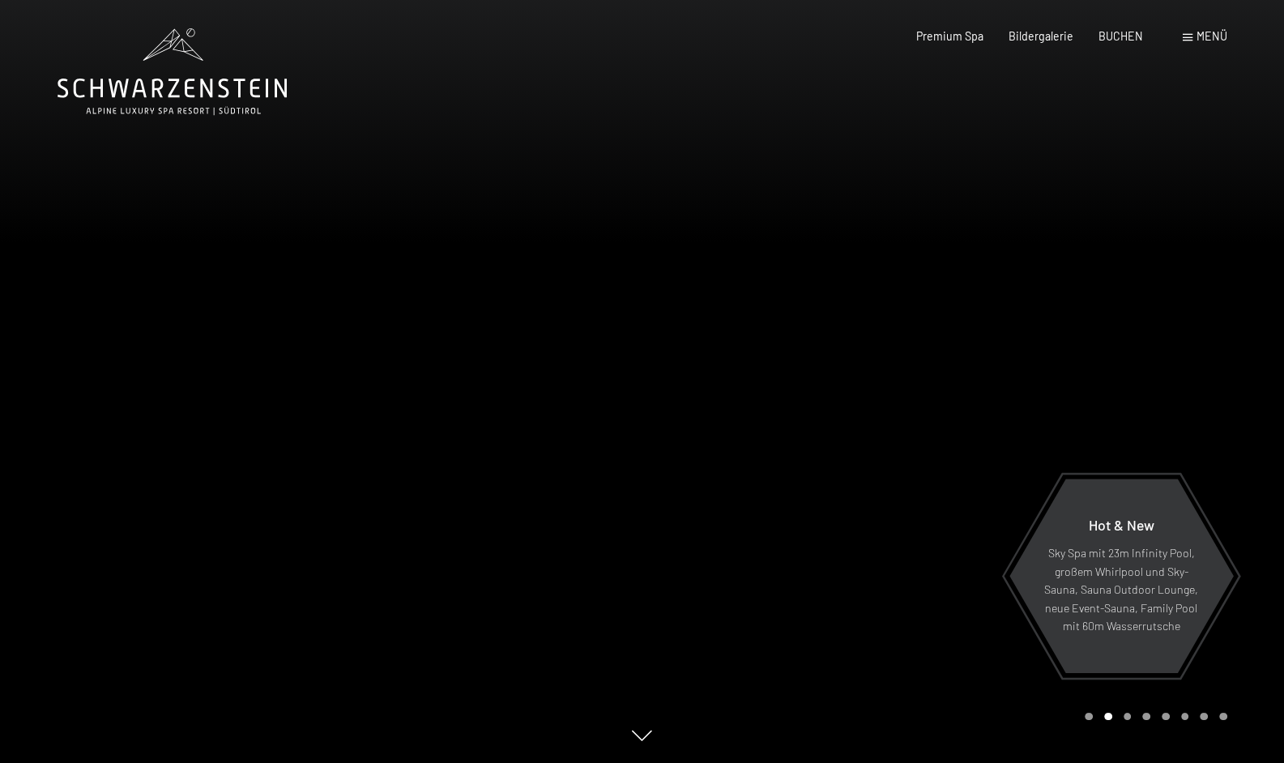
click at [955, 40] on div "Menü" at bounding box center [1205, 36] width 45 height 16
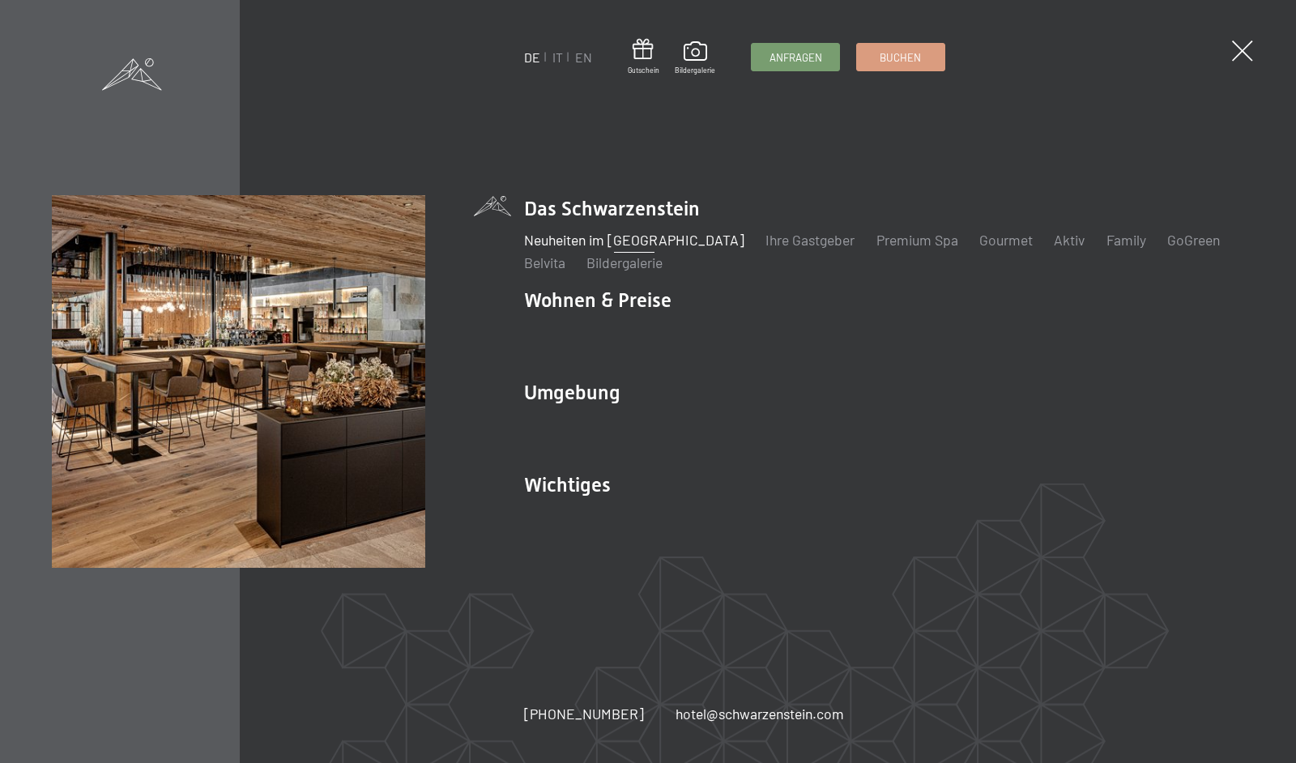
click at [609, 234] on link "Neuheiten im [GEOGRAPHIC_DATA]" at bounding box center [634, 240] width 220 height 18
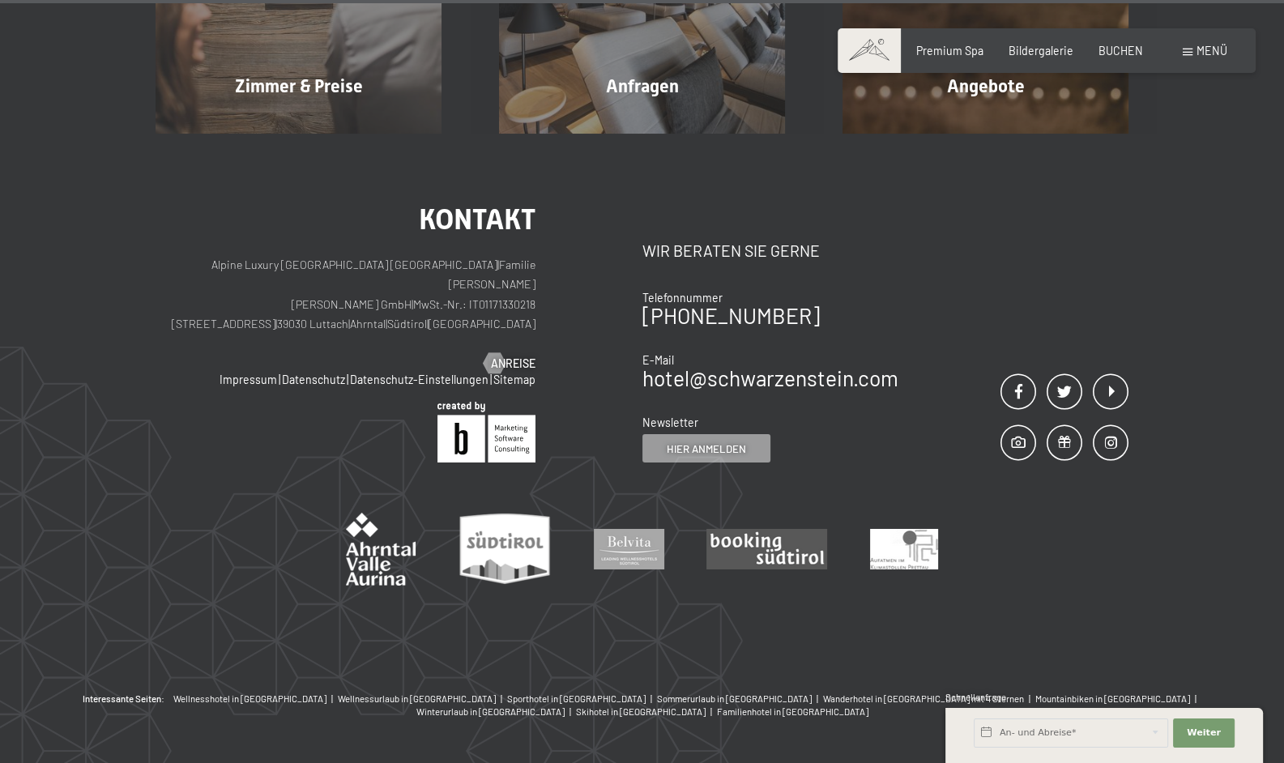
scroll to position [5814, 0]
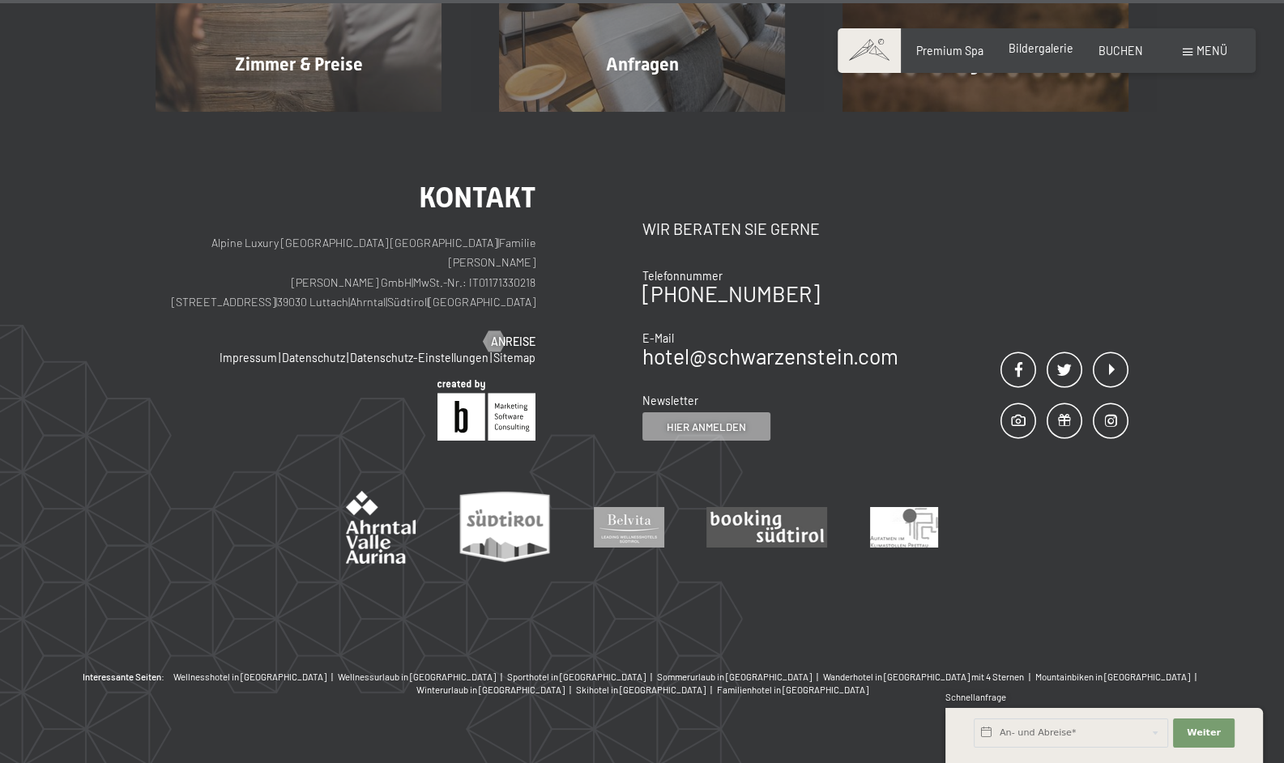
click at [1028, 45] on span "Bildergalerie" at bounding box center [1041, 48] width 65 height 14
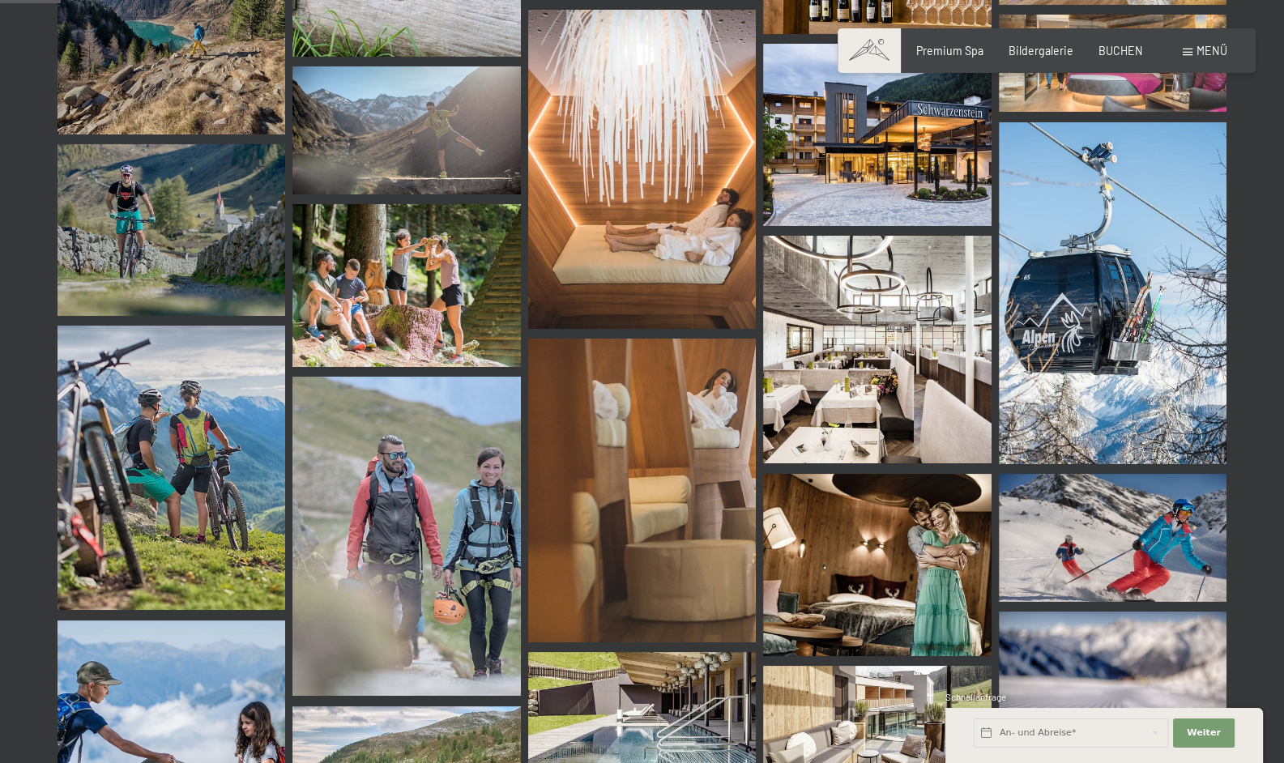
scroll to position [810, 0]
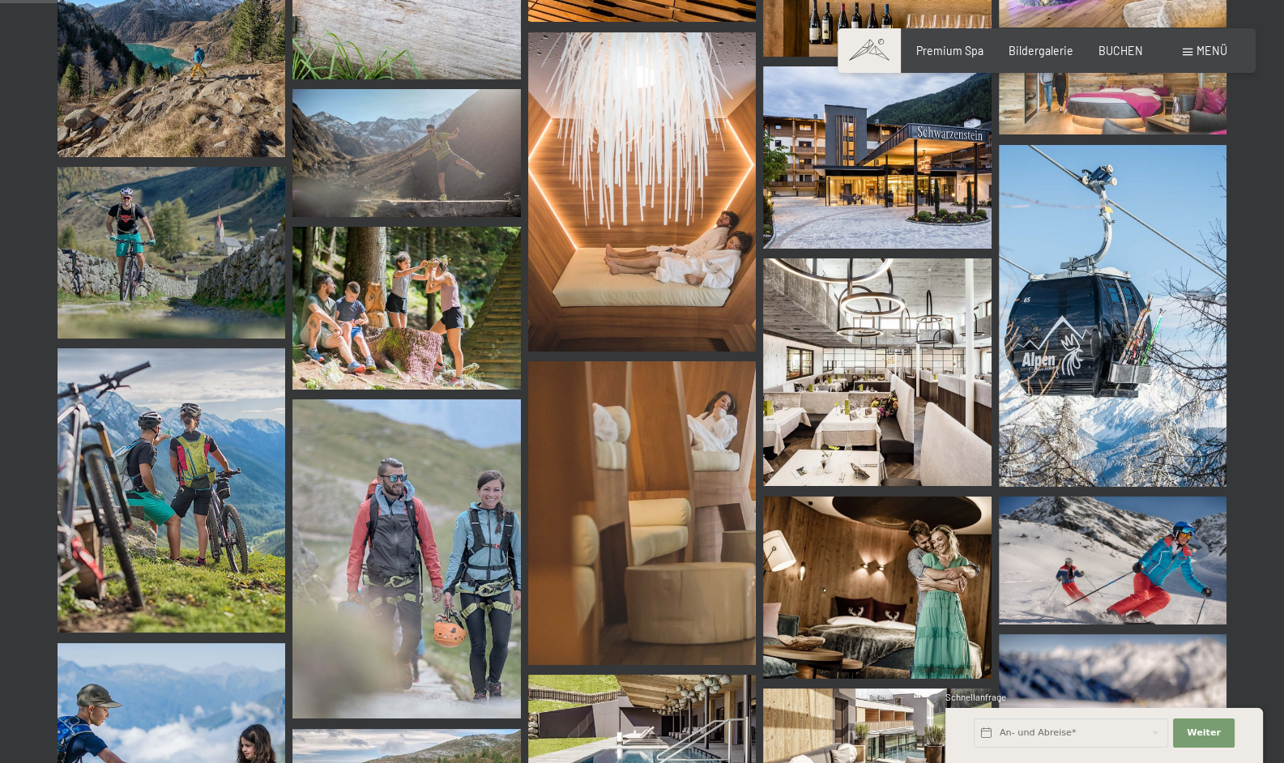
click at [879, 158] on img at bounding box center [877, 157] width 228 height 182
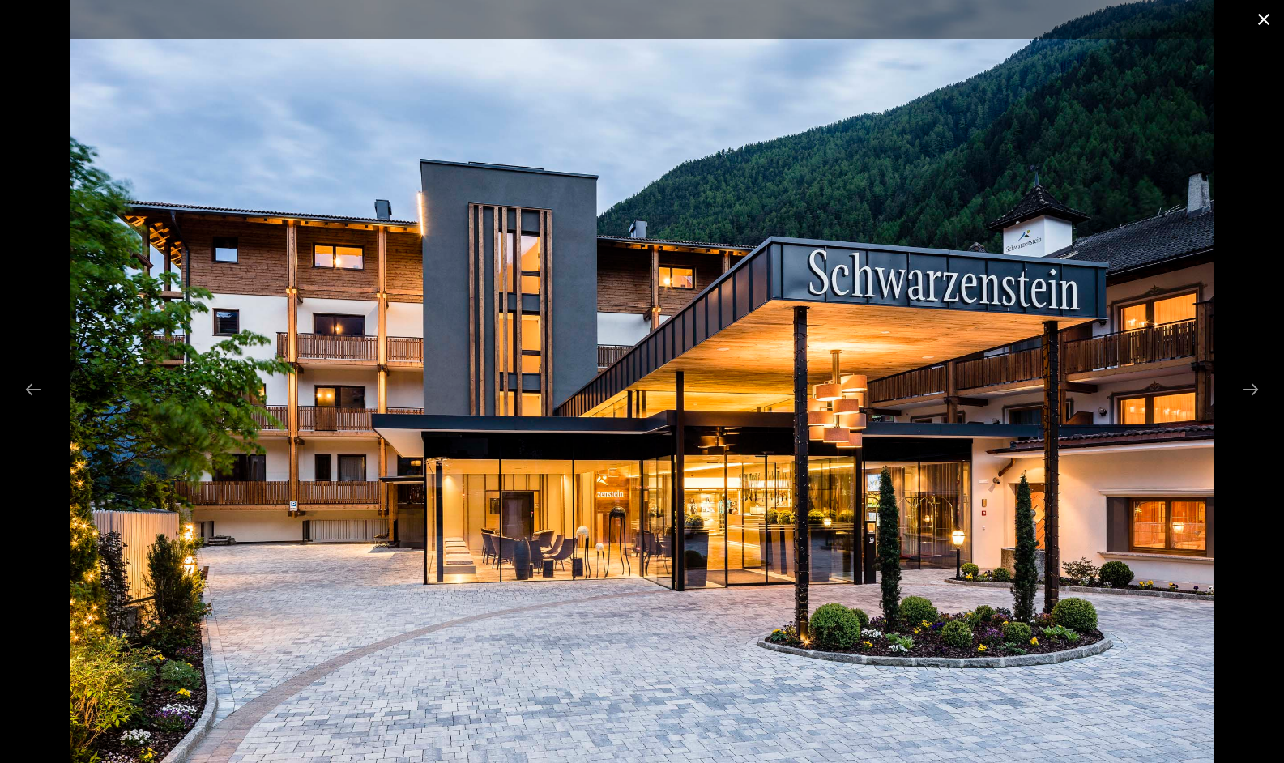
click at [1258, 17] on button "Close gallery" at bounding box center [1264, 19] width 41 height 38
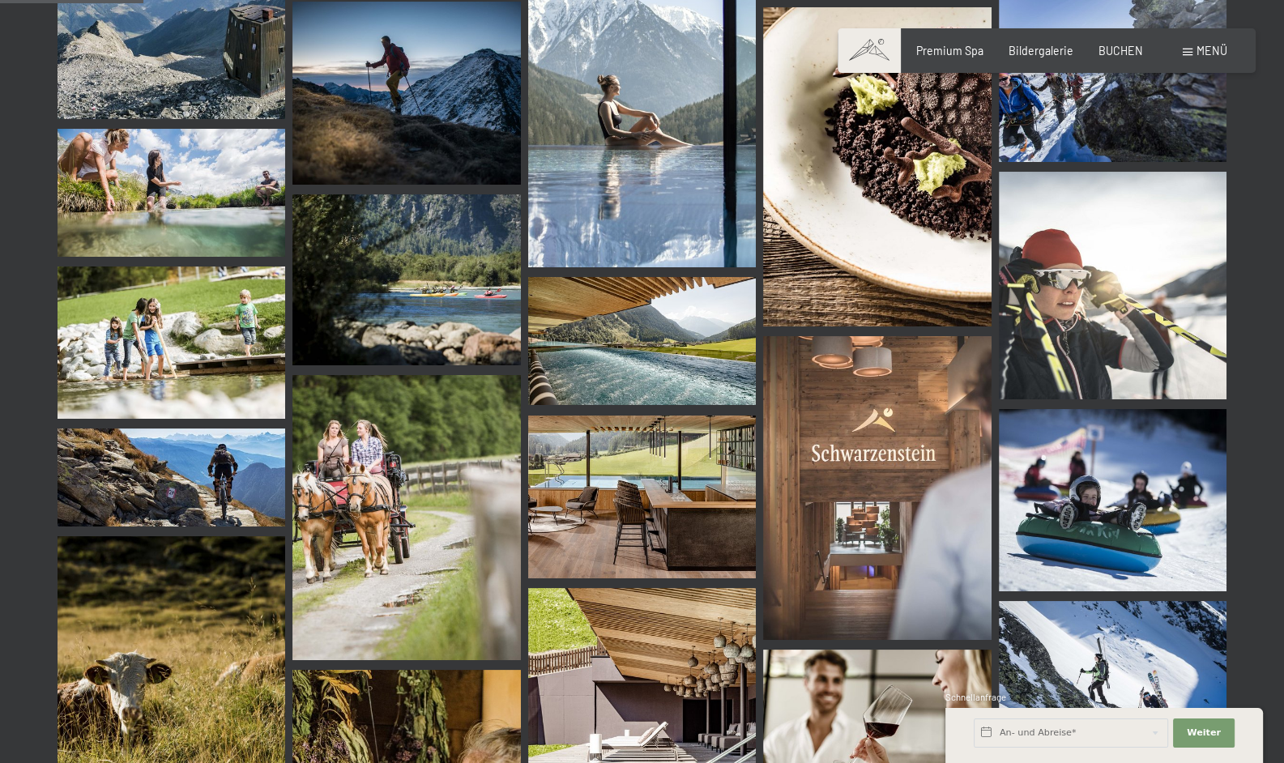
scroll to position [2026, 0]
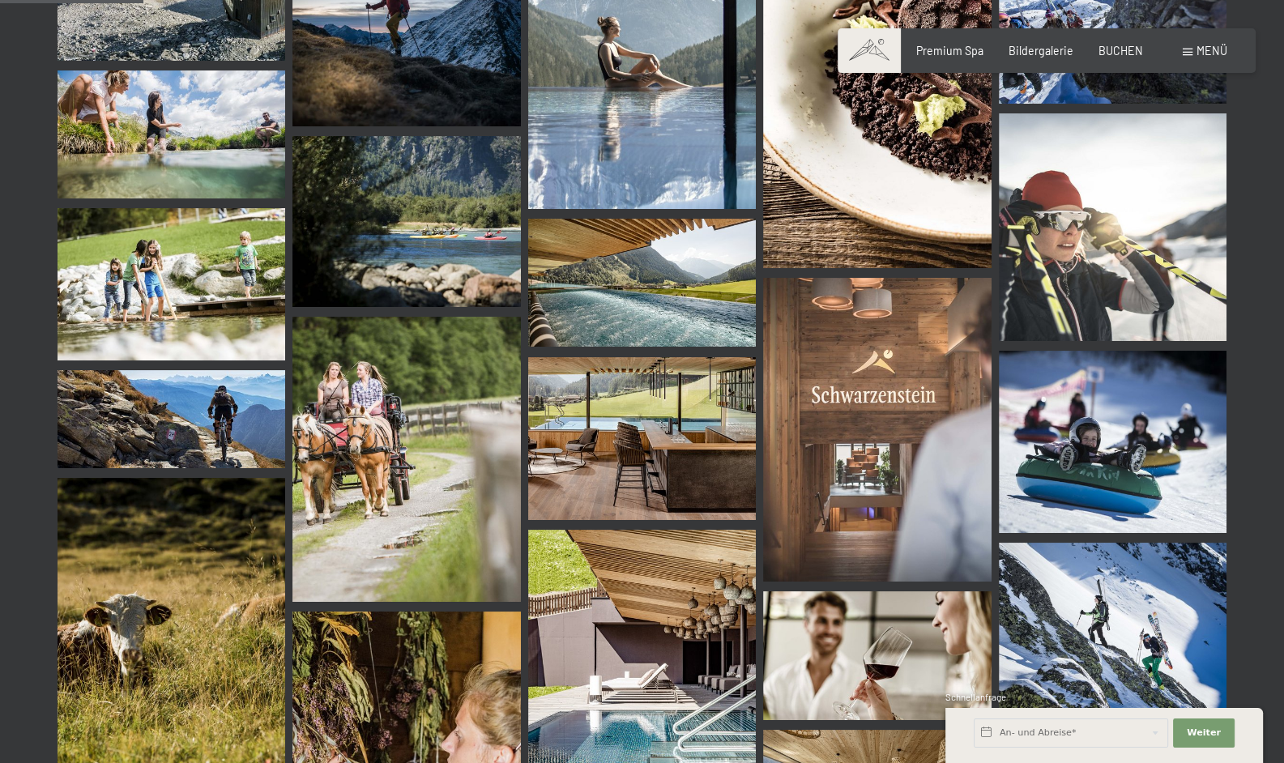
click at [643, 405] on img at bounding box center [642, 438] width 228 height 163
